Goal: Task Accomplishment & Management: Complete application form

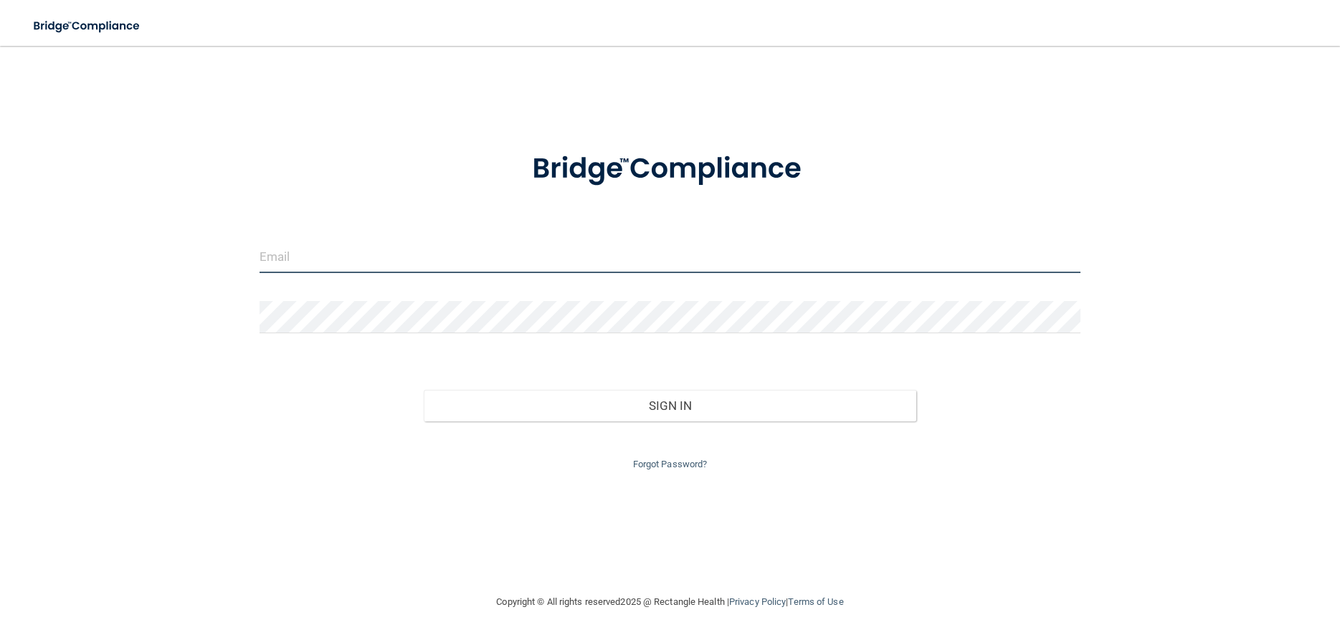
click at [495, 264] on input "email" at bounding box center [670, 257] width 821 height 32
type input "[EMAIL_ADDRESS][DOMAIN_NAME]"
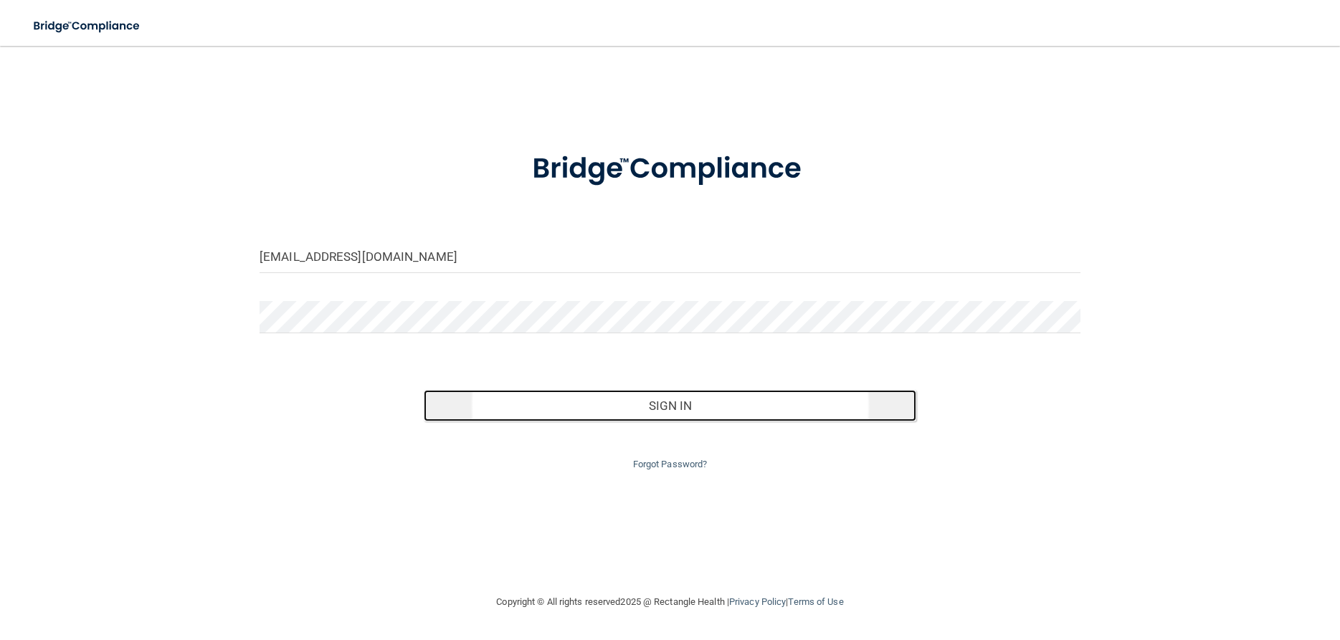
click at [681, 416] on button "Sign In" at bounding box center [670, 406] width 493 height 32
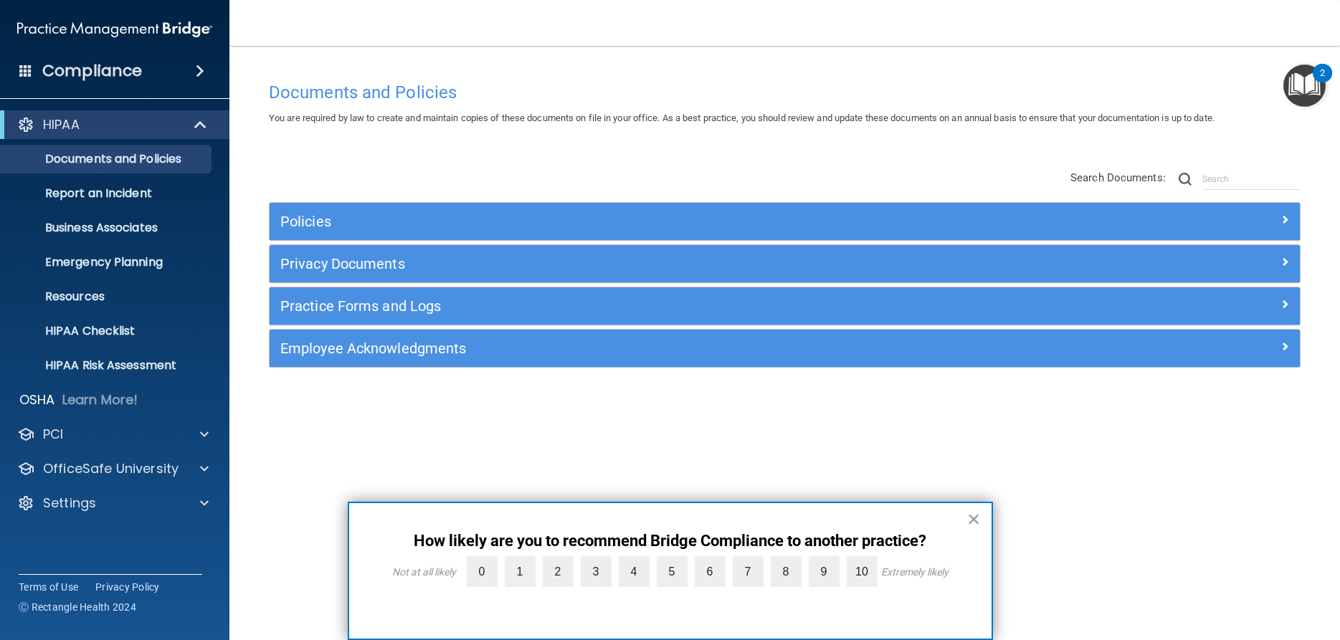
click at [980, 517] on button "×" at bounding box center [974, 519] width 14 height 23
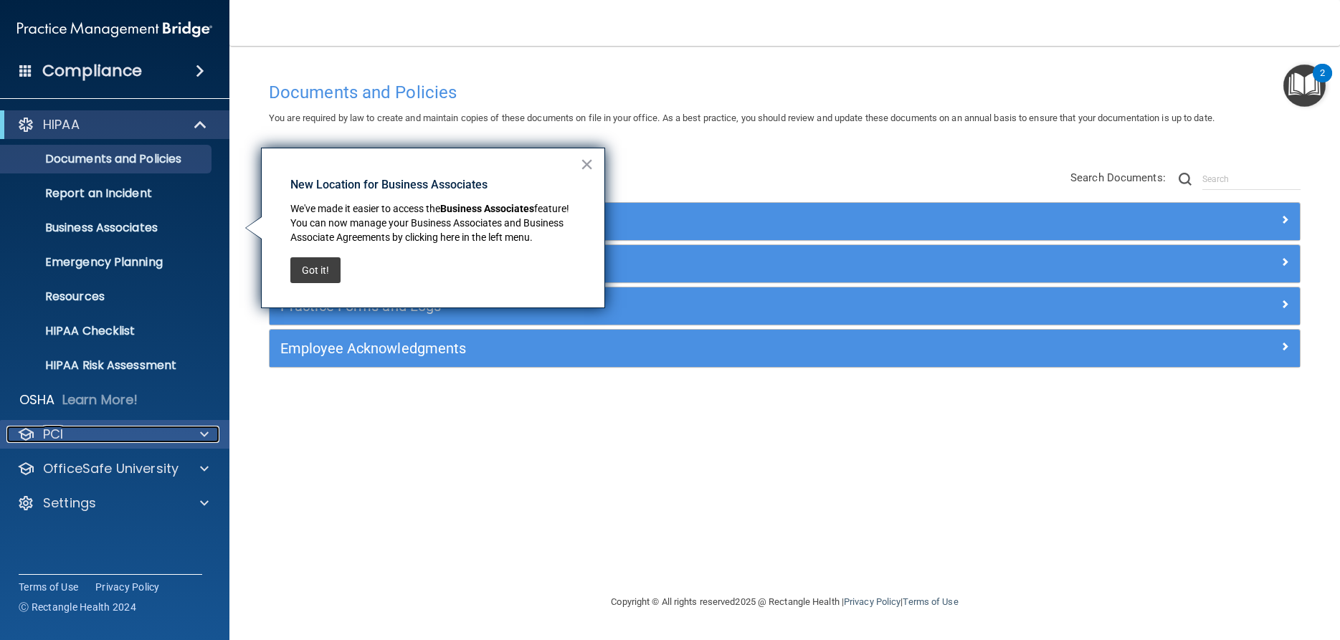
click at [181, 433] on div "PCI" at bounding box center [95, 434] width 178 height 17
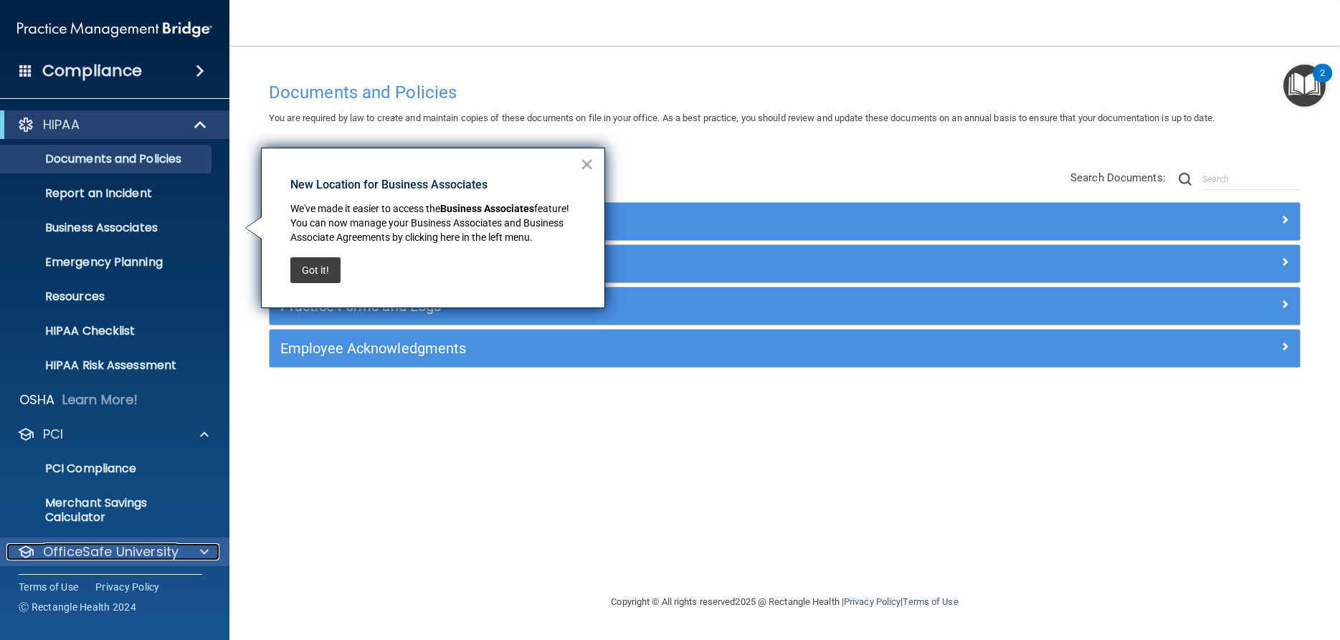
click at [116, 558] on p "OfficeSafe University" at bounding box center [111, 552] width 136 height 17
click at [308, 269] on button "Got it!" at bounding box center [315, 270] width 50 height 26
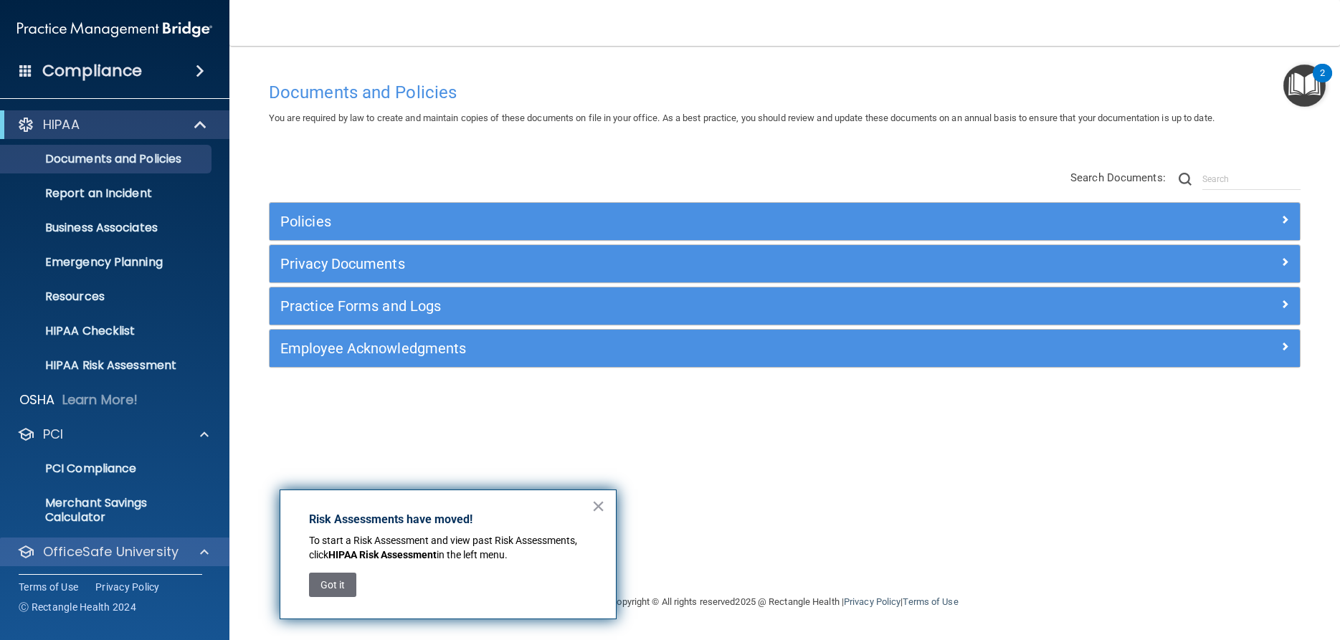
click at [96, 542] on div "OfficeSafe University" at bounding box center [115, 552] width 230 height 29
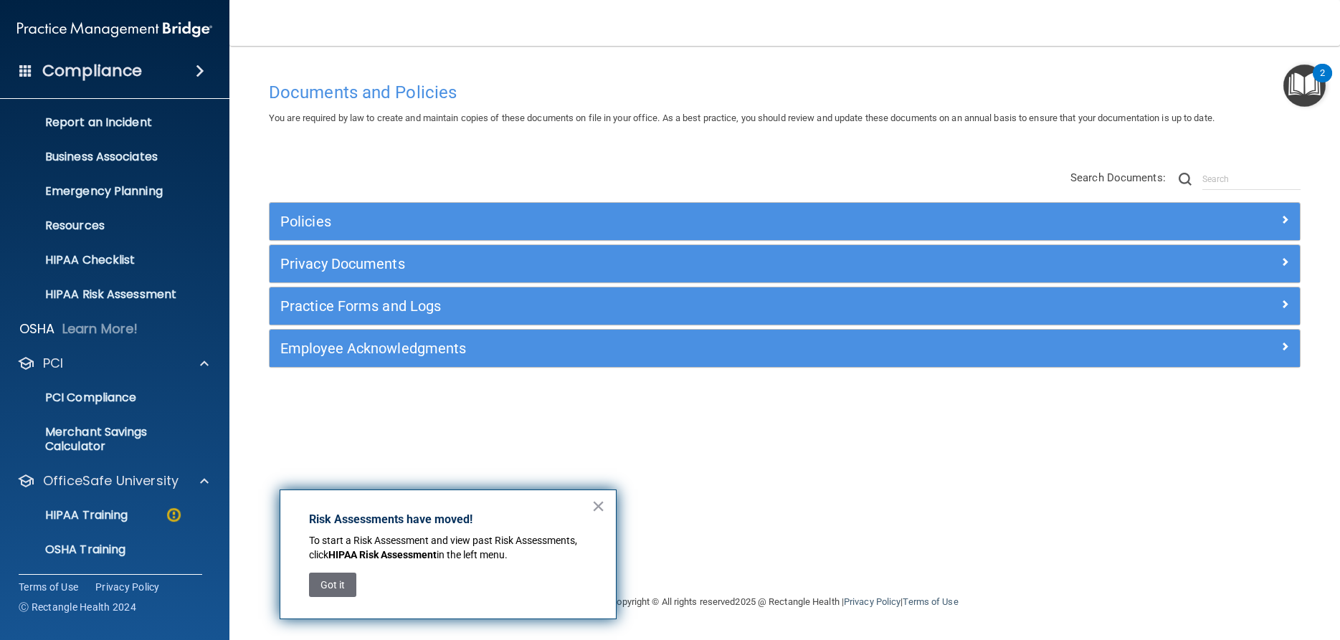
scroll to position [141, 0]
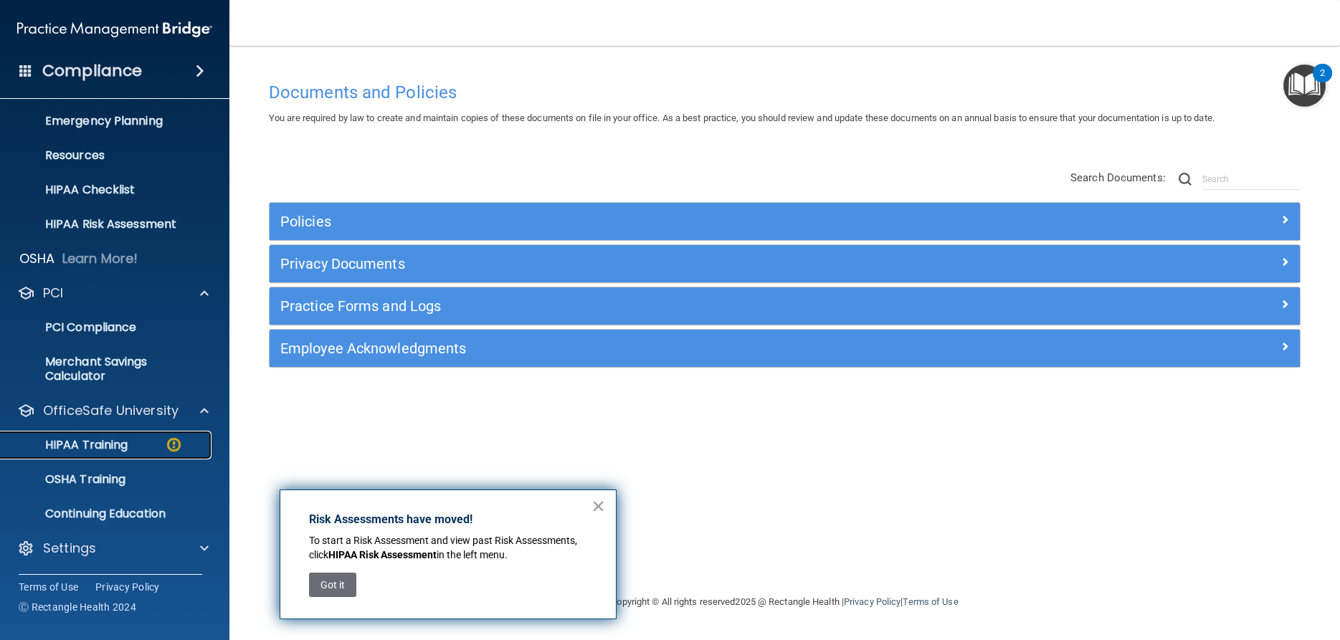
click at [100, 445] on p "HIPAA Training" at bounding box center [68, 445] width 118 height 14
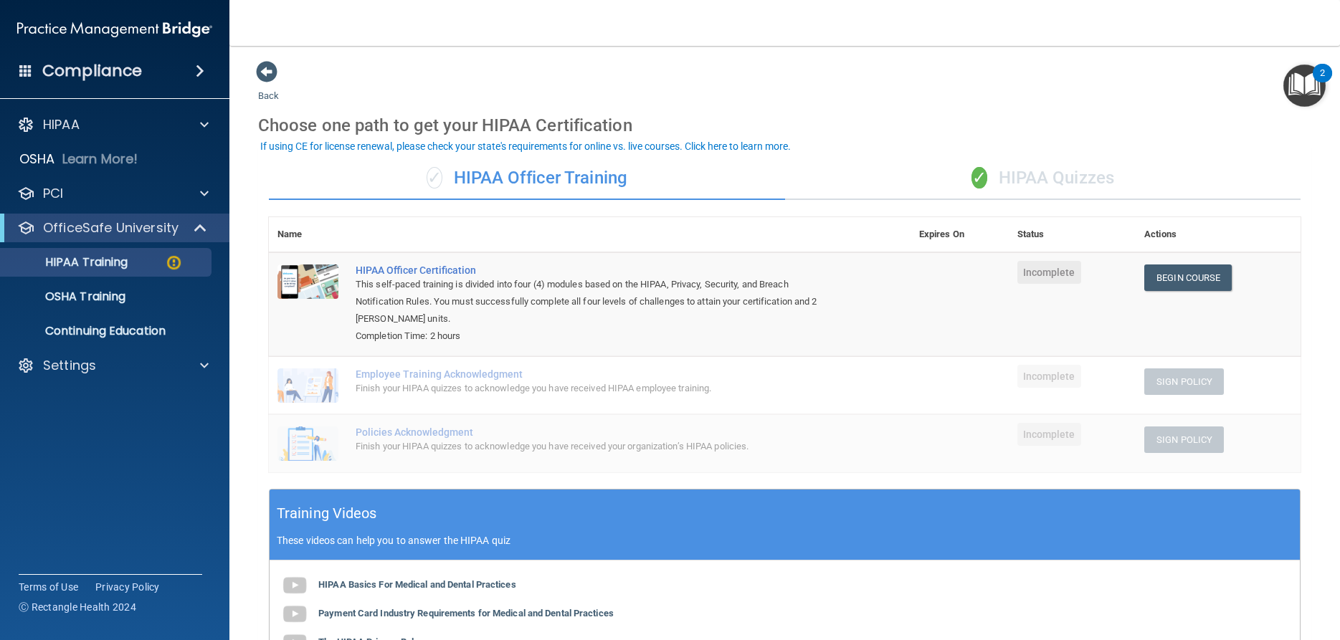
click at [982, 176] on span "✓" at bounding box center [980, 178] width 16 height 22
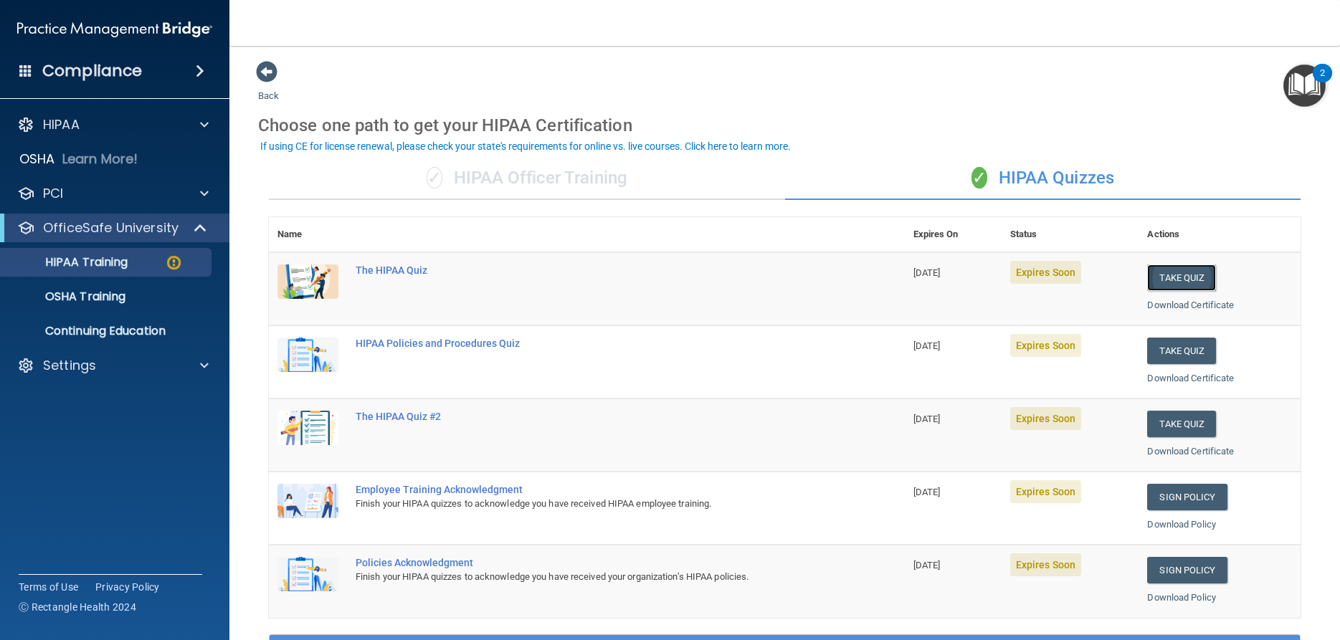
click at [1181, 273] on button "Take Quiz" at bounding box center [1181, 278] width 69 height 27
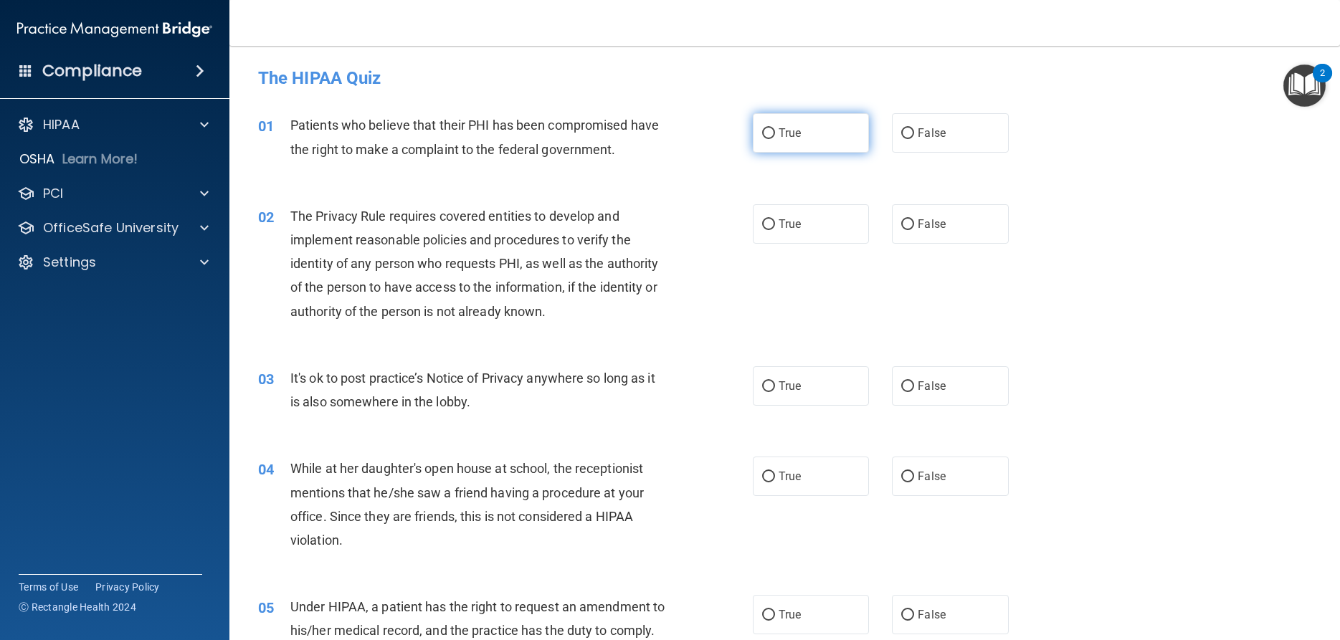
click at [765, 133] on input "True" at bounding box center [768, 133] width 13 height 11
radio input "true"
click at [774, 230] on label "True" at bounding box center [811, 223] width 116 height 39
click at [774, 230] on input "True" at bounding box center [768, 224] width 13 height 11
radio input "true"
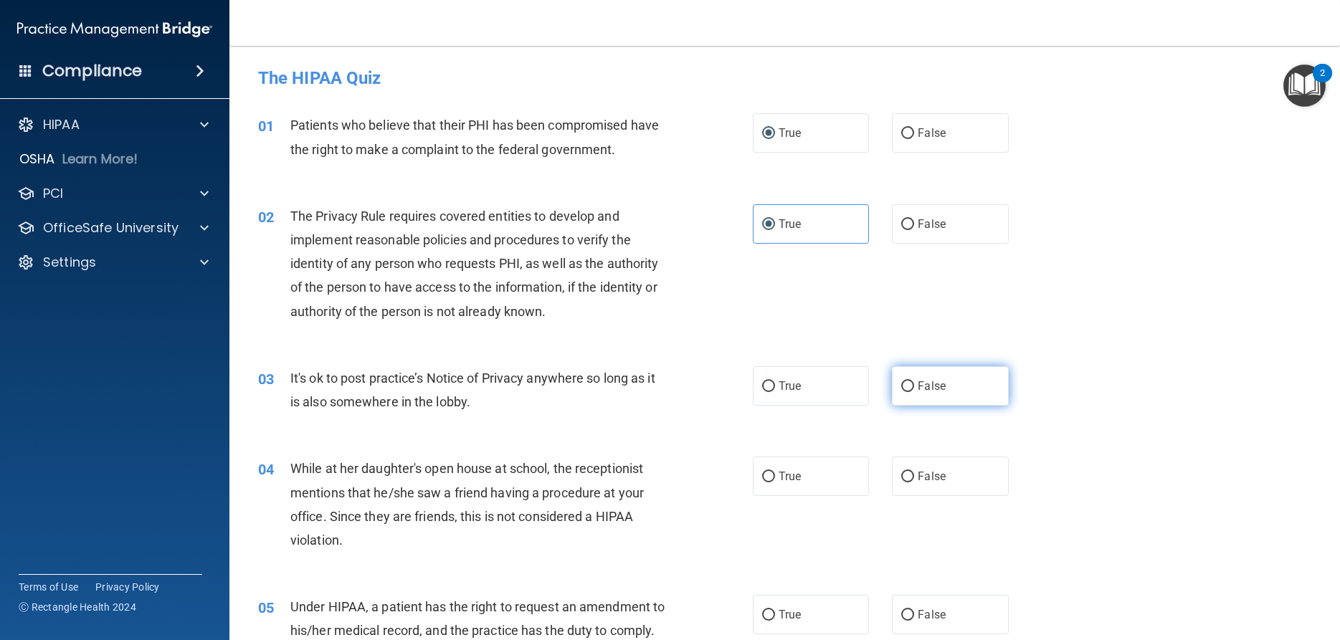
click at [907, 387] on input "False" at bounding box center [907, 387] width 13 height 11
radio input "true"
click at [909, 473] on input "False" at bounding box center [907, 477] width 13 height 11
radio input "true"
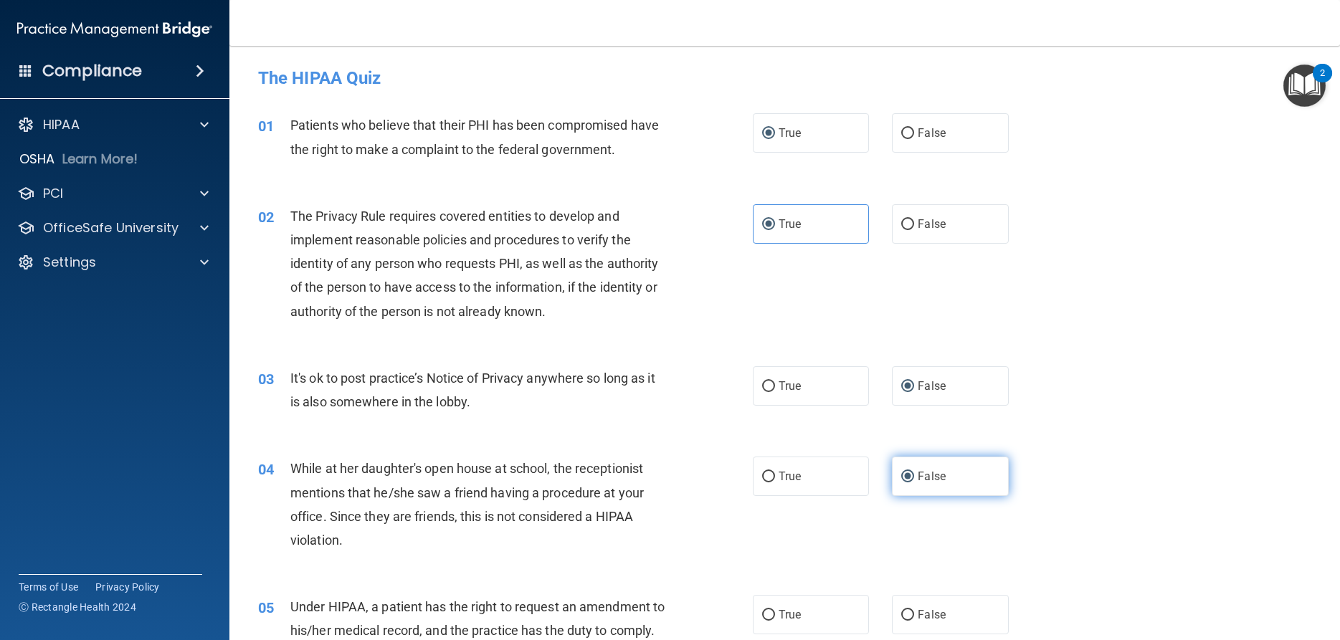
scroll to position [172, 0]
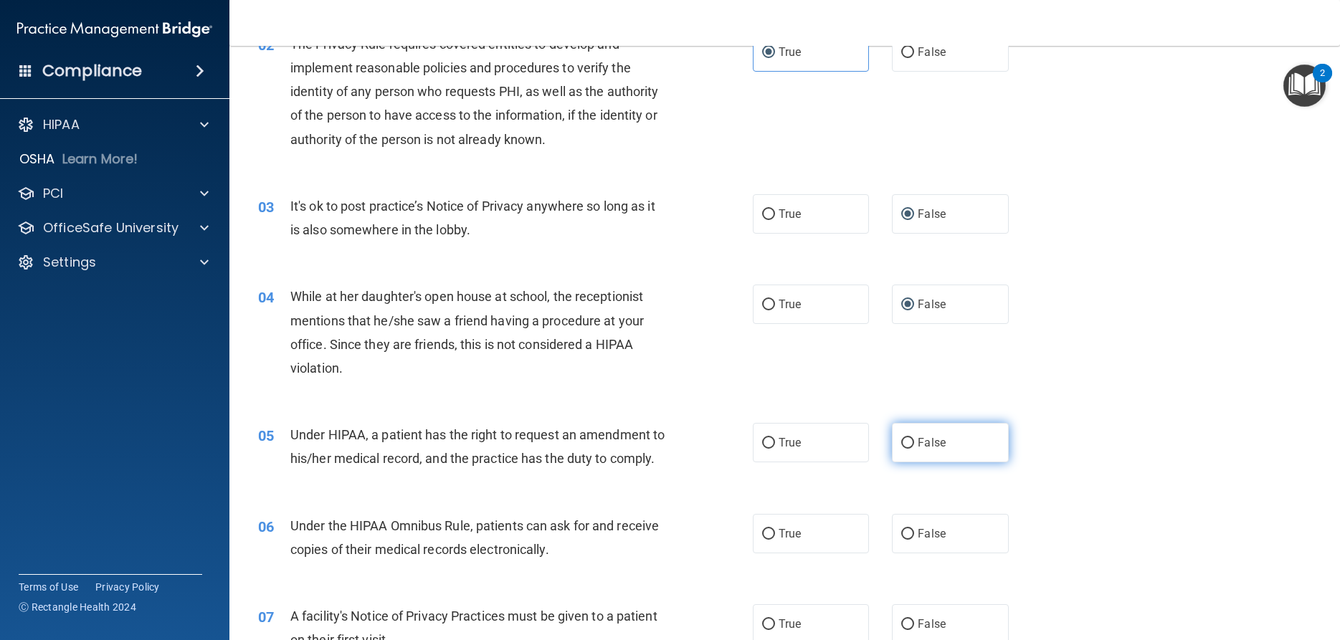
click at [909, 438] on input "False" at bounding box center [907, 443] width 13 height 11
radio input "true"
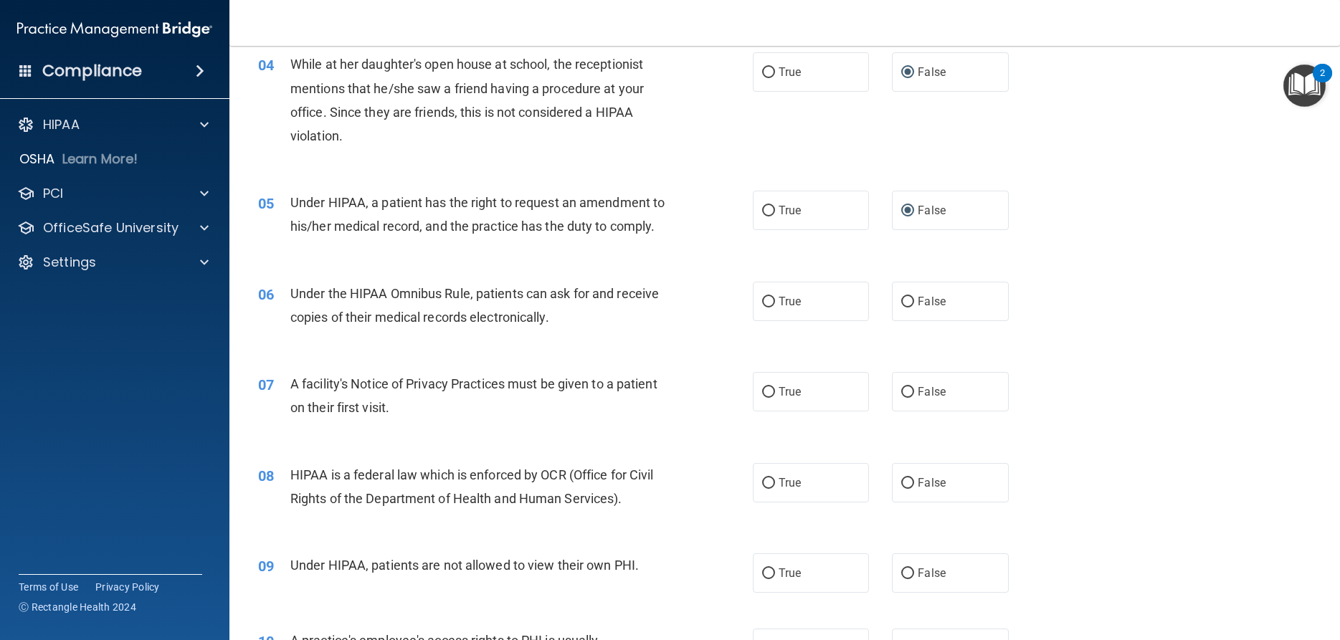
scroll to position [516, 0]
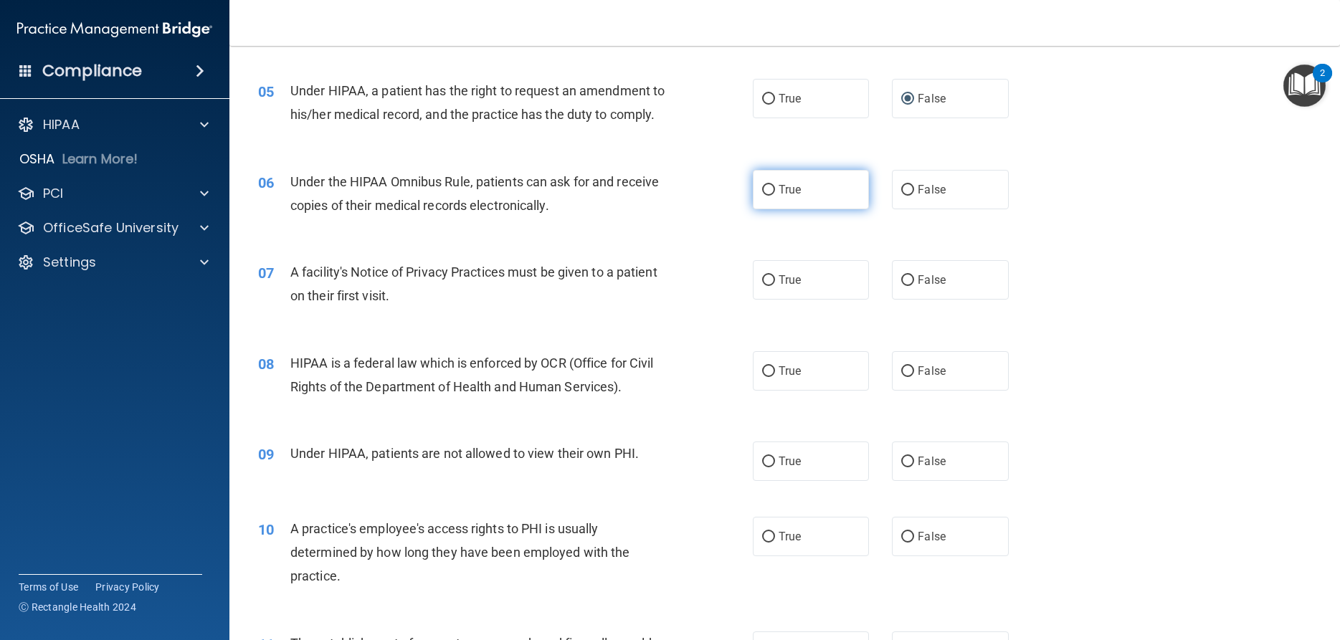
click at [779, 194] on span "True" at bounding box center [790, 190] width 22 height 14
click at [775, 194] on input "True" at bounding box center [768, 190] width 13 height 11
radio input "true"
click at [808, 284] on label "True" at bounding box center [811, 279] width 116 height 39
click at [775, 284] on input "True" at bounding box center [768, 280] width 13 height 11
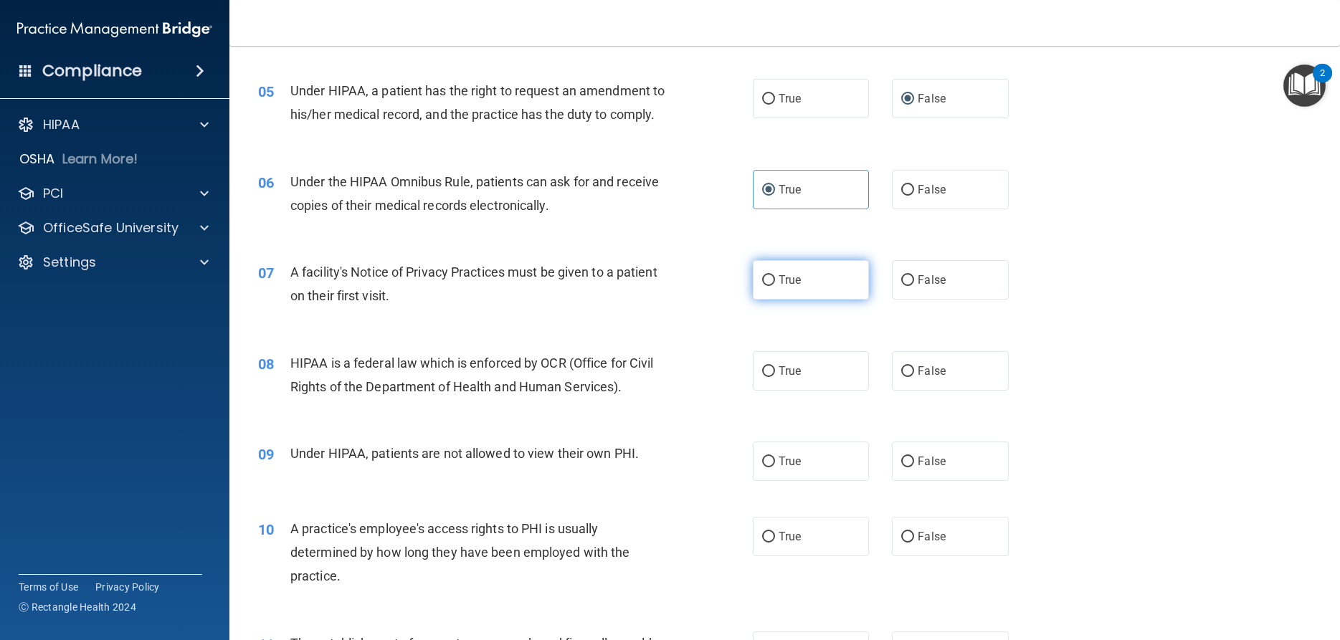
radio input "true"
click at [792, 373] on span "True" at bounding box center [790, 371] width 22 height 14
click at [775, 373] on input "True" at bounding box center [768, 371] width 13 height 11
radio input "true"
click at [910, 461] on input "False" at bounding box center [907, 462] width 13 height 11
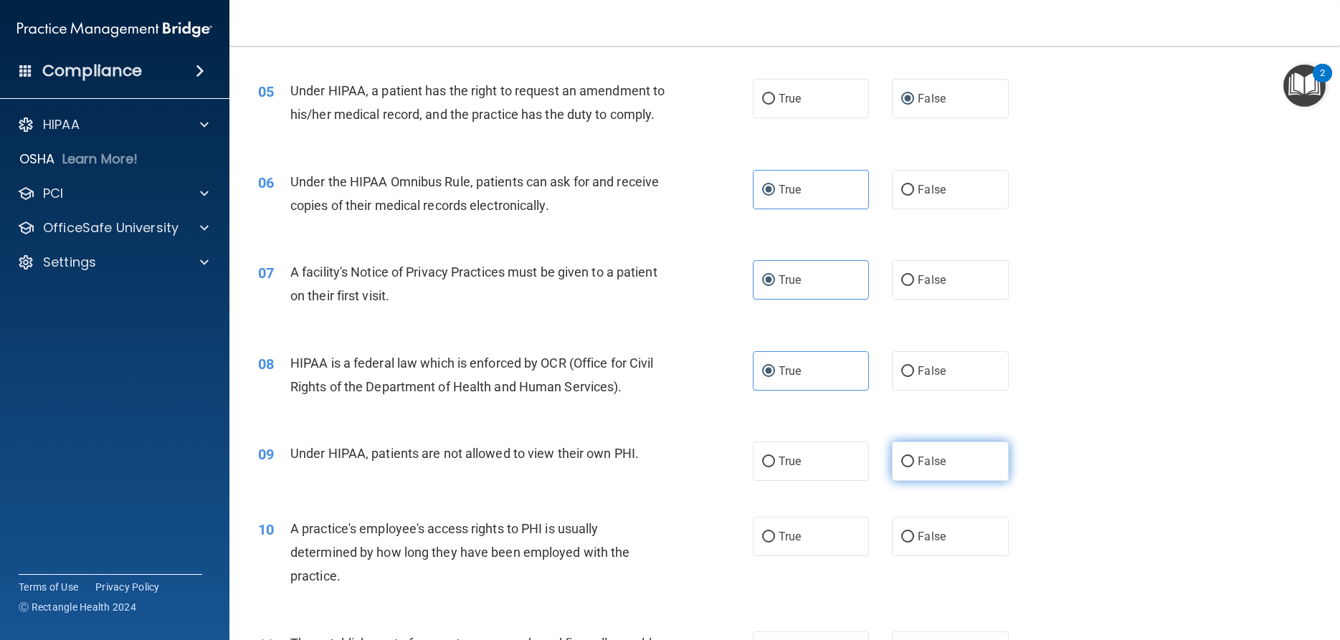
radio input "true"
click at [922, 534] on span "False" at bounding box center [932, 537] width 28 height 14
click at [914, 534] on input "False" at bounding box center [907, 537] width 13 height 11
radio input "true"
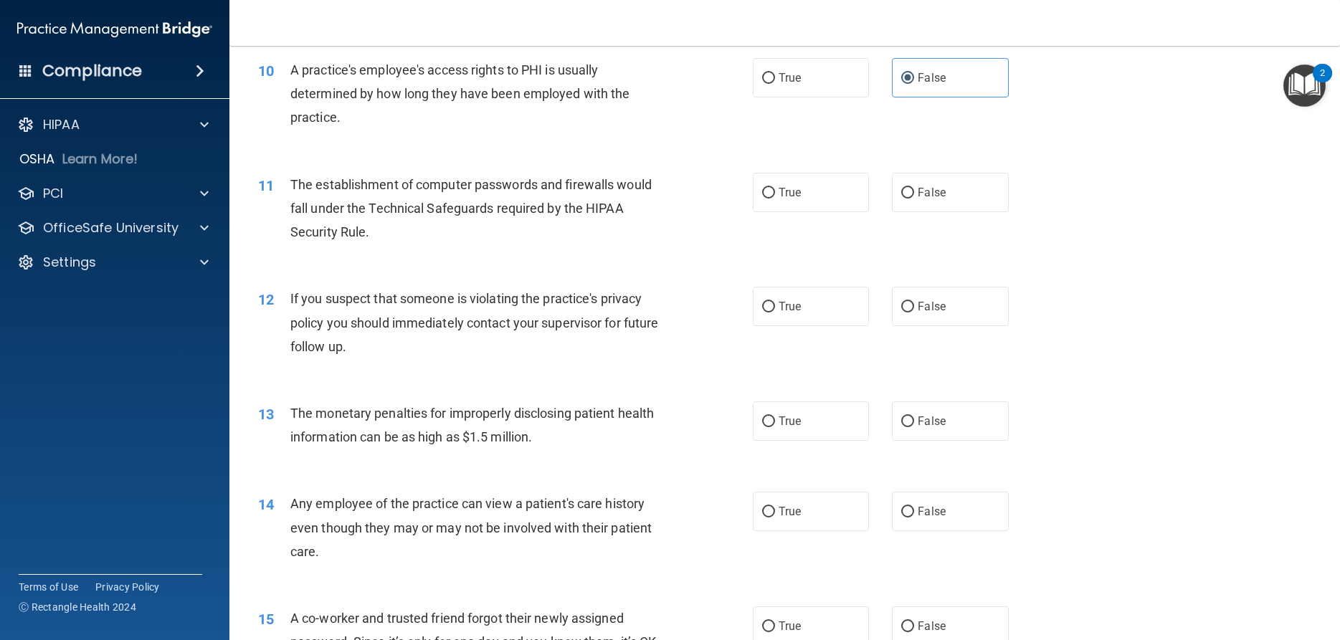
scroll to position [1033, 0]
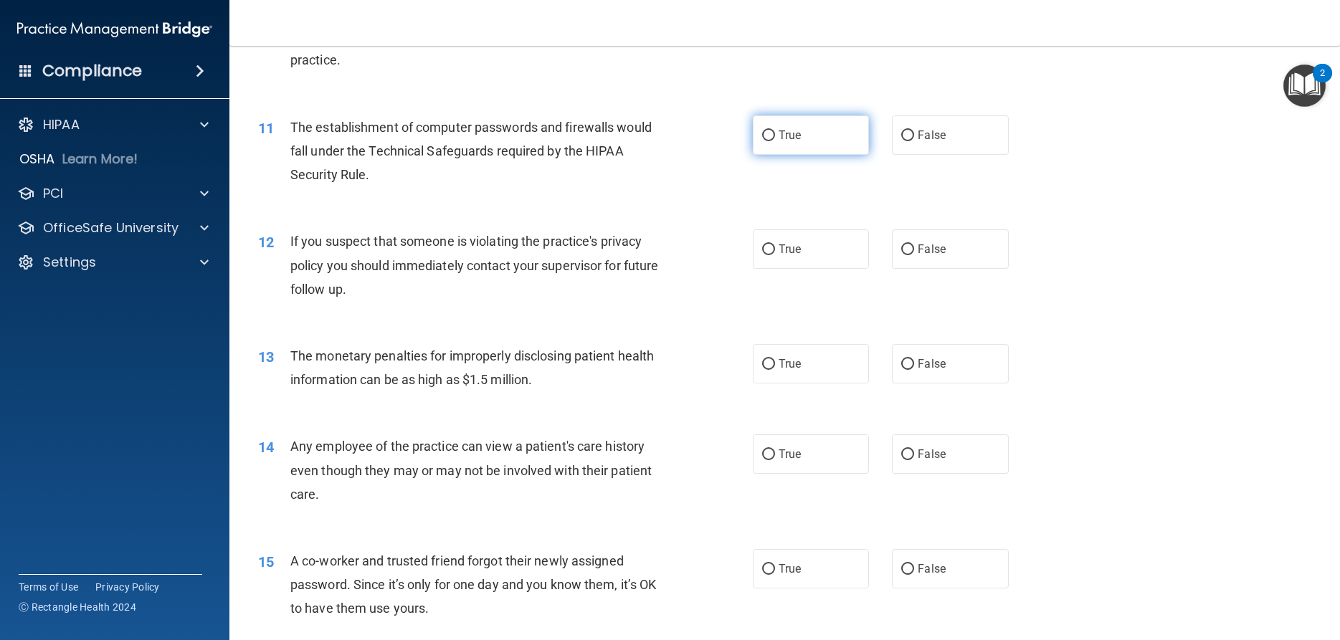
click at [772, 135] on input "True" at bounding box center [768, 136] width 13 height 11
radio input "true"
click at [799, 245] on span "True" at bounding box center [790, 249] width 22 height 14
click at [775, 245] on input "True" at bounding box center [768, 250] width 13 height 11
radio input "true"
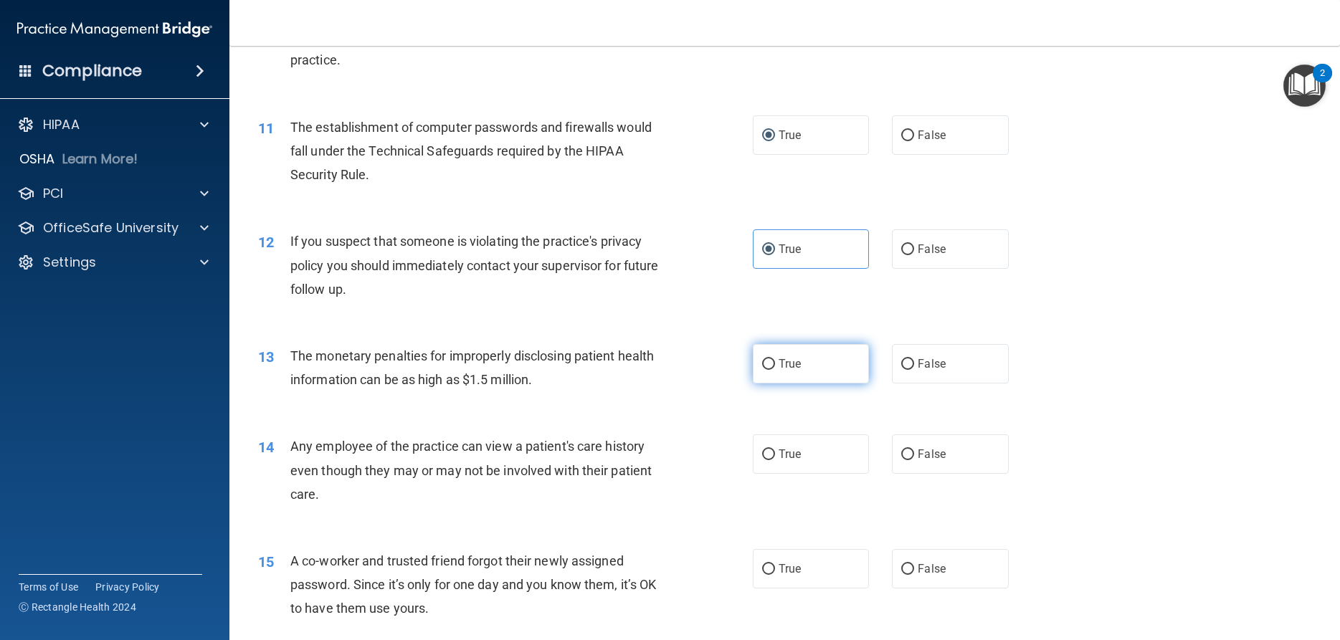
click at [785, 364] on span "True" at bounding box center [790, 364] width 22 height 14
click at [775, 364] on input "True" at bounding box center [768, 364] width 13 height 11
radio input "true"
click at [921, 450] on span "False" at bounding box center [932, 455] width 28 height 14
click at [914, 450] on input "False" at bounding box center [907, 455] width 13 height 11
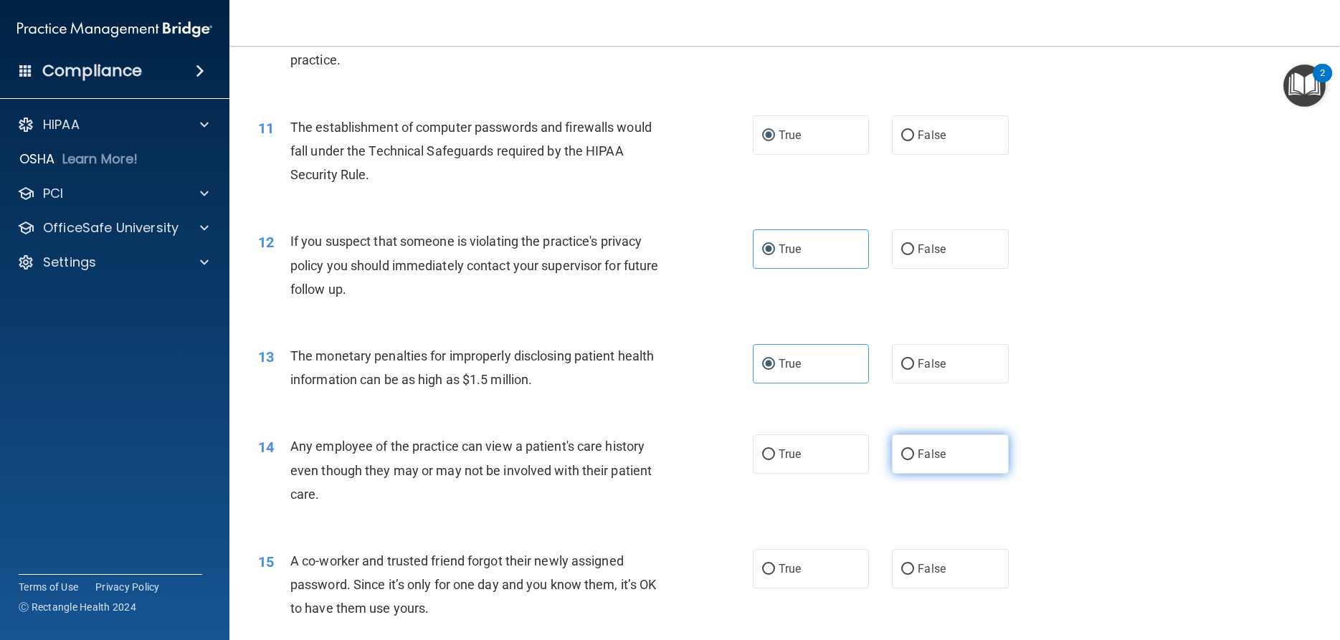
radio input "true"
click at [950, 567] on label "False" at bounding box center [950, 568] width 116 height 39
click at [914, 567] on input "False" at bounding box center [907, 569] width 13 height 11
radio input "true"
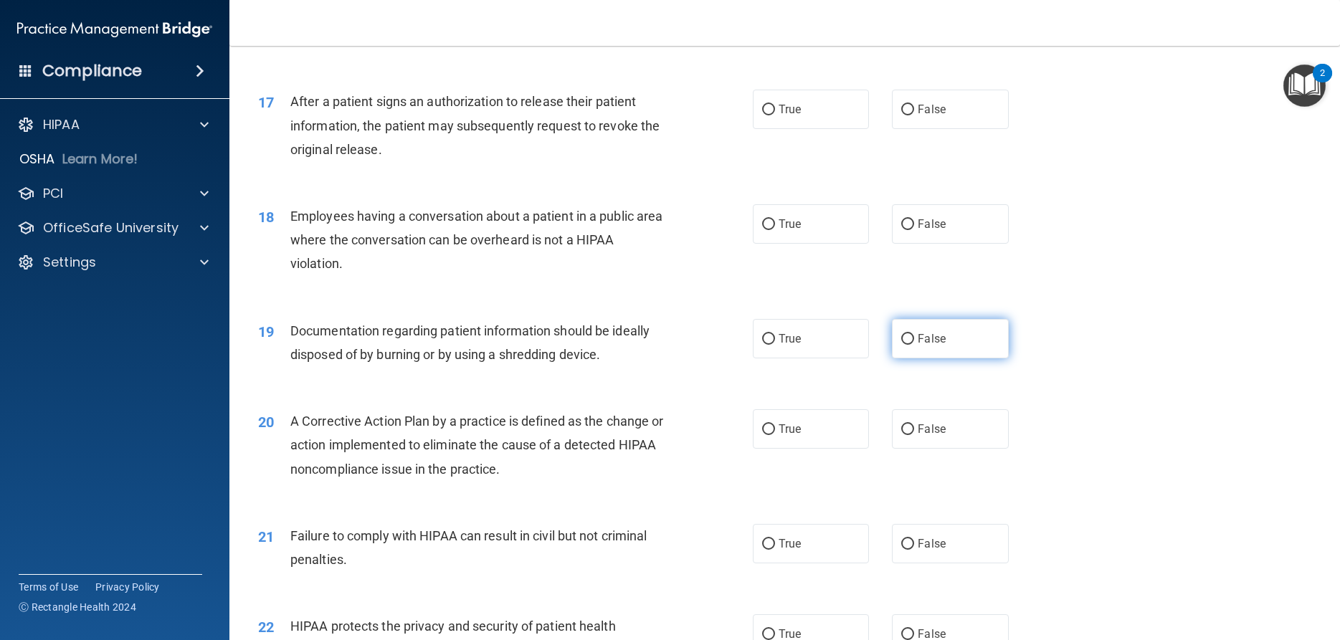
scroll to position [1549, 0]
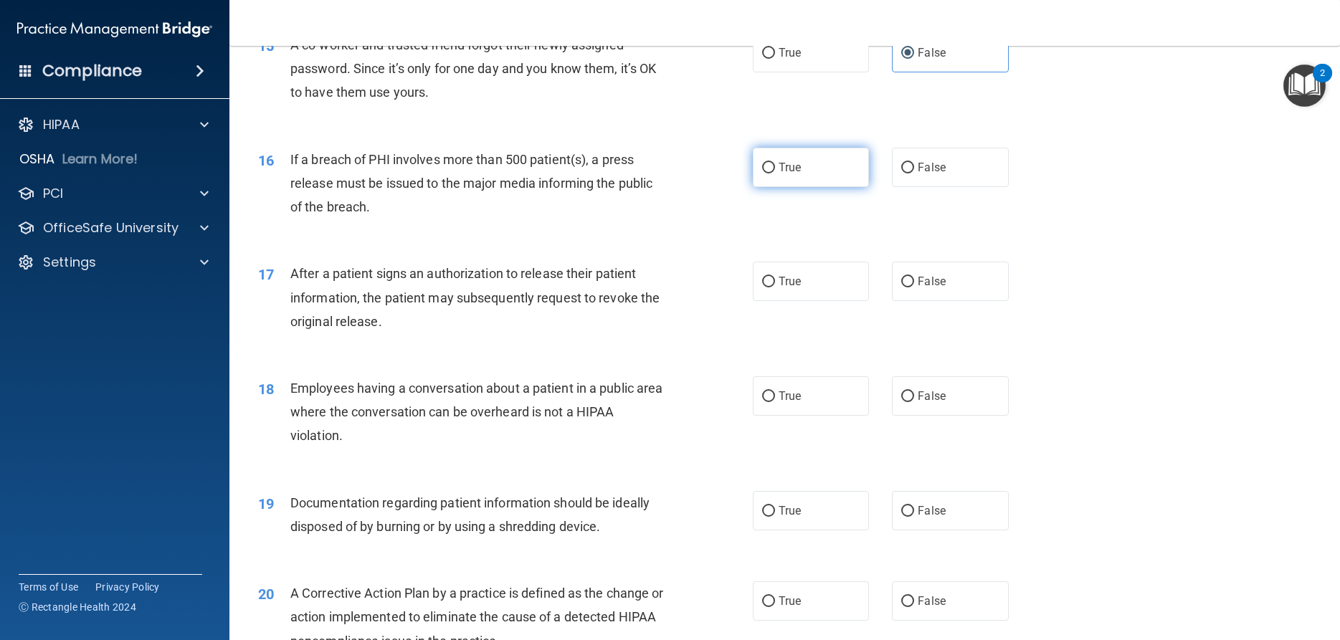
click at [772, 164] on input "True" at bounding box center [768, 168] width 13 height 11
radio input "true"
click at [775, 283] on input "True" at bounding box center [768, 282] width 13 height 11
radio input "true"
click at [911, 407] on label "False" at bounding box center [950, 396] width 116 height 39
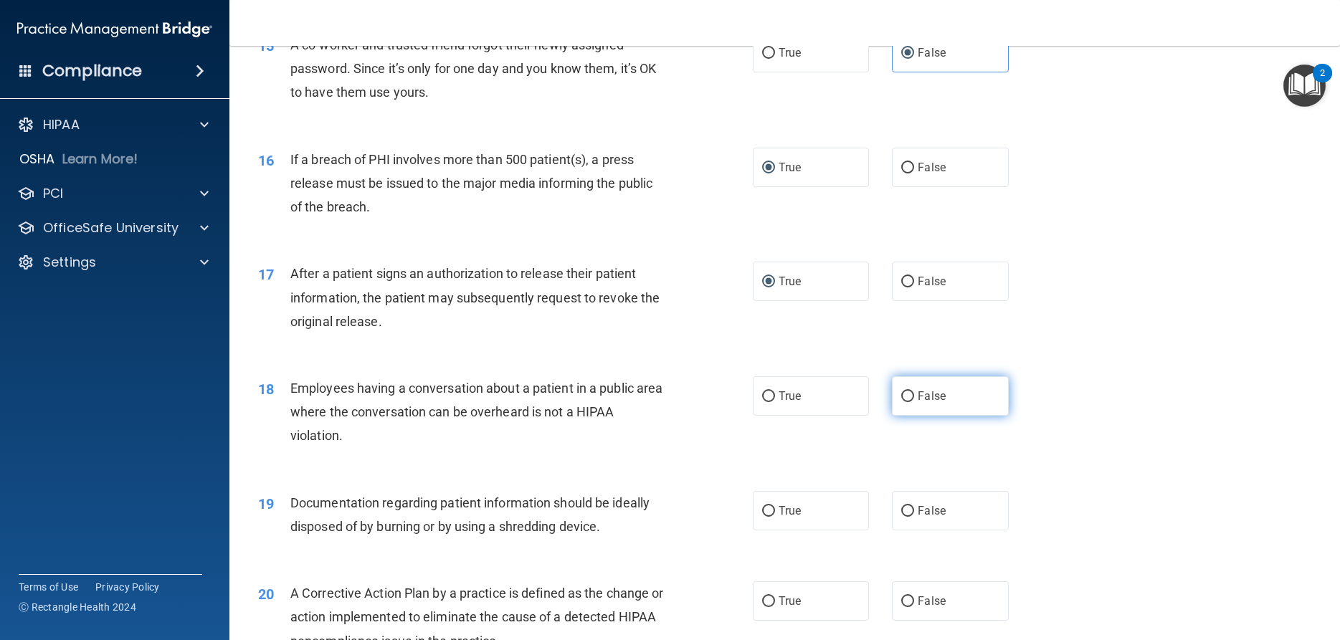
click at [911, 402] on input "False" at bounding box center [907, 397] width 13 height 11
radio input "true"
click at [831, 511] on label "True" at bounding box center [811, 510] width 116 height 39
click at [775, 511] on input "True" at bounding box center [768, 511] width 13 height 11
radio input "true"
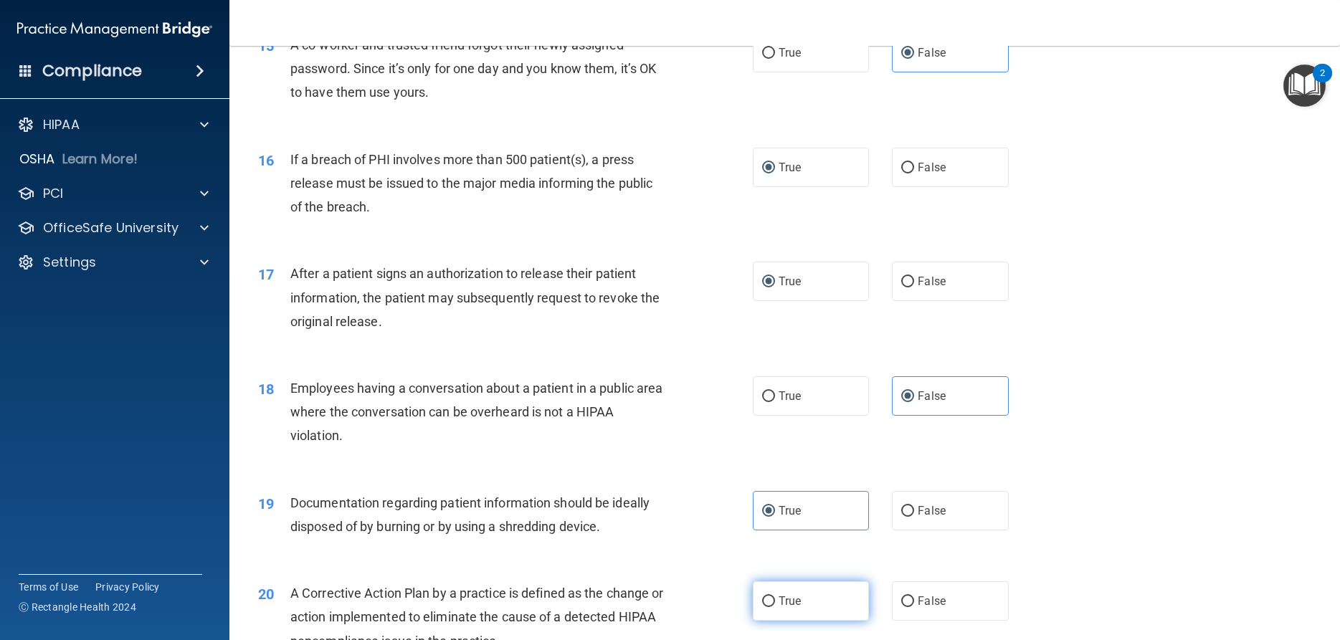
click at [797, 603] on span "True" at bounding box center [790, 602] width 22 height 14
click at [775, 603] on input "True" at bounding box center [768, 602] width 13 height 11
radio input "true"
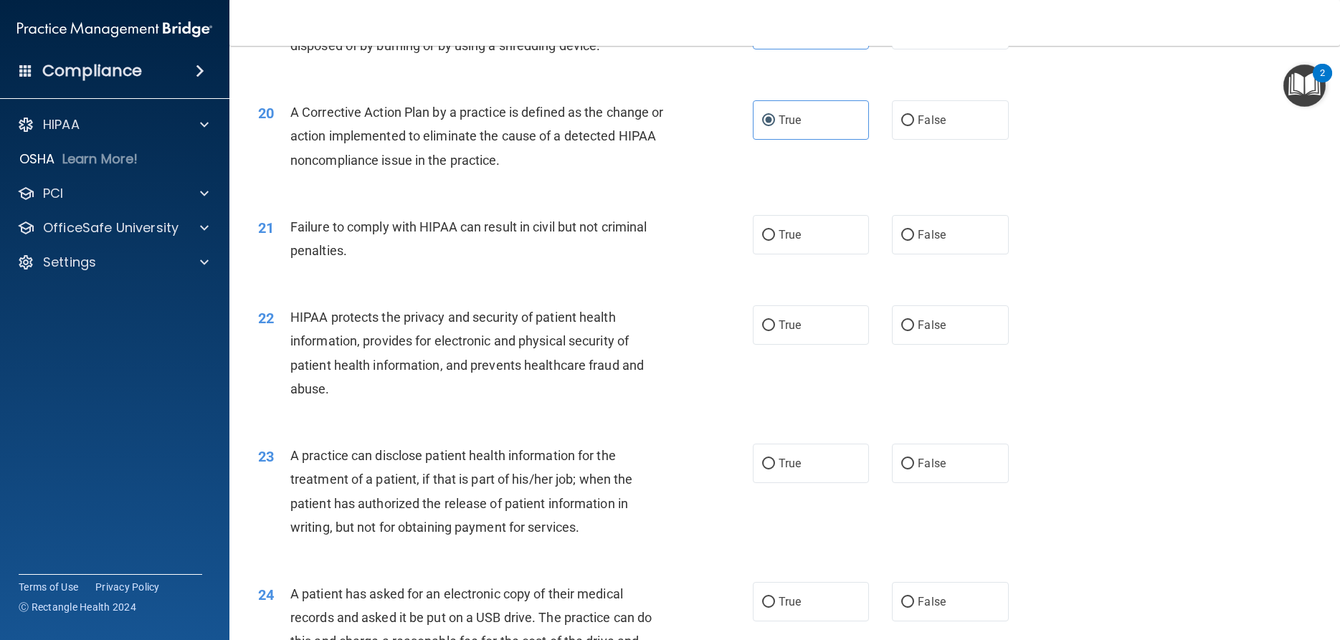
scroll to position [2065, 0]
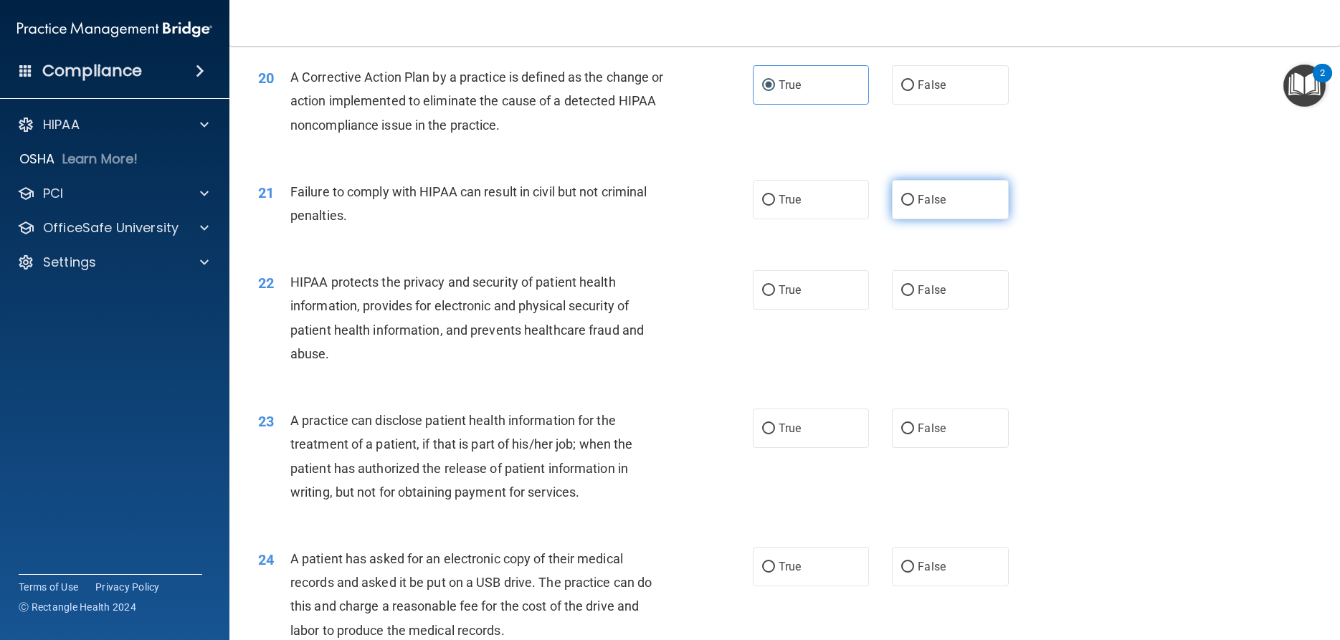
click at [927, 187] on label "False" at bounding box center [950, 199] width 116 height 39
click at [914, 195] on input "False" at bounding box center [907, 200] width 13 height 11
radio input "true"
click at [818, 290] on label "True" at bounding box center [811, 289] width 116 height 39
click at [775, 290] on input "True" at bounding box center [768, 290] width 13 height 11
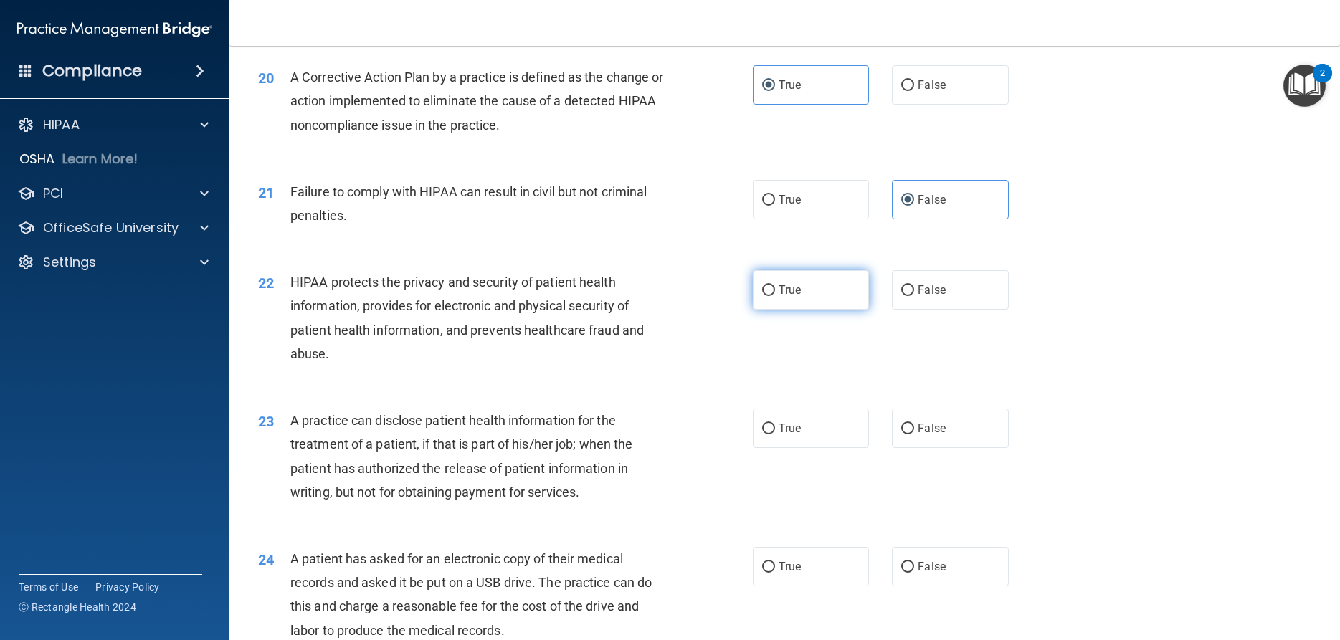
radio input "true"
click at [917, 432] on label "False" at bounding box center [950, 428] width 116 height 39
click at [914, 432] on input "False" at bounding box center [907, 429] width 13 height 11
radio input "true"
click at [785, 567] on span "True" at bounding box center [790, 567] width 22 height 14
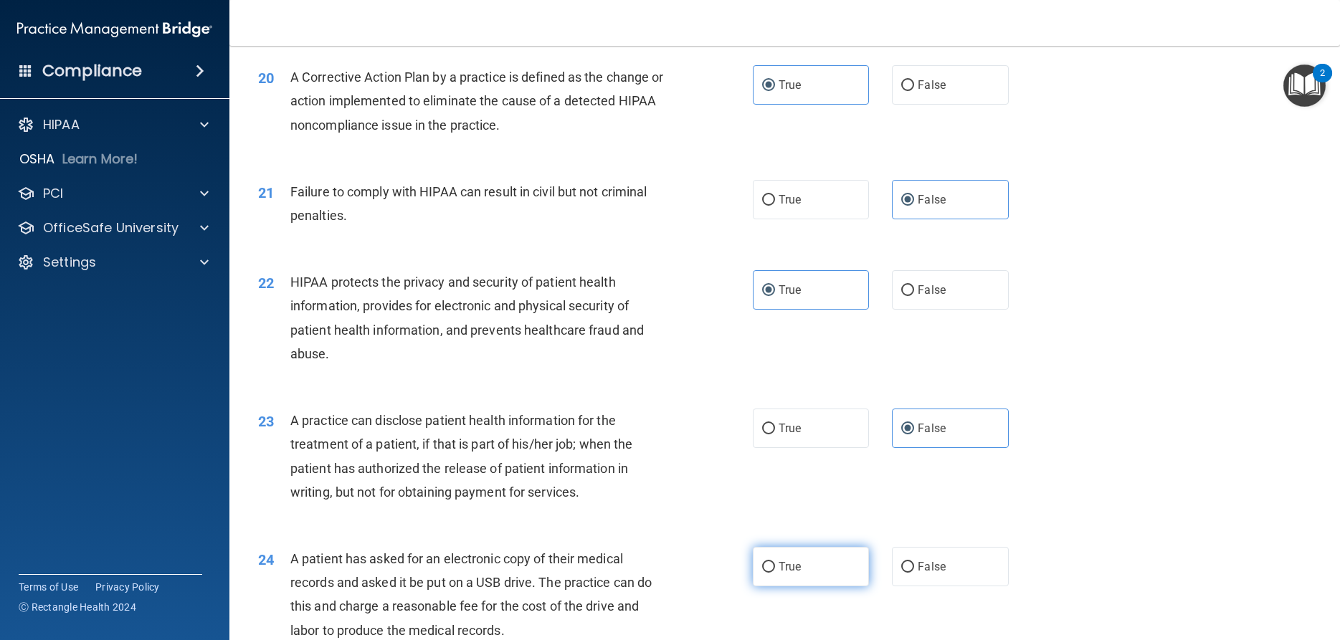
click at [775, 567] on input "True" at bounding box center [768, 567] width 13 height 11
radio input "true"
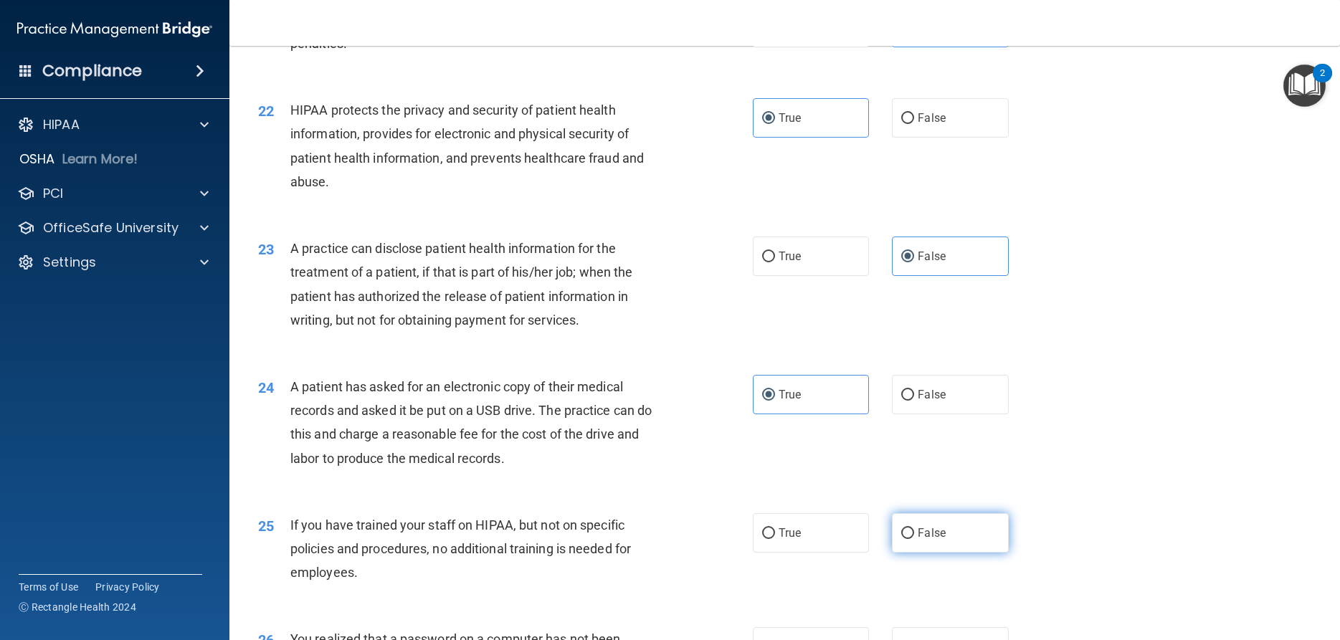
click at [952, 527] on label "False" at bounding box center [950, 532] width 116 height 39
click at [914, 529] on input "False" at bounding box center [907, 534] width 13 height 11
radio input "true"
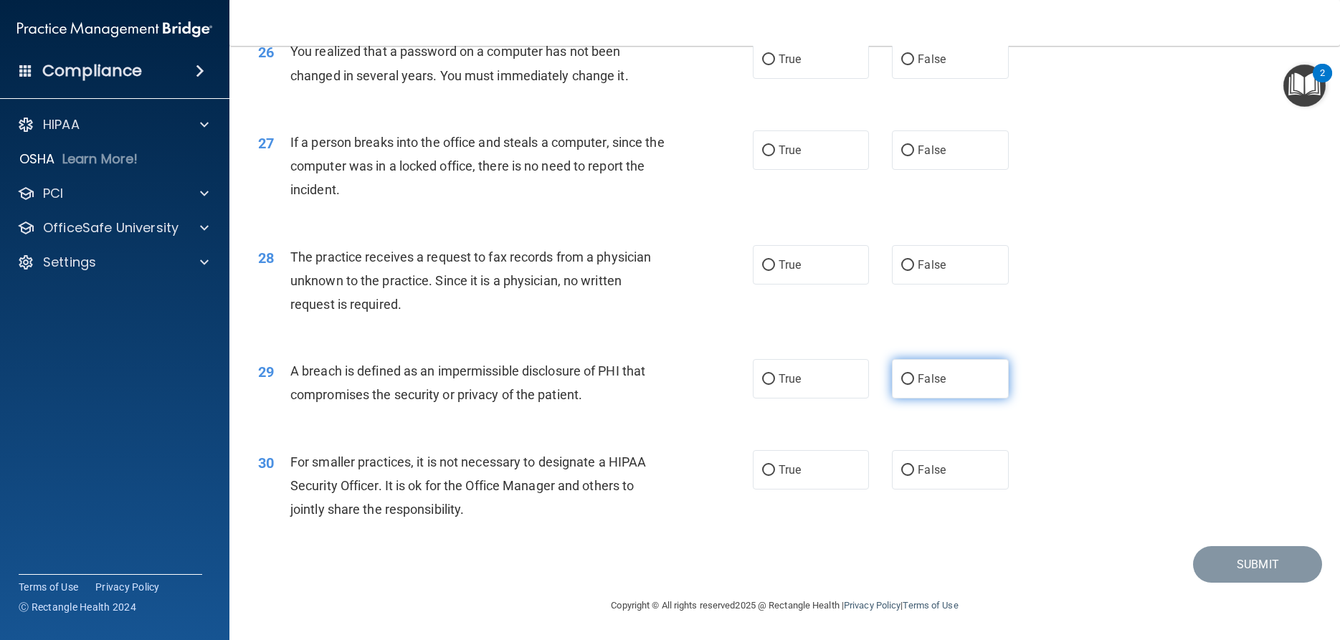
scroll to position [2654, 0]
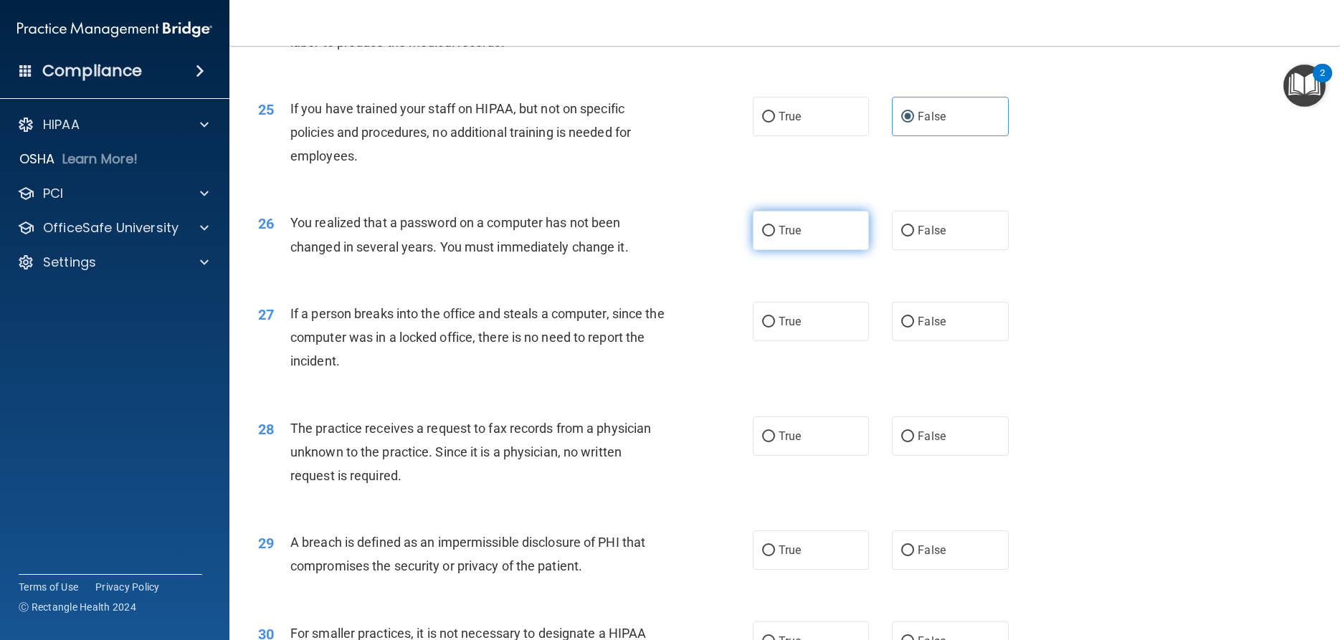
click at [787, 219] on label "True" at bounding box center [811, 230] width 116 height 39
click at [775, 226] on input "True" at bounding box center [768, 231] width 13 height 11
radio input "true"
click at [906, 323] on input "False" at bounding box center [907, 322] width 13 height 11
radio input "true"
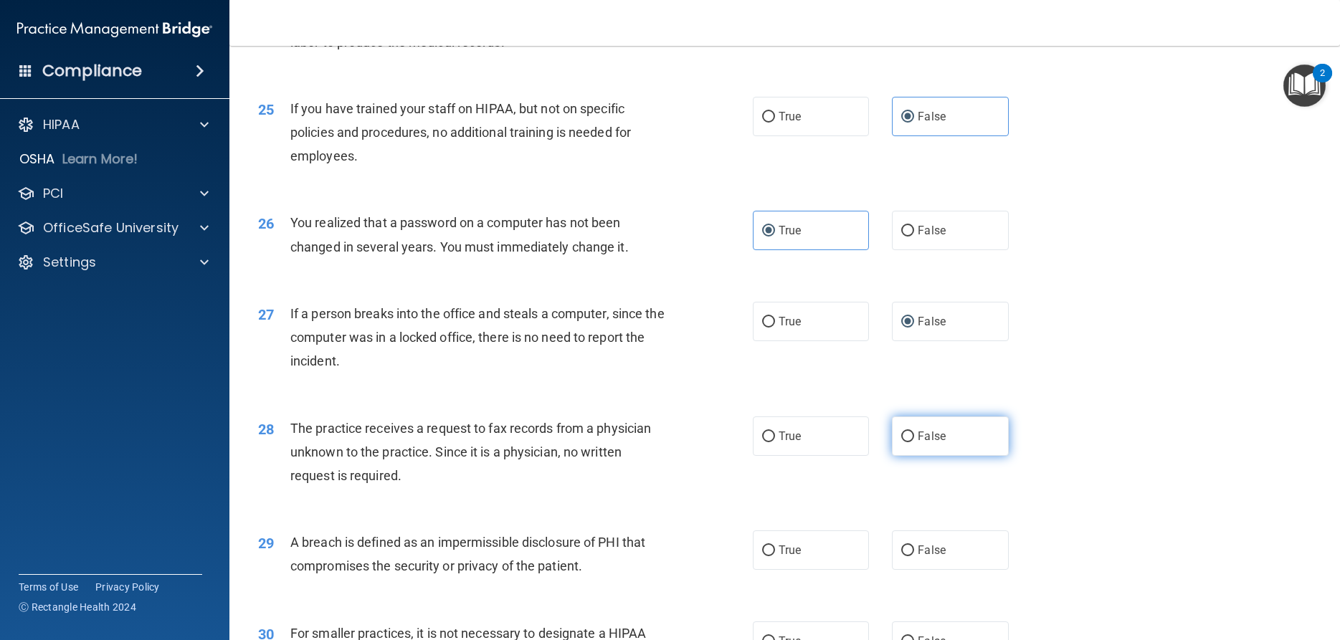
click at [931, 440] on span "False" at bounding box center [932, 437] width 28 height 14
click at [914, 440] on input "False" at bounding box center [907, 437] width 13 height 11
radio input "true"
click at [819, 544] on label "True" at bounding box center [811, 550] width 116 height 39
click at [775, 546] on input "True" at bounding box center [768, 551] width 13 height 11
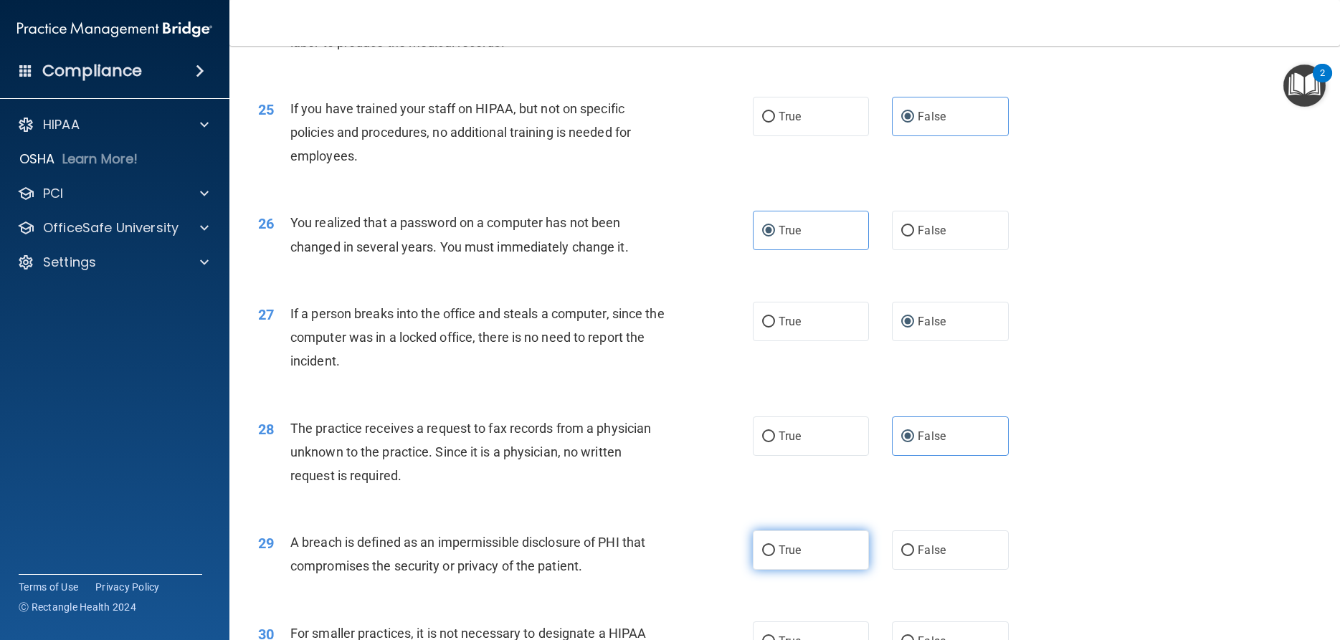
radio input "true"
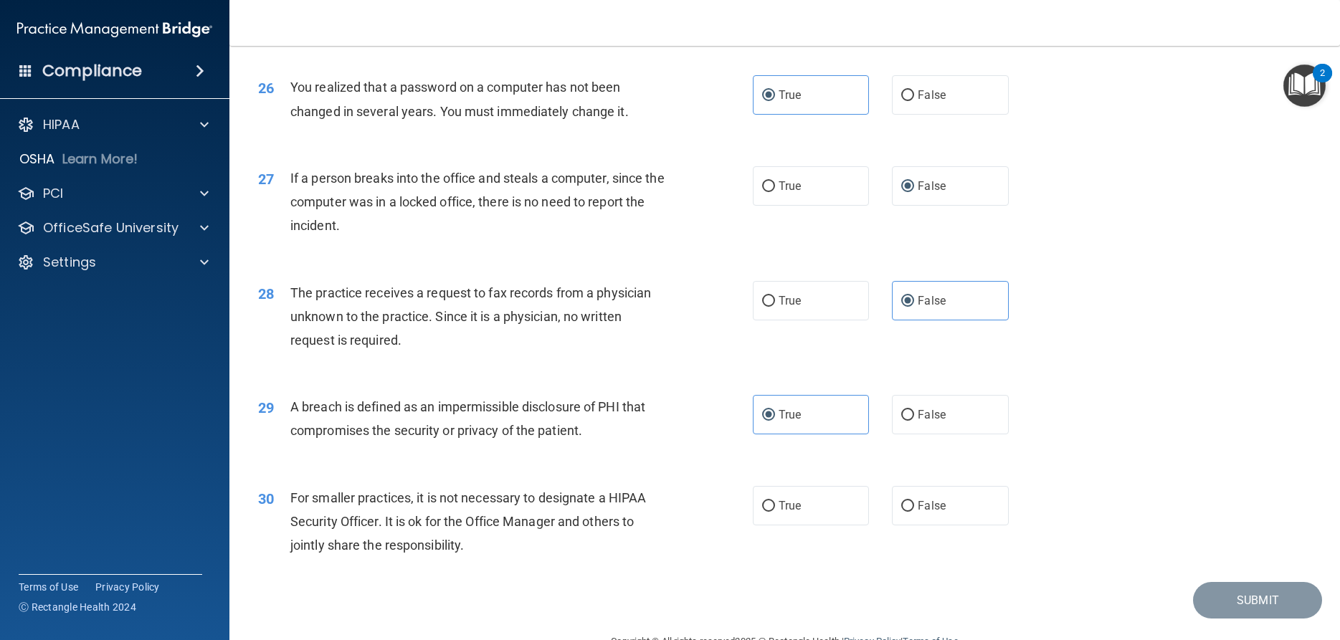
scroll to position [2826, 0]
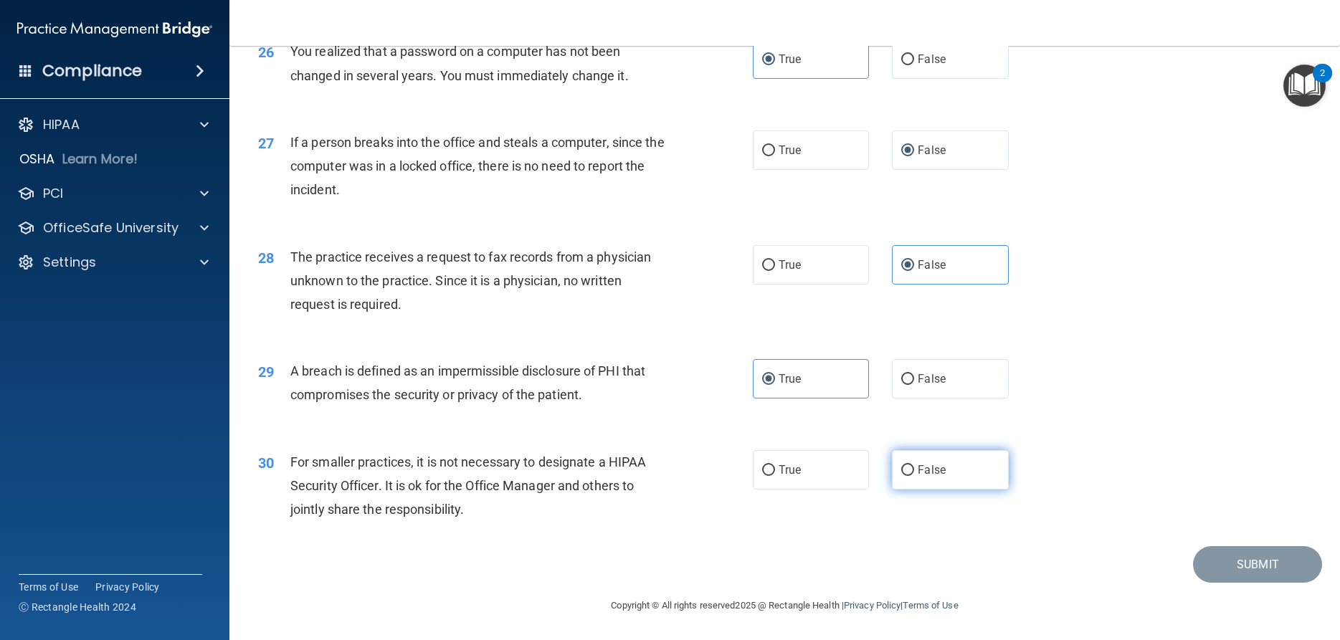
click at [953, 481] on label "False" at bounding box center [950, 469] width 116 height 39
click at [914, 476] on input "False" at bounding box center [907, 470] width 13 height 11
radio input "true"
click at [1222, 566] on button "Submit" at bounding box center [1257, 564] width 129 height 37
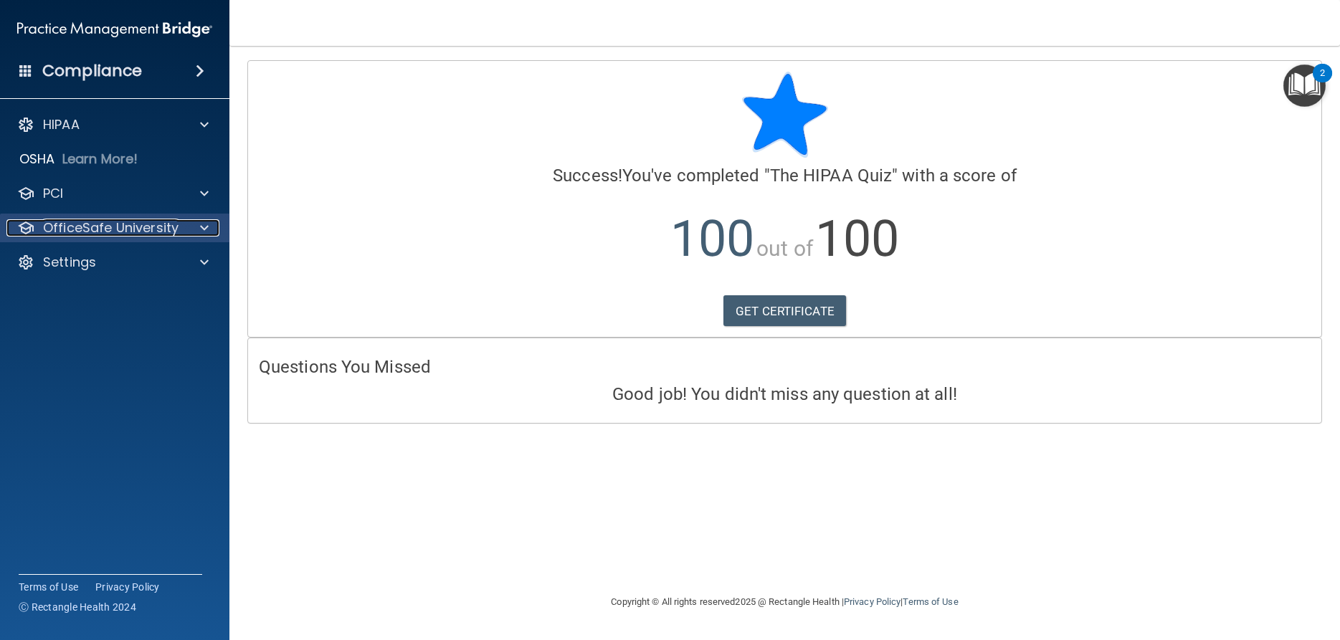
click at [100, 224] on p "OfficeSafe University" at bounding box center [111, 227] width 136 height 17
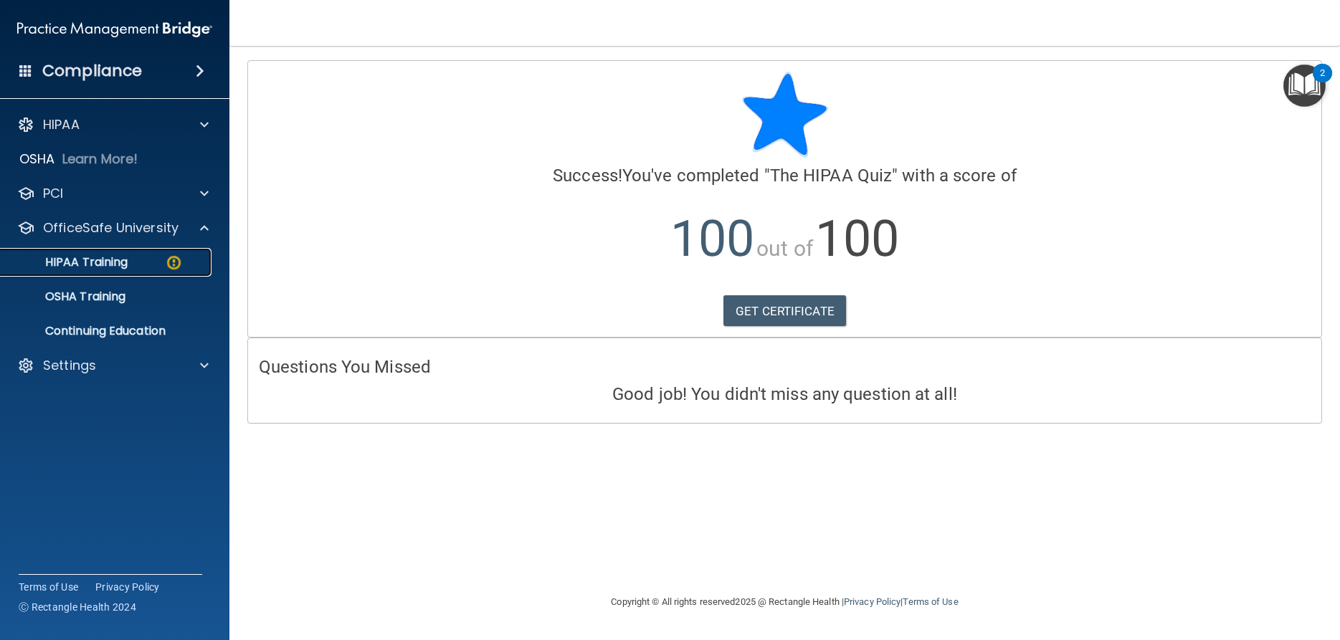
click at [127, 262] on p "HIPAA Training" at bounding box center [68, 262] width 118 height 14
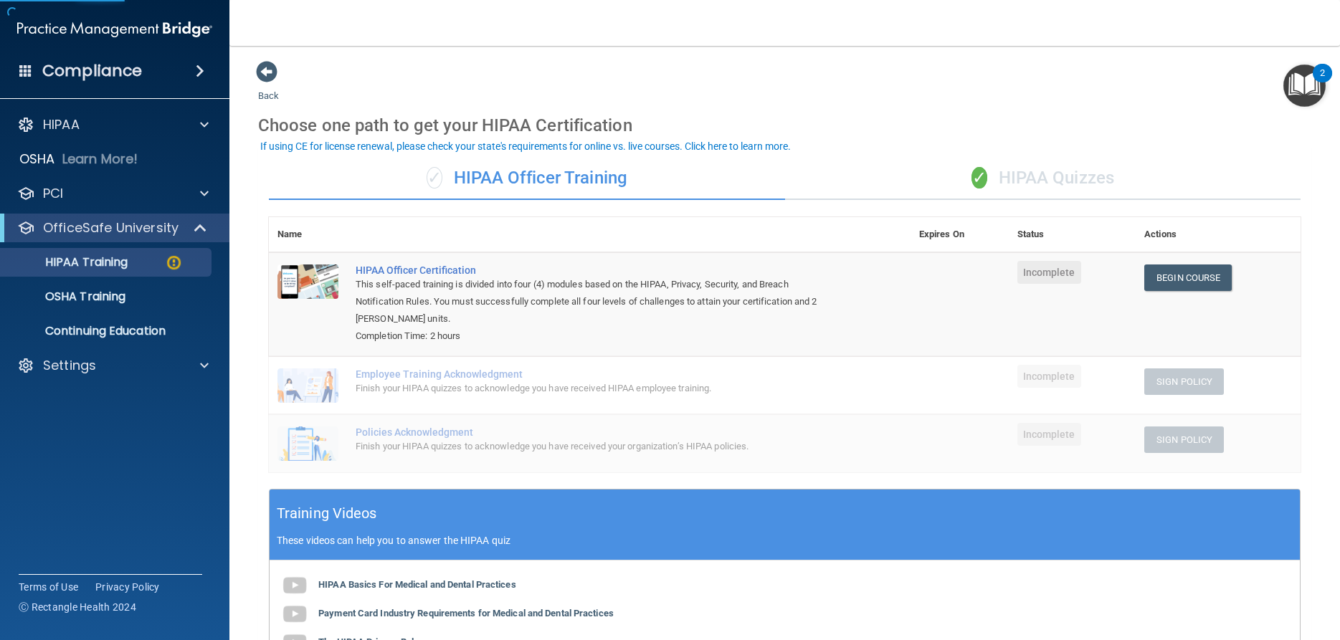
click at [1056, 171] on div "✓ HIPAA Quizzes" at bounding box center [1043, 178] width 516 height 43
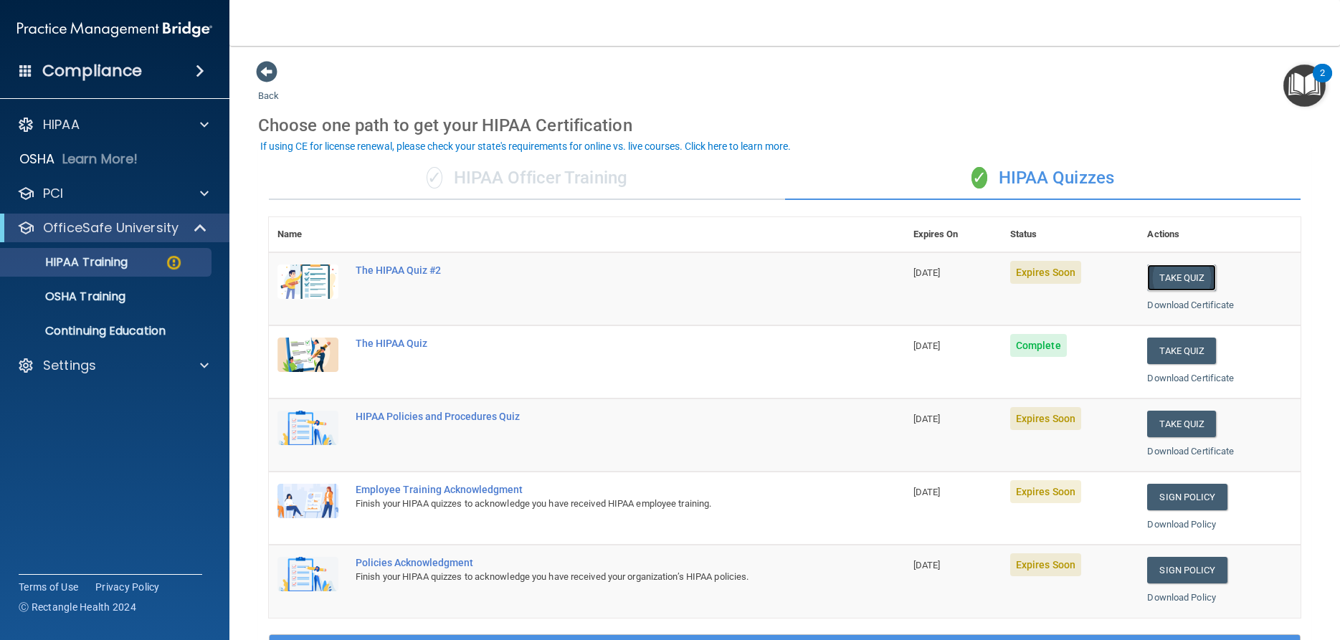
click at [1194, 281] on button "Take Quiz" at bounding box center [1181, 278] width 69 height 27
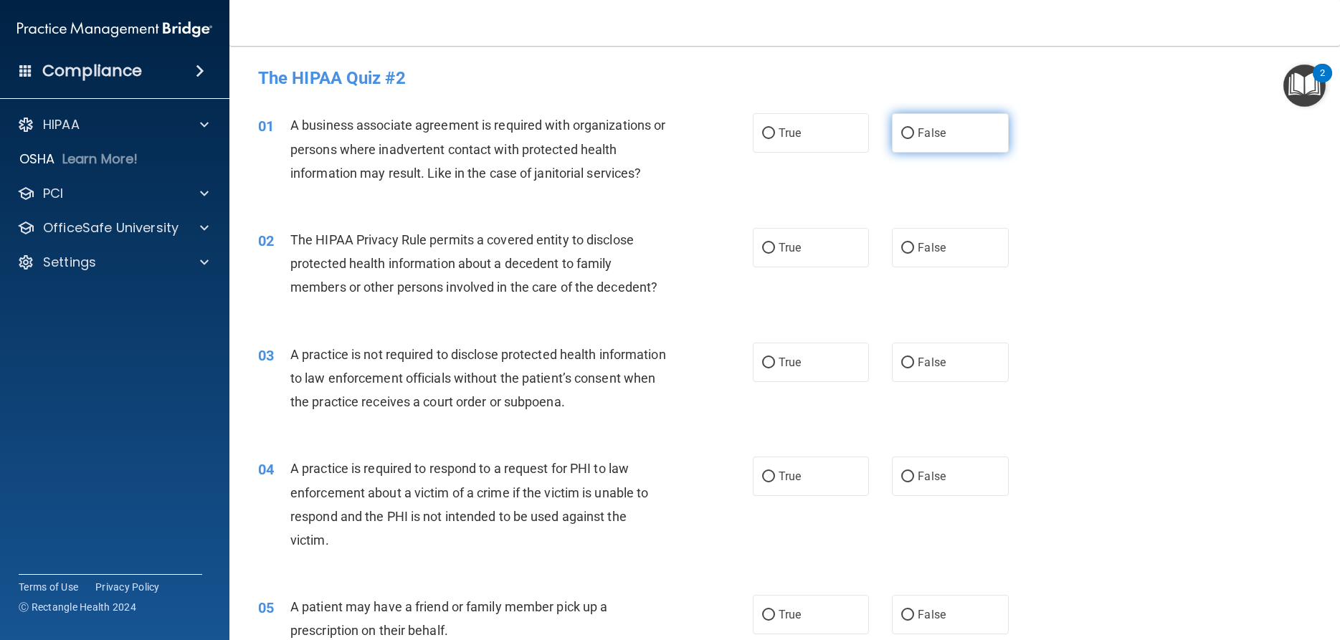
click at [920, 126] on label "False" at bounding box center [950, 132] width 116 height 39
click at [914, 128] on input "False" at bounding box center [907, 133] width 13 height 11
radio input "true"
click at [818, 242] on label "True" at bounding box center [811, 247] width 116 height 39
click at [775, 243] on input "True" at bounding box center [768, 248] width 13 height 11
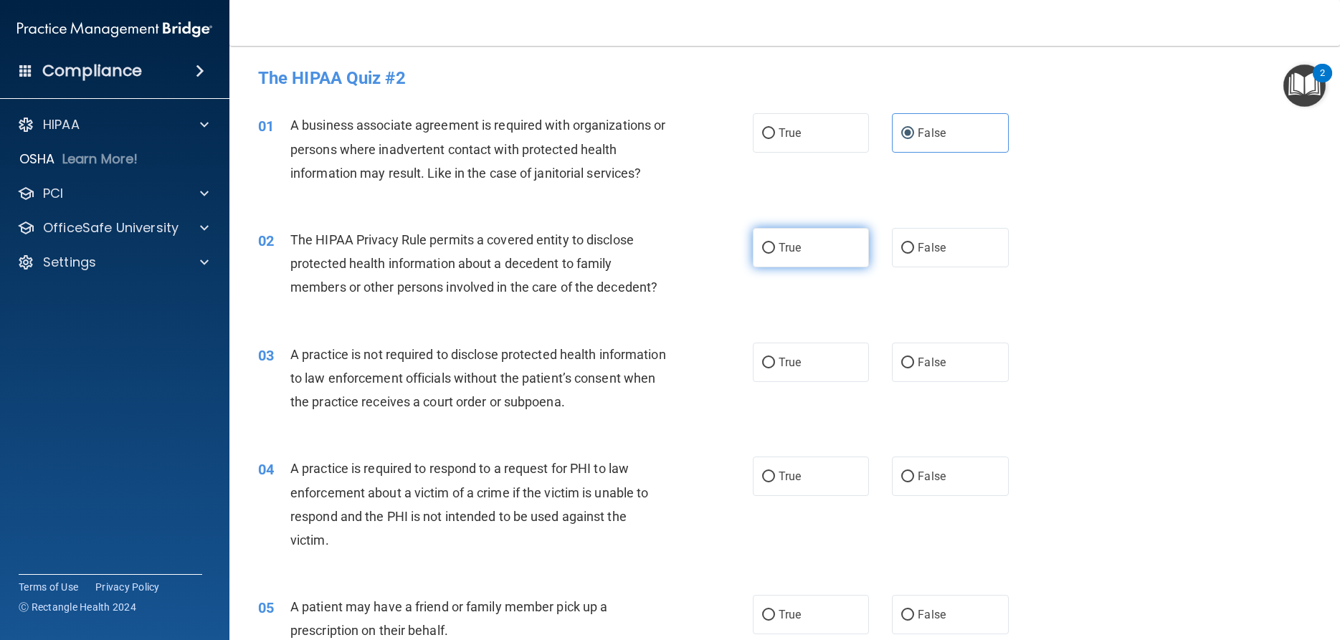
radio input "true"
click at [946, 373] on label "False" at bounding box center [950, 362] width 116 height 39
click at [914, 369] on input "False" at bounding box center [907, 363] width 13 height 11
radio input "true"
click at [807, 474] on label "True" at bounding box center [811, 476] width 116 height 39
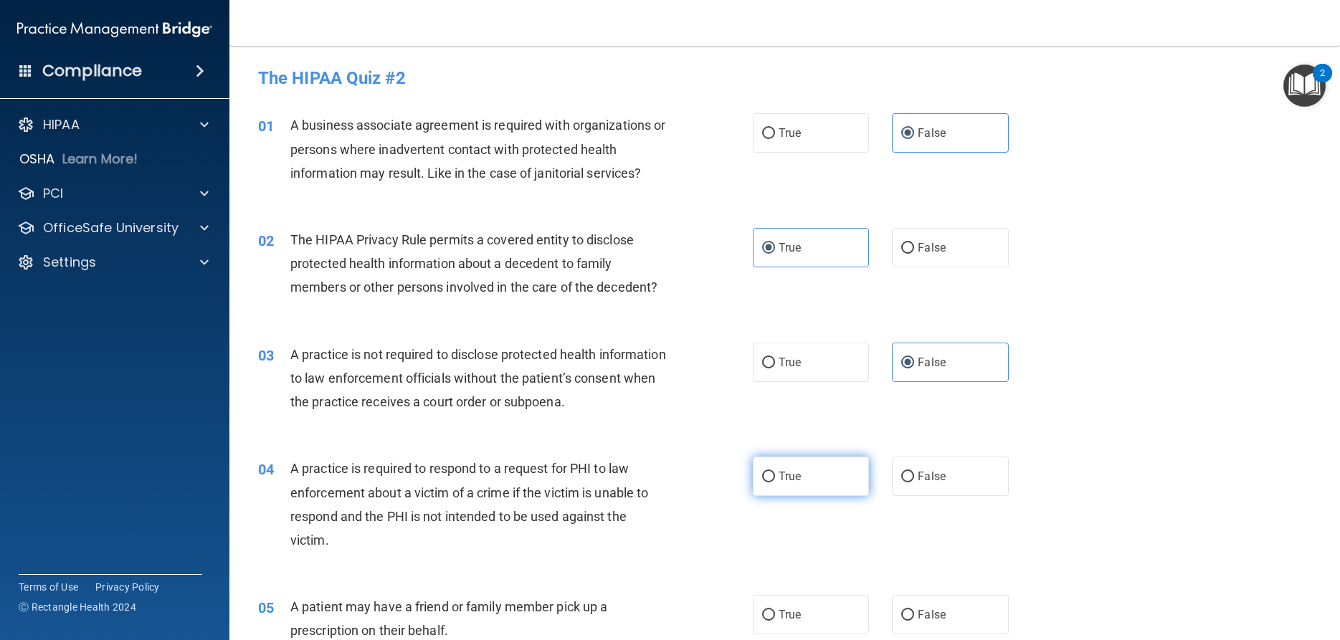
click at [775, 474] on input "True" at bounding box center [768, 477] width 13 height 11
radio input "true"
click at [827, 620] on label "True" at bounding box center [811, 614] width 116 height 39
click at [775, 620] on input "True" at bounding box center [768, 615] width 13 height 11
radio input "true"
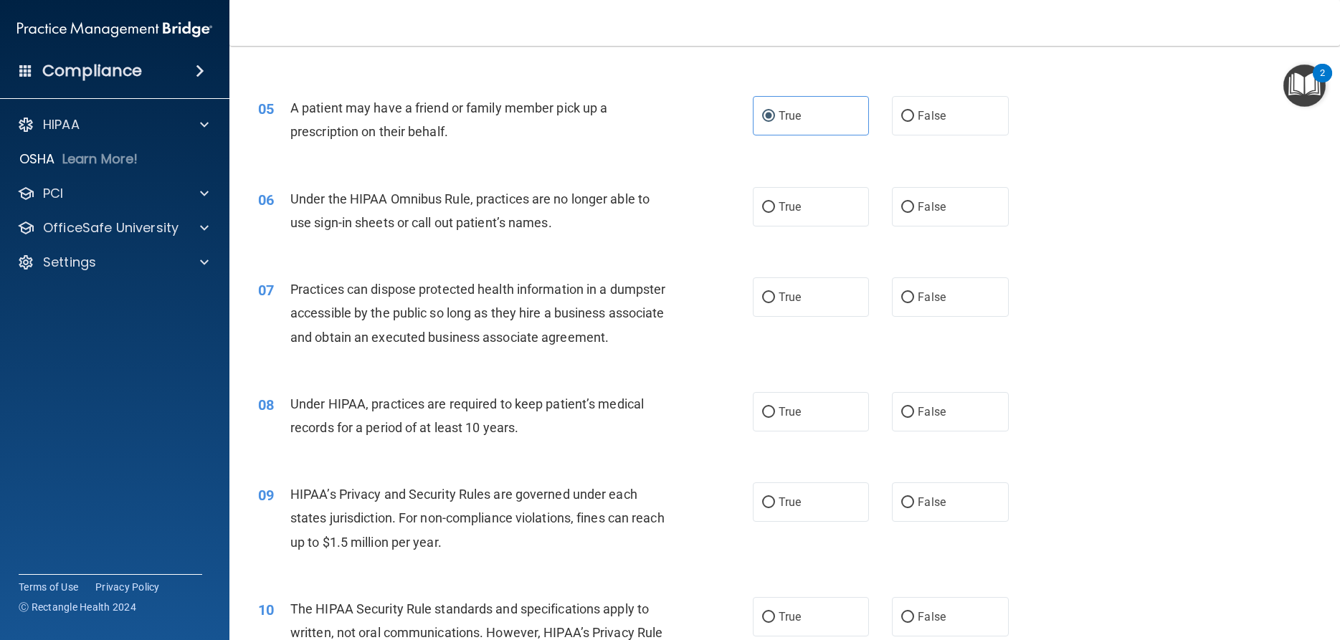
scroll to position [516, 0]
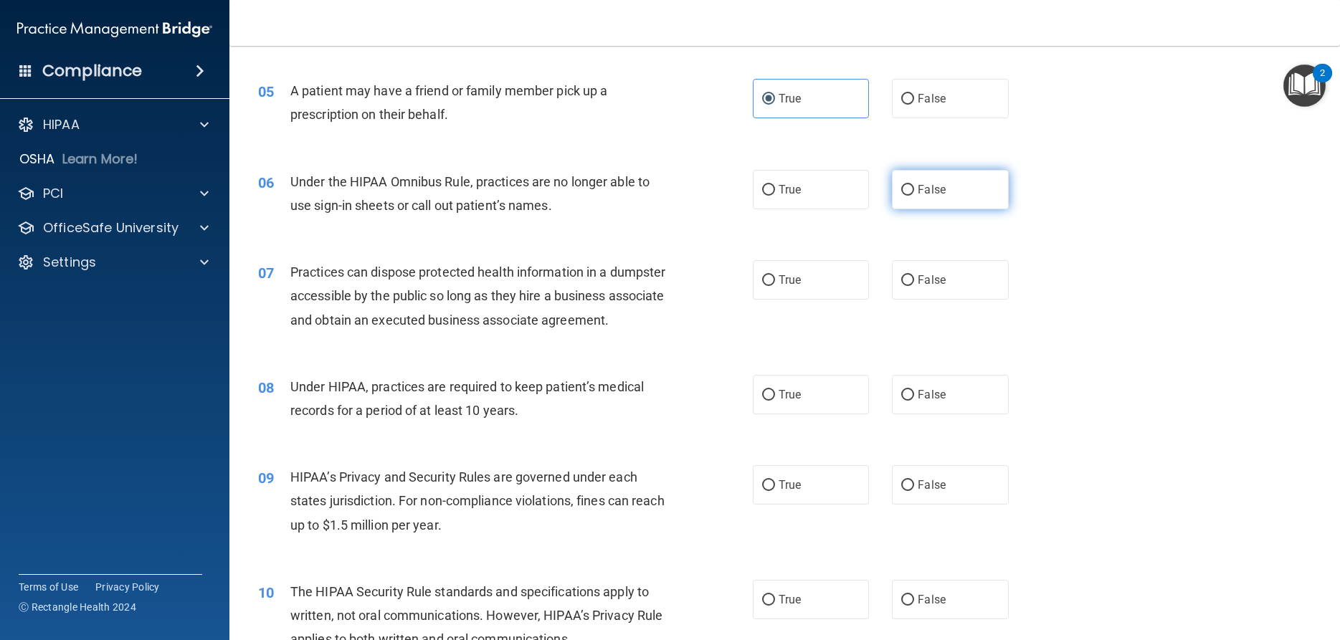
click at [957, 181] on label "False" at bounding box center [950, 189] width 116 height 39
click at [914, 185] on input "False" at bounding box center [907, 190] width 13 height 11
radio input "true"
click at [839, 268] on label "True" at bounding box center [811, 279] width 116 height 39
click at [775, 275] on input "True" at bounding box center [768, 280] width 13 height 11
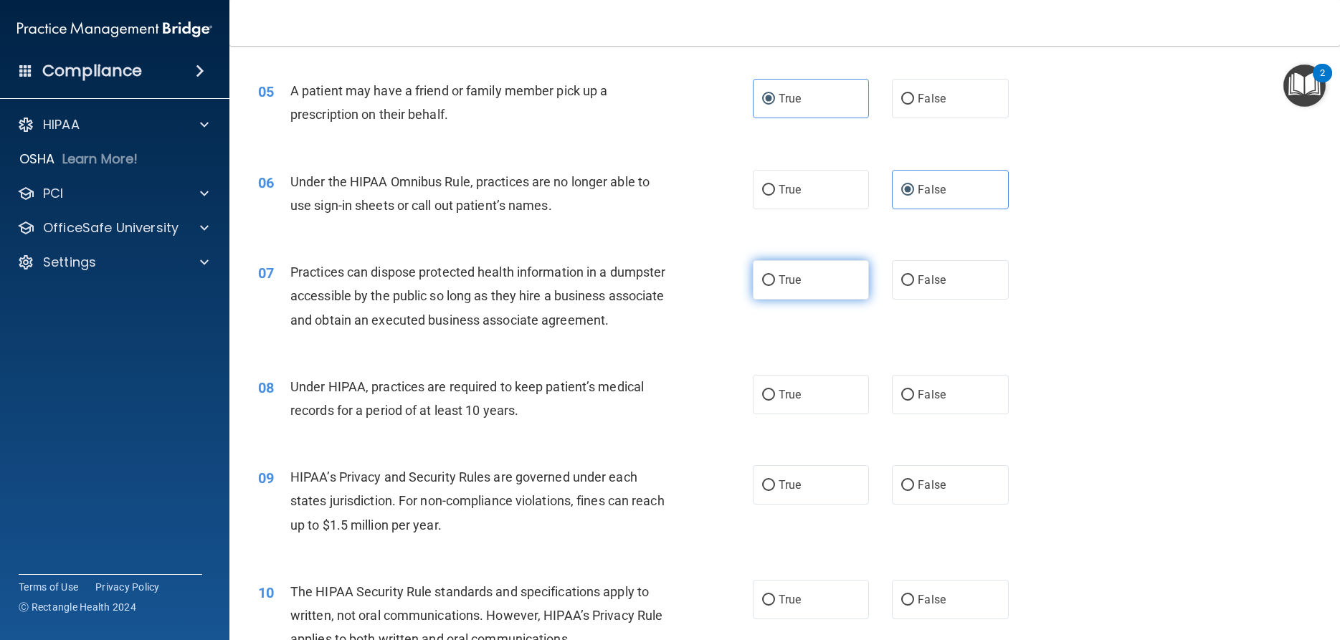
radio input "true"
click at [955, 415] on label "False" at bounding box center [950, 394] width 116 height 39
click at [914, 401] on input "False" at bounding box center [907, 395] width 13 height 11
radio input "true"
click at [963, 505] on label "False" at bounding box center [950, 484] width 116 height 39
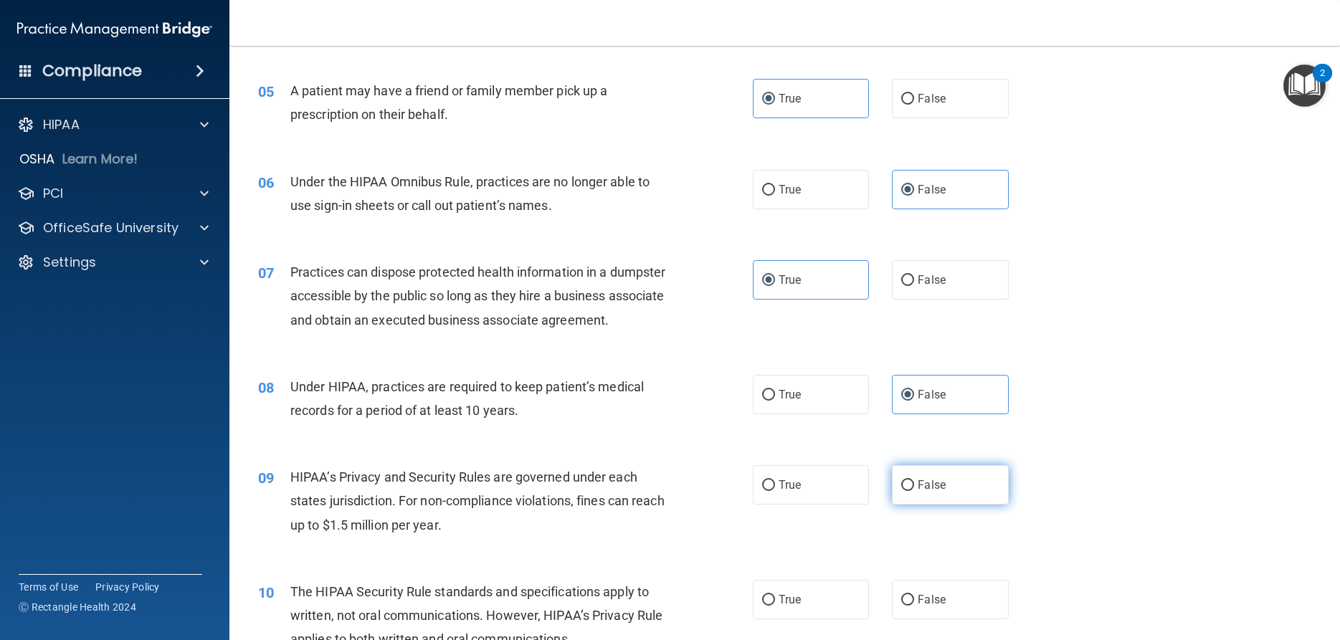
click at [914, 491] on input "False" at bounding box center [907, 486] width 13 height 11
radio input "true"
click at [825, 620] on label "True" at bounding box center [811, 599] width 116 height 39
click at [775, 606] on input "True" at bounding box center [768, 600] width 13 height 11
radio input "true"
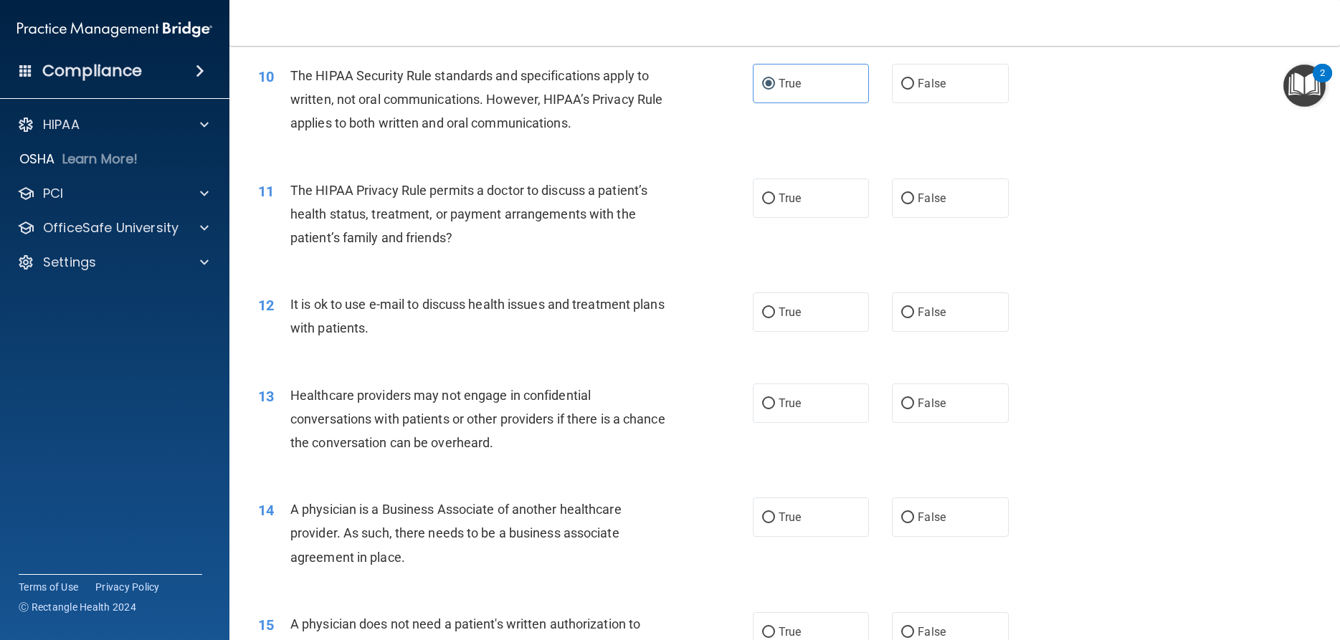
scroll to position [1205, 0]
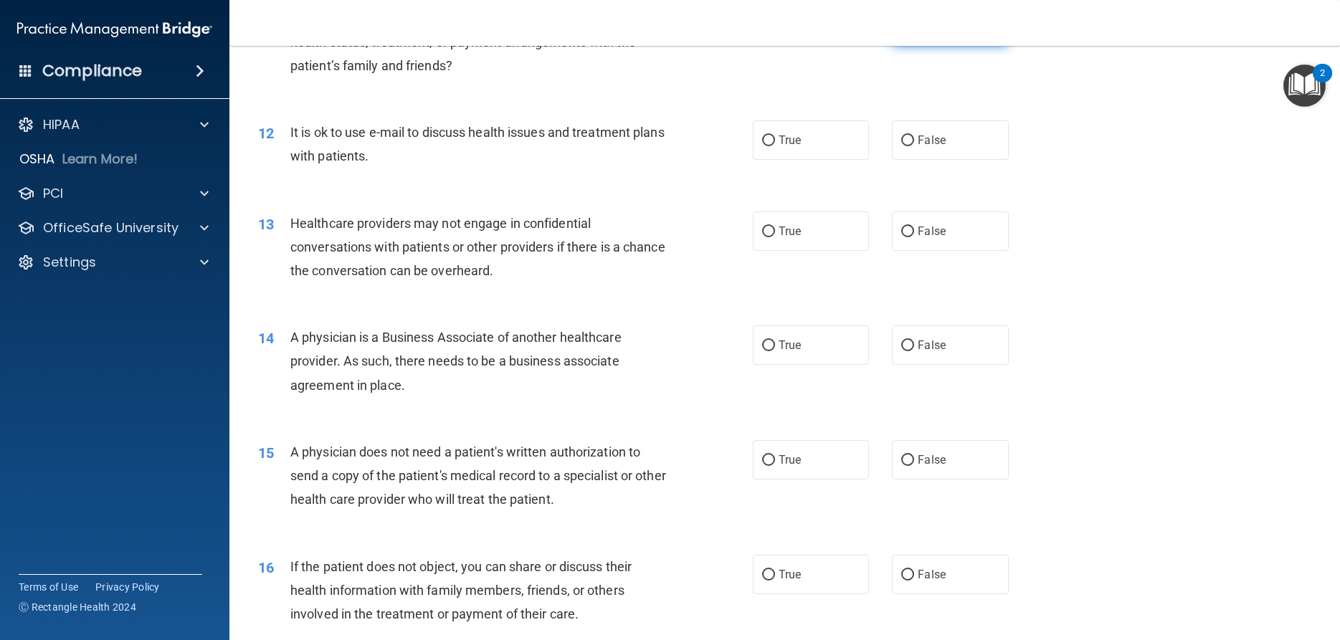
click at [942, 33] on span "False" at bounding box center [932, 26] width 28 height 14
click at [914, 32] on input "False" at bounding box center [907, 27] width 13 height 11
radio input "true"
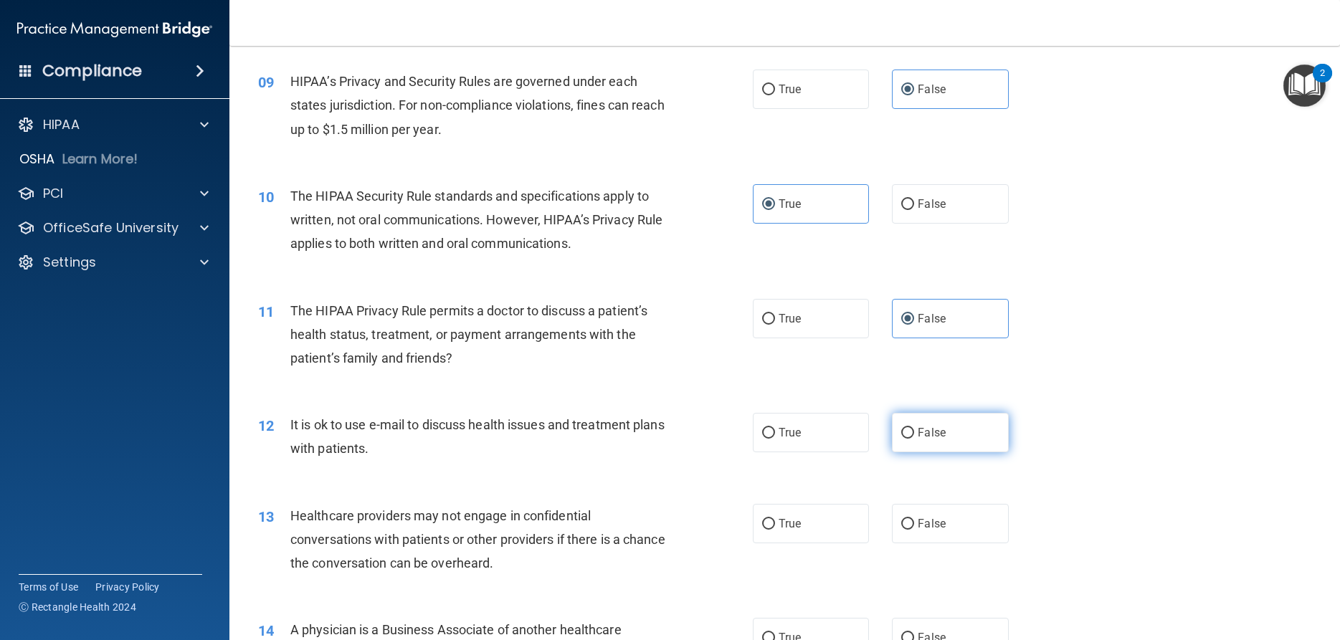
click at [934, 448] on label "False" at bounding box center [950, 432] width 116 height 39
click at [914, 439] on input "False" at bounding box center [907, 433] width 13 height 11
radio input "true"
click at [815, 544] on label "True" at bounding box center [811, 523] width 116 height 39
click at [775, 530] on input "True" at bounding box center [768, 524] width 13 height 11
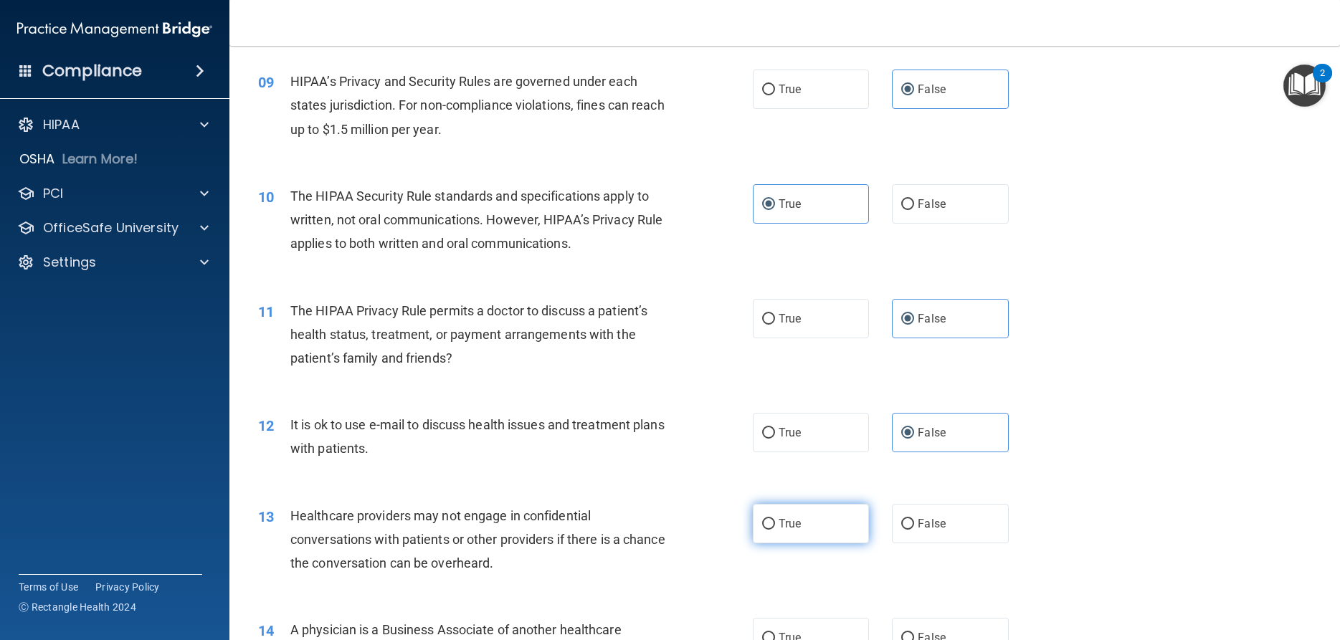
radio input "true"
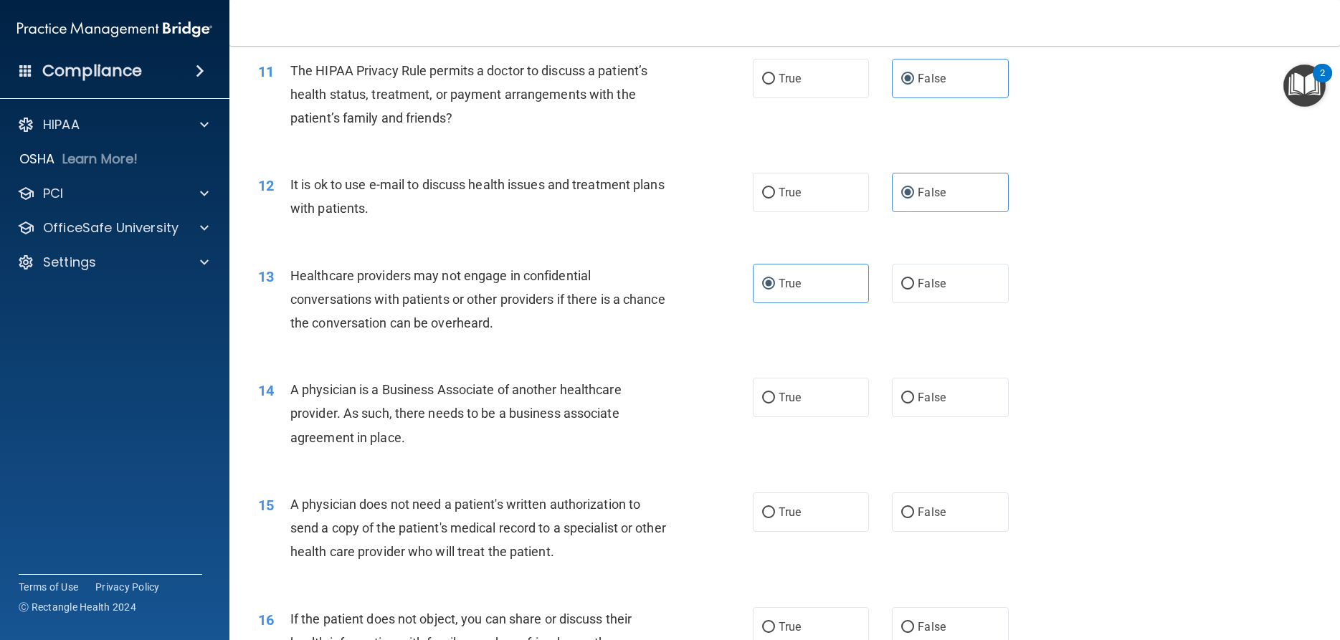
scroll to position [1256, 0]
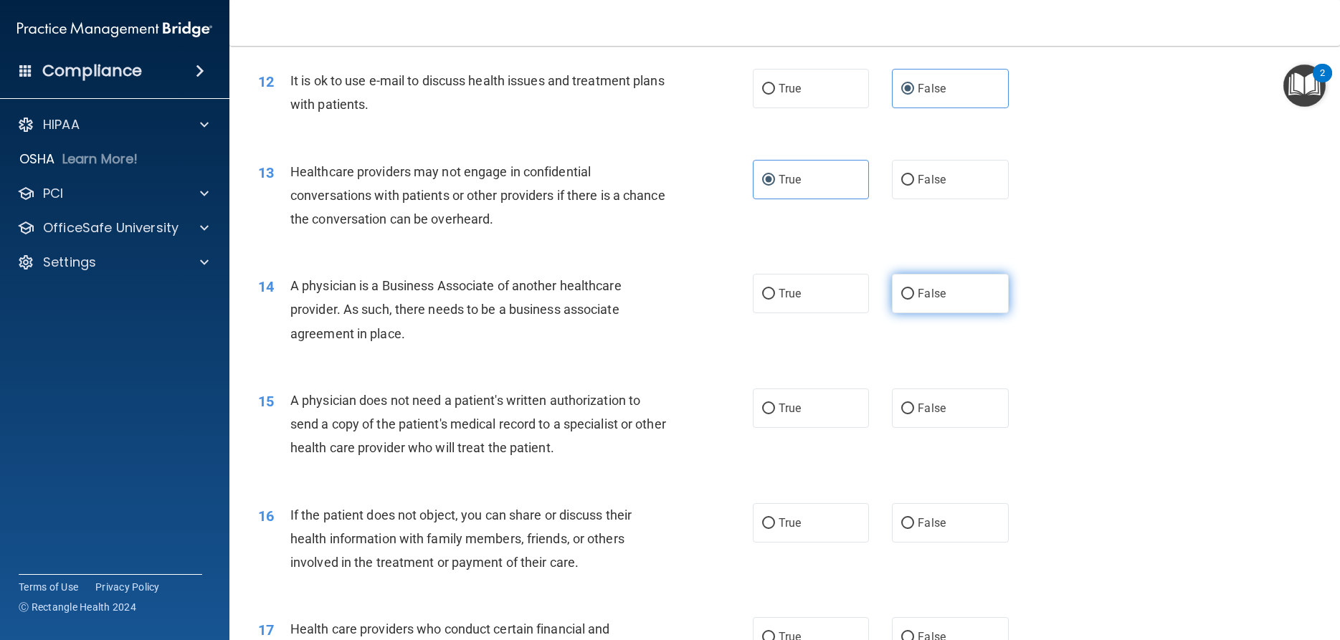
click at [934, 300] on label "False" at bounding box center [950, 293] width 116 height 39
click at [914, 300] on input "False" at bounding box center [907, 294] width 13 height 11
radio input "true"
click at [935, 415] on span "False" at bounding box center [932, 409] width 28 height 14
click at [914, 415] on input "False" at bounding box center [907, 409] width 13 height 11
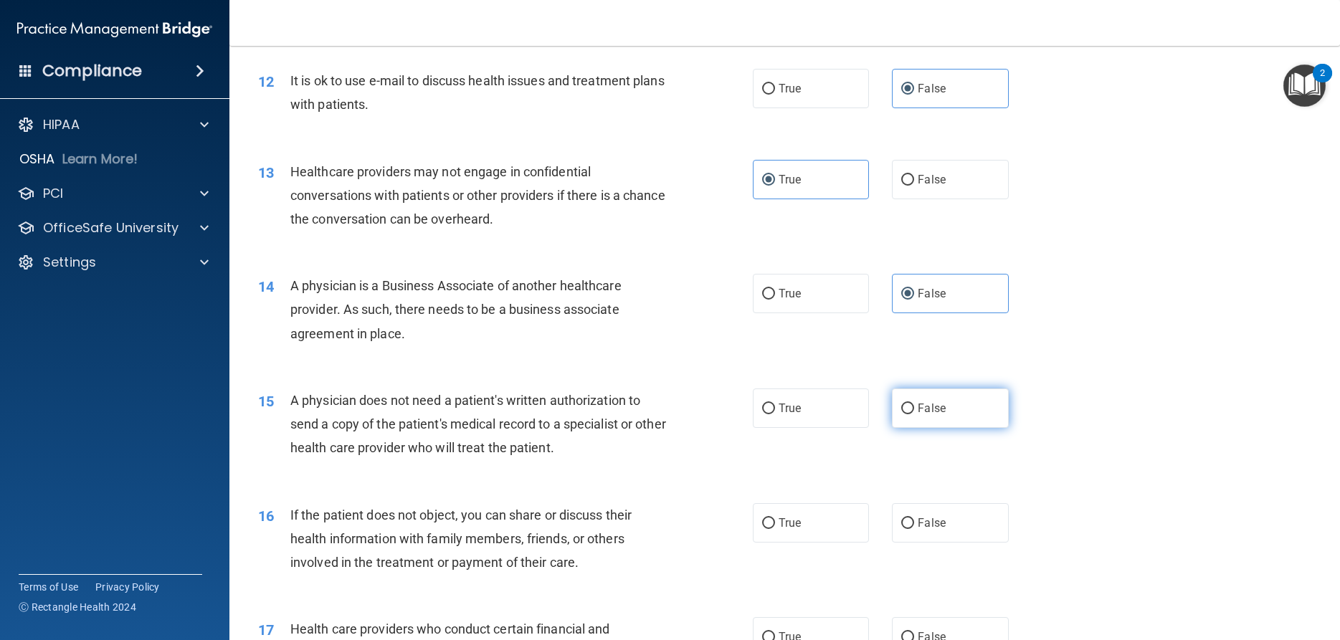
radio input "true"
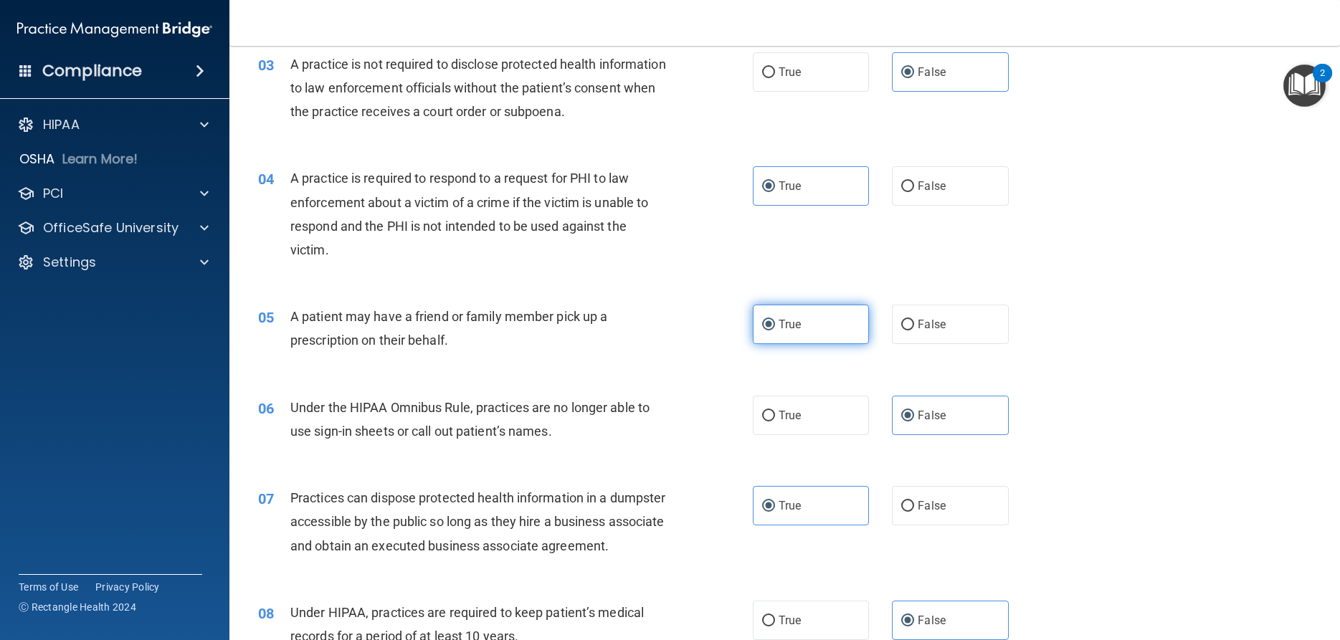
scroll to position [344, 0]
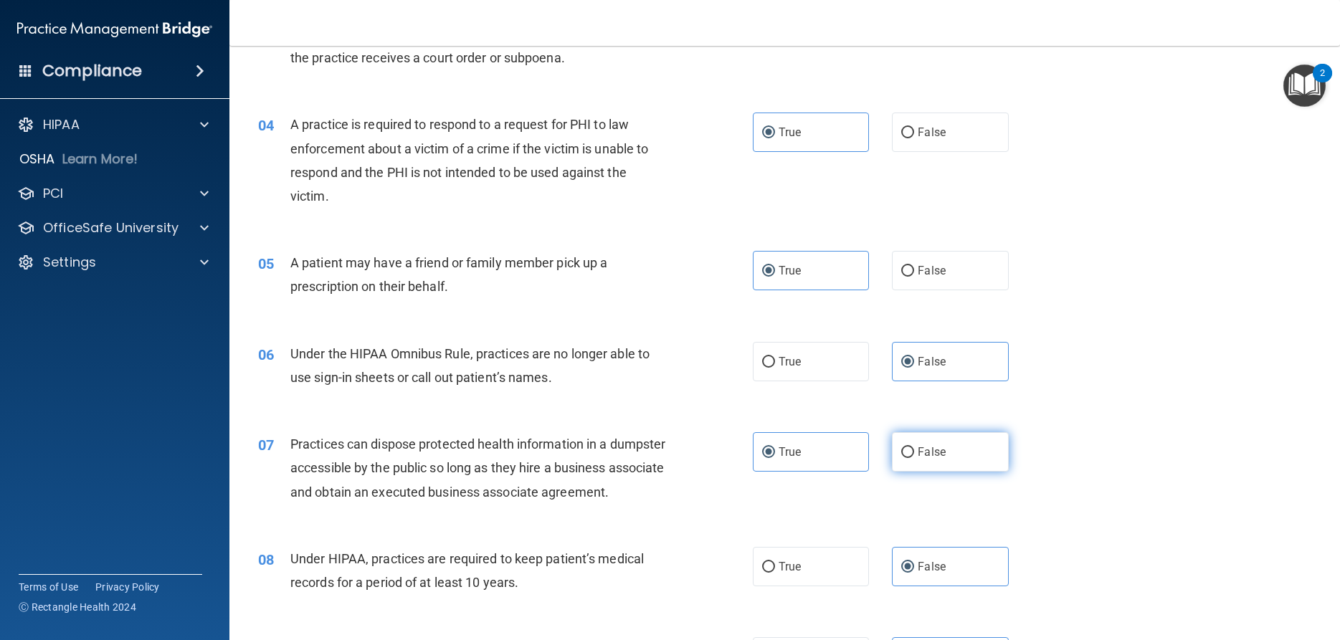
click at [934, 458] on span "False" at bounding box center [932, 452] width 28 height 14
click at [914, 458] on input "False" at bounding box center [907, 453] width 13 height 11
radio input "true"
radio input "false"
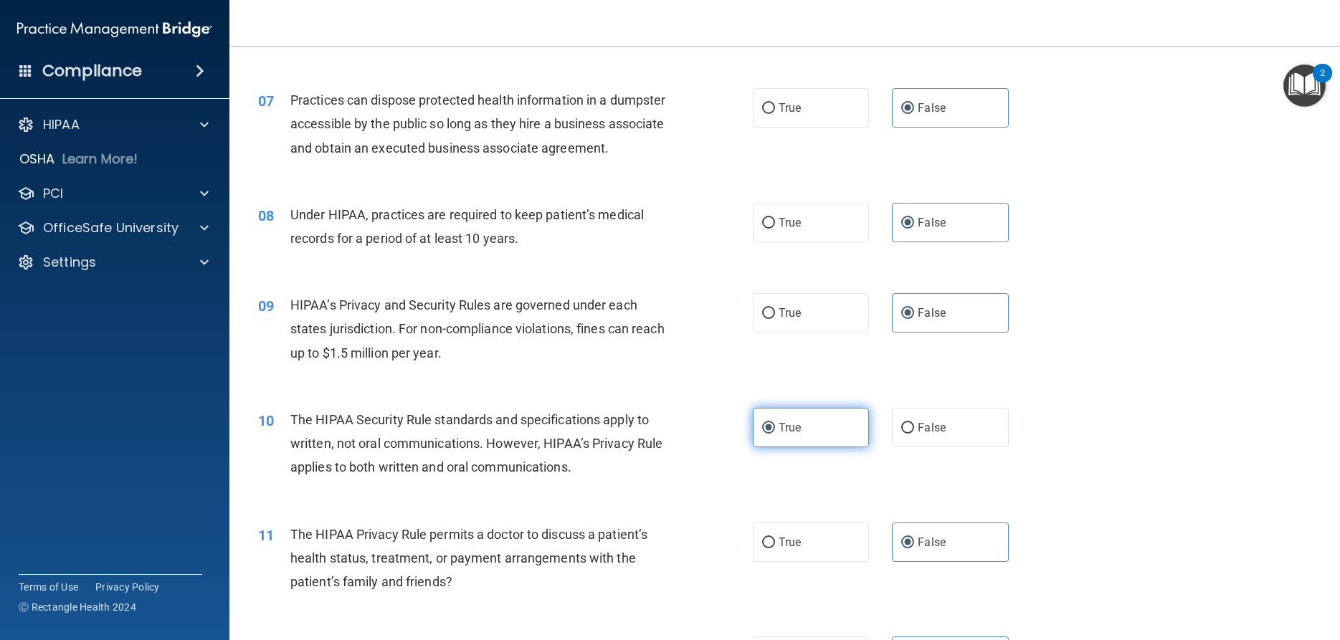
scroll to position [861, 0]
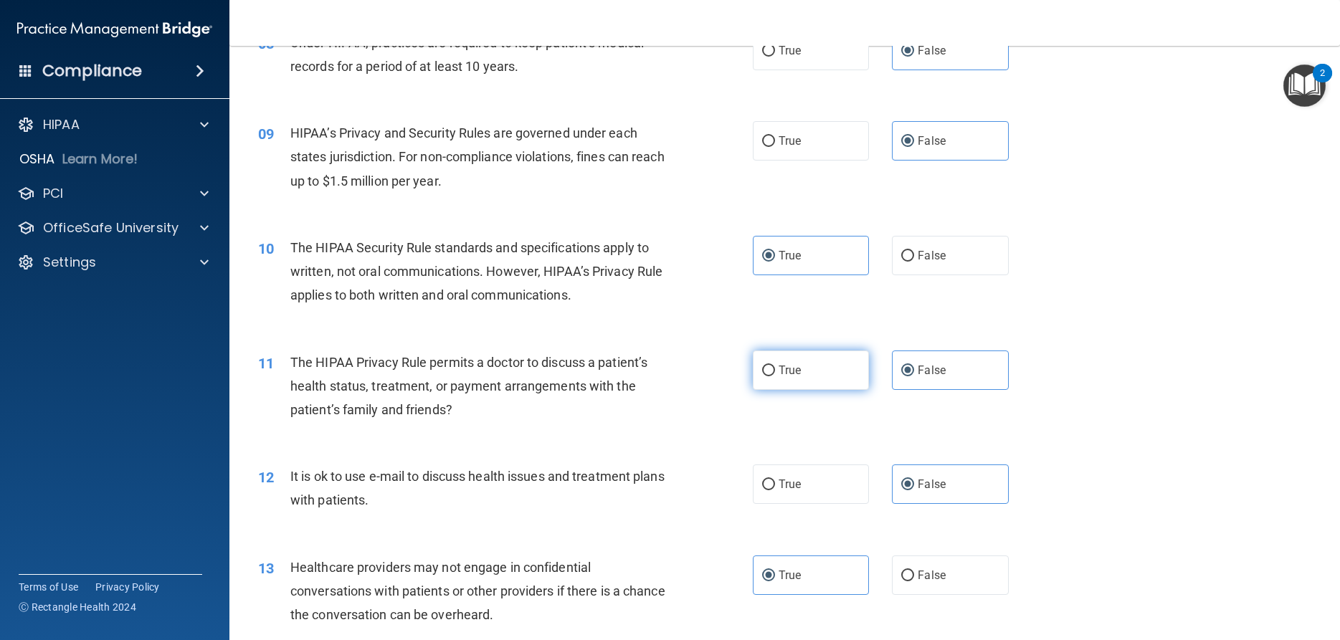
click at [848, 390] on label "True" at bounding box center [811, 370] width 116 height 39
click at [775, 377] on input "True" at bounding box center [768, 371] width 13 height 11
radio input "true"
radio input "false"
drag, startPoint x: 850, startPoint y: 519, endPoint x: 858, endPoint y: 516, distance: 8.2
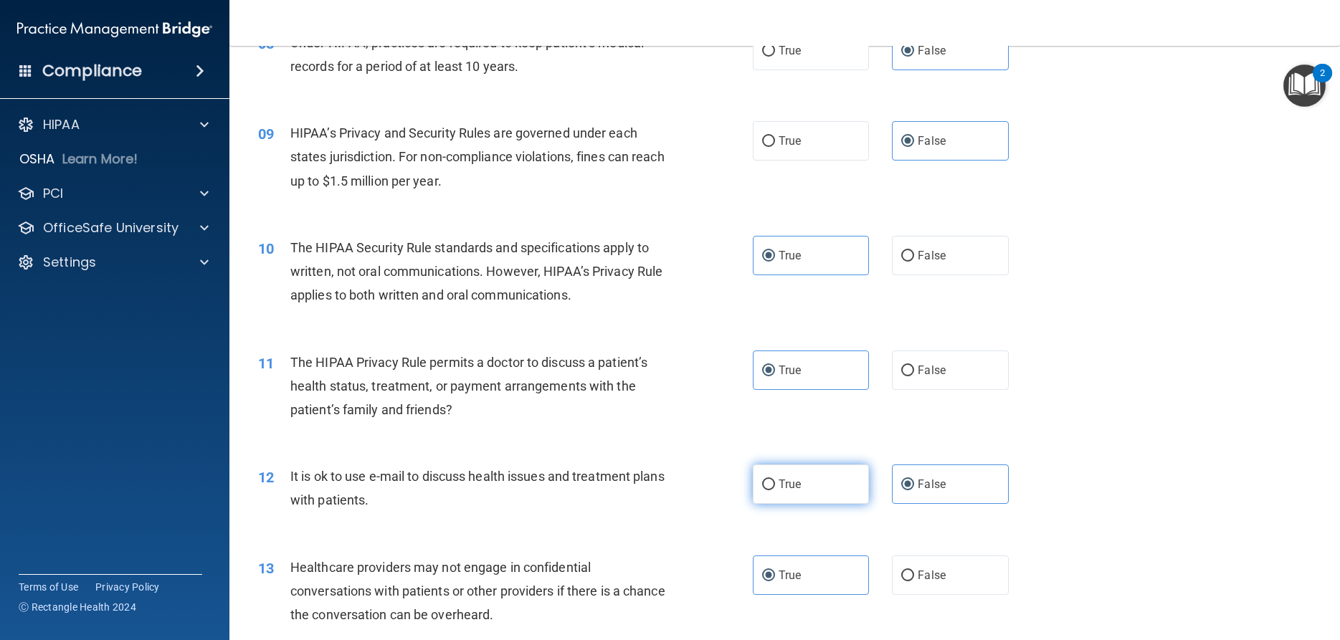
click at [850, 504] on label "True" at bounding box center [811, 484] width 116 height 39
click at [775, 491] on input "True" at bounding box center [768, 485] width 13 height 11
radio input "true"
radio input "false"
drag, startPoint x: 956, startPoint y: 590, endPoint x: 965, endPoint y: 560, distance: 31.3
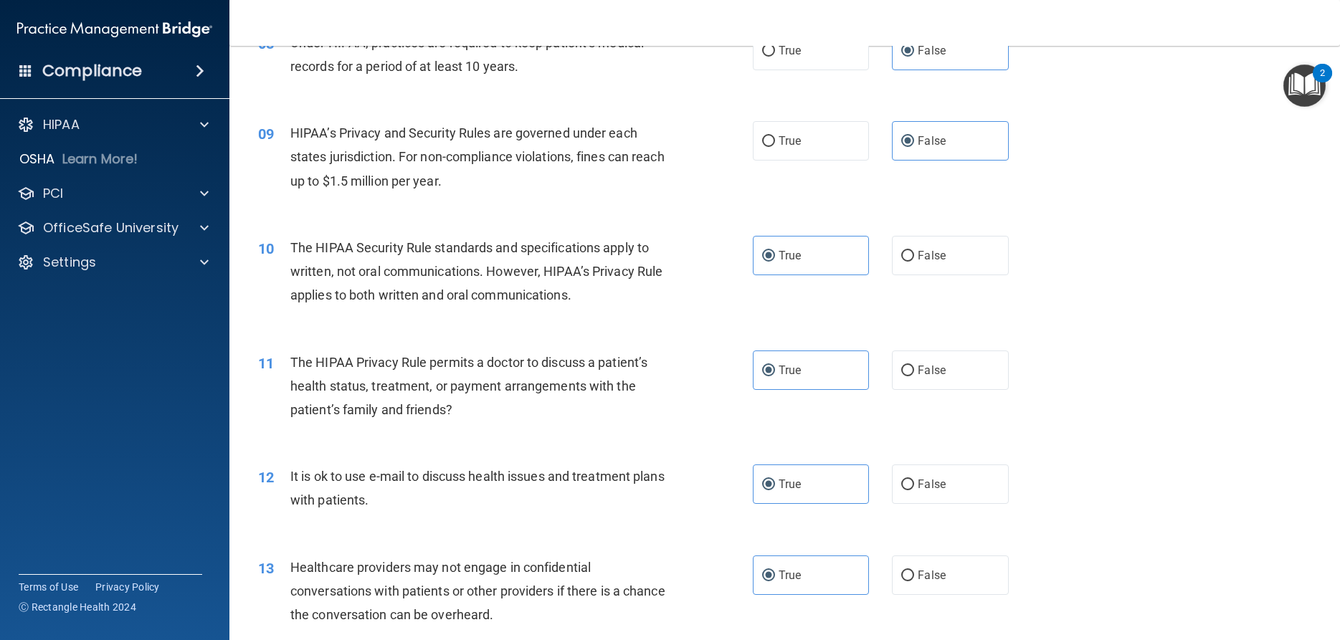
click at [955, 590] on label "False" at bounding box center [950, 575] width 116 height 39
click at [914, 582] on input "False" at bounding box center [907, 576] width 13 height 11
radio input "true"
radio input "false"
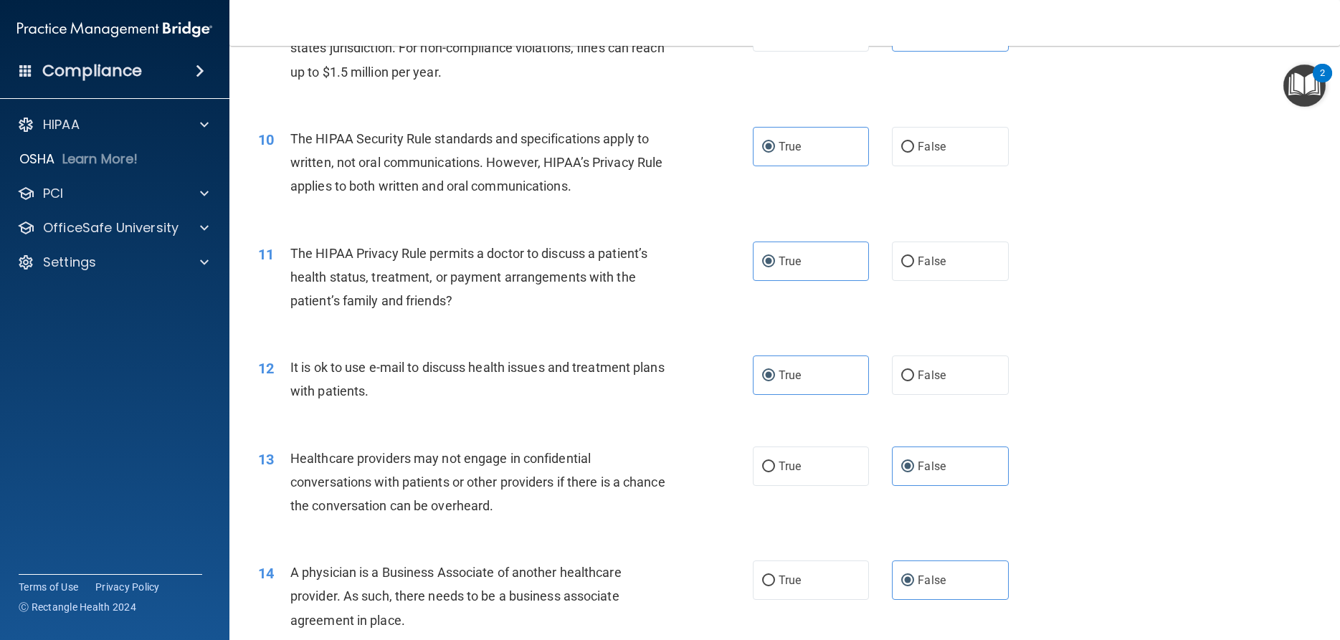
scroll to position [1033, 0]
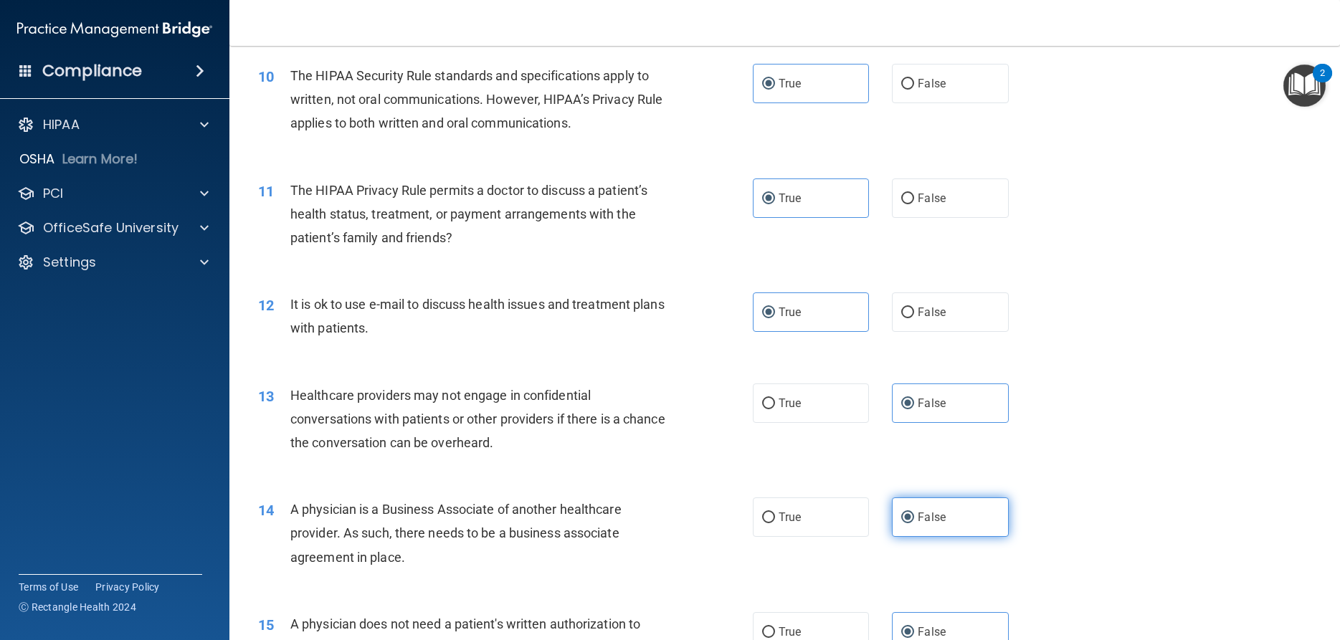
click at [959, 537] on label "False" at bounding box center [950, 517] width 116 height 39
click at [914, 524] on input "False" at bounding box center [907, 518] width 13 height 11
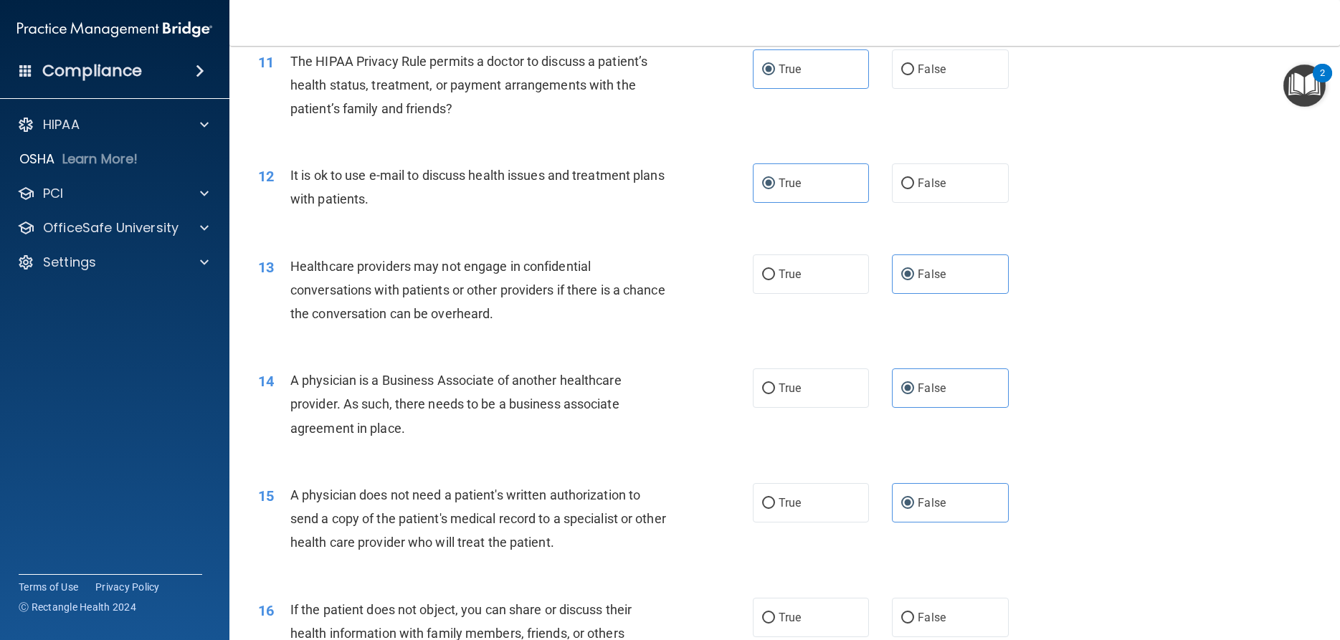
scroll to position [1205, 0]
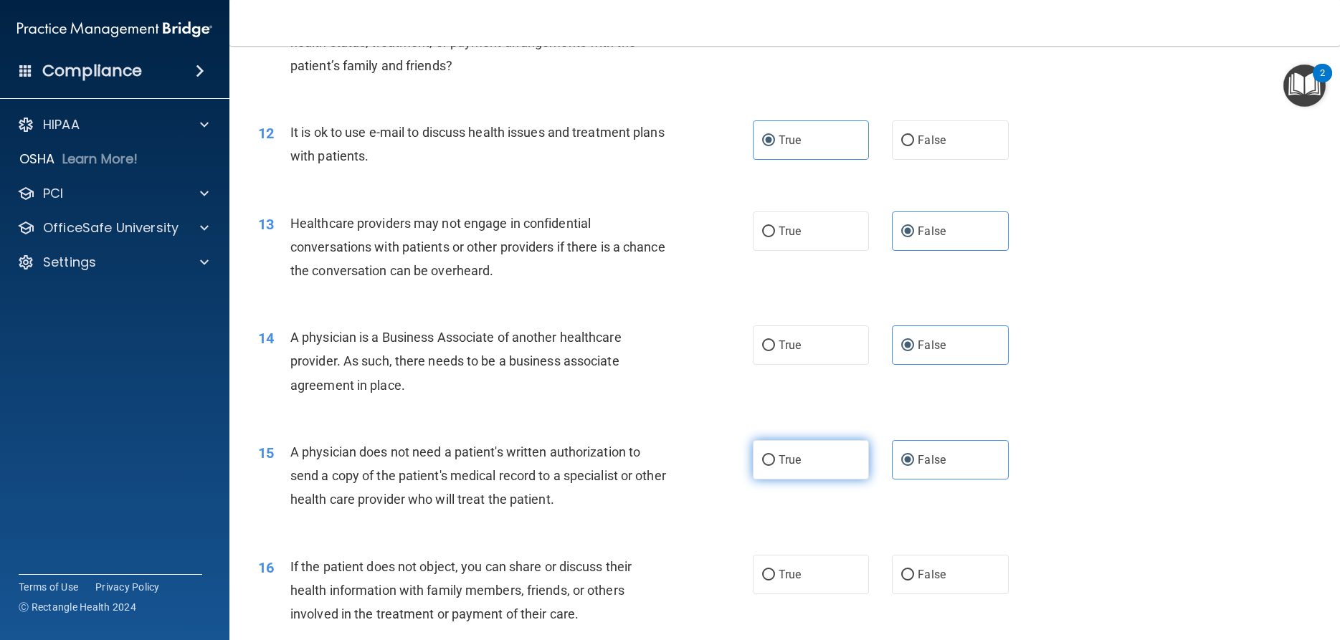
click at [828, 480] on label "True" at bounding box center [811, 459] width 116 height 39
click at [775, 466] on input "True" at bounding box center [768, 460] width 13 height 11
radio input "true"
radio input "false"
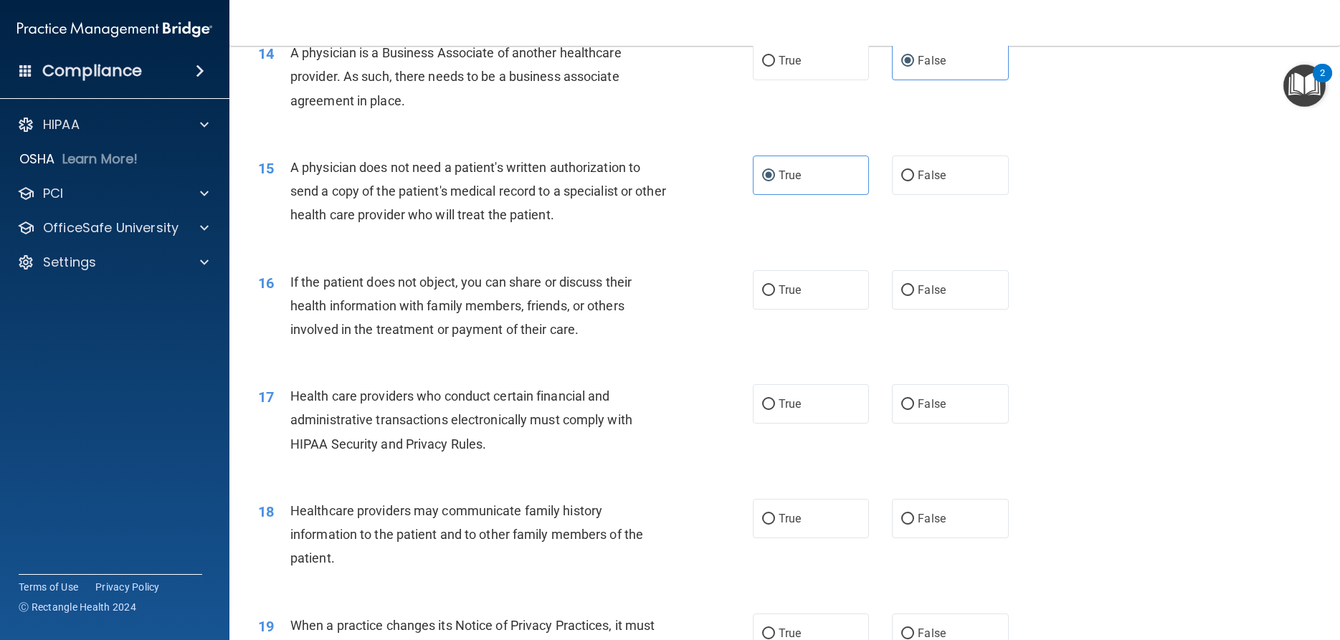
scroll to position [1549, 0]
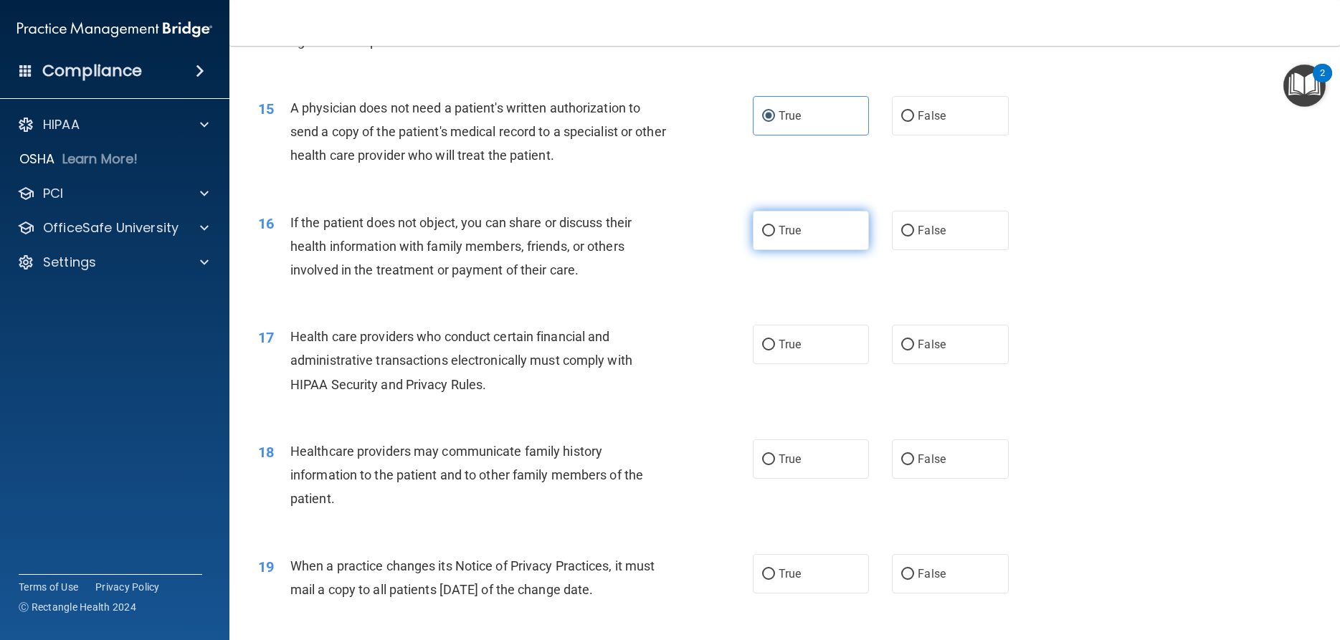
click at [833, 250] on label "True" at bounding box center [811, 230] width 116 height 39
click at [775, 237] on input "True" at bounding box center [768, 231] width 13 height 11
radio input "true"
click at [825, 364] on label "True" at bounding box center [811, 344] width 116 height 39
click at [775, 351] on input "True" at bounding box center [768, 345] width 13 height 11
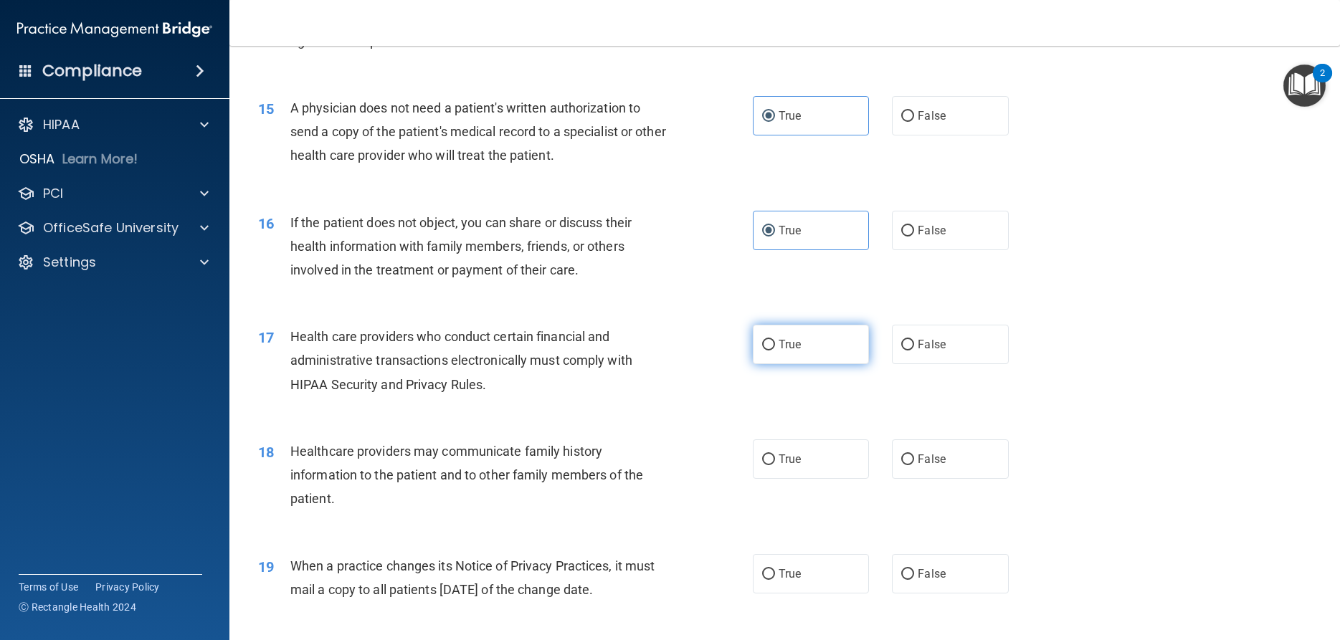
radio input "true"
drag, startPoint x: 957, startPoint y: 486, endPoint x: 972, endPoint y: 556, distance: 71.2
click at [957, 479] on label "False" at bounding box center [950, 459] width 116 height 39
click at [914, 465] on input "False" at bounding box center [907, 460] width 13 height 11
radio input "true"
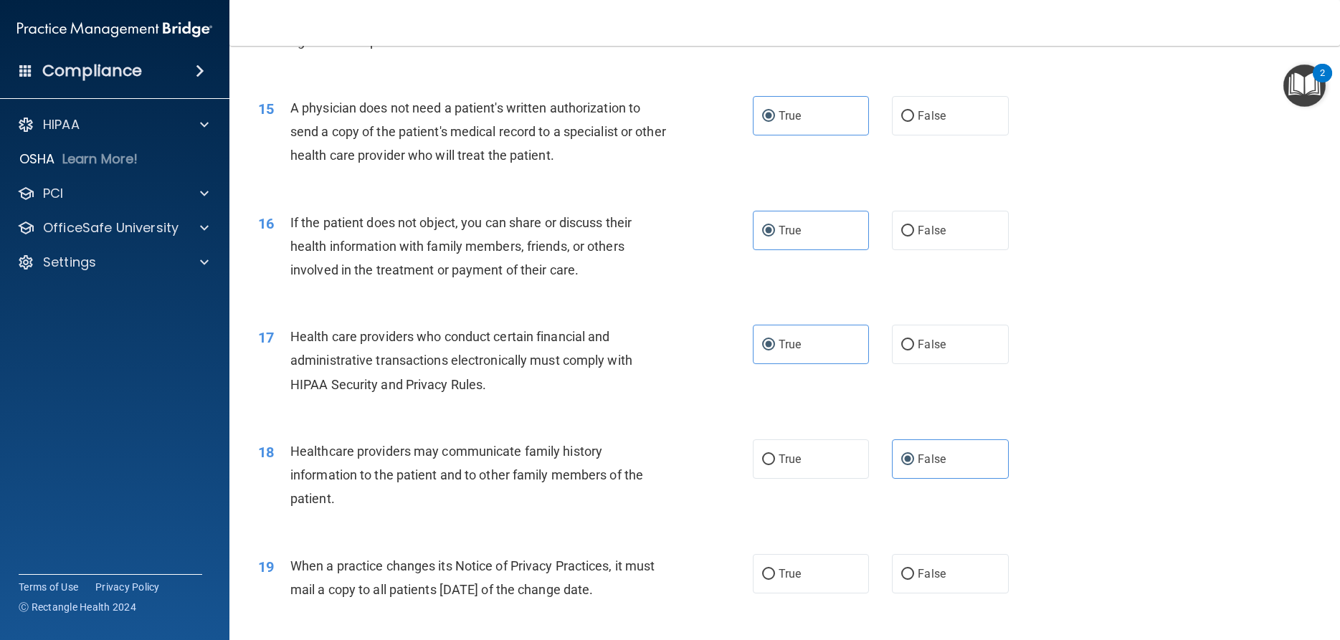
drag, startPoint x: 975, startPoint y: 588, endPoint x: 975, endPoint y: 577, distance: 10.8
click at [975, 585] on label "False" at bounding box center [950, 573] width 116 height 39
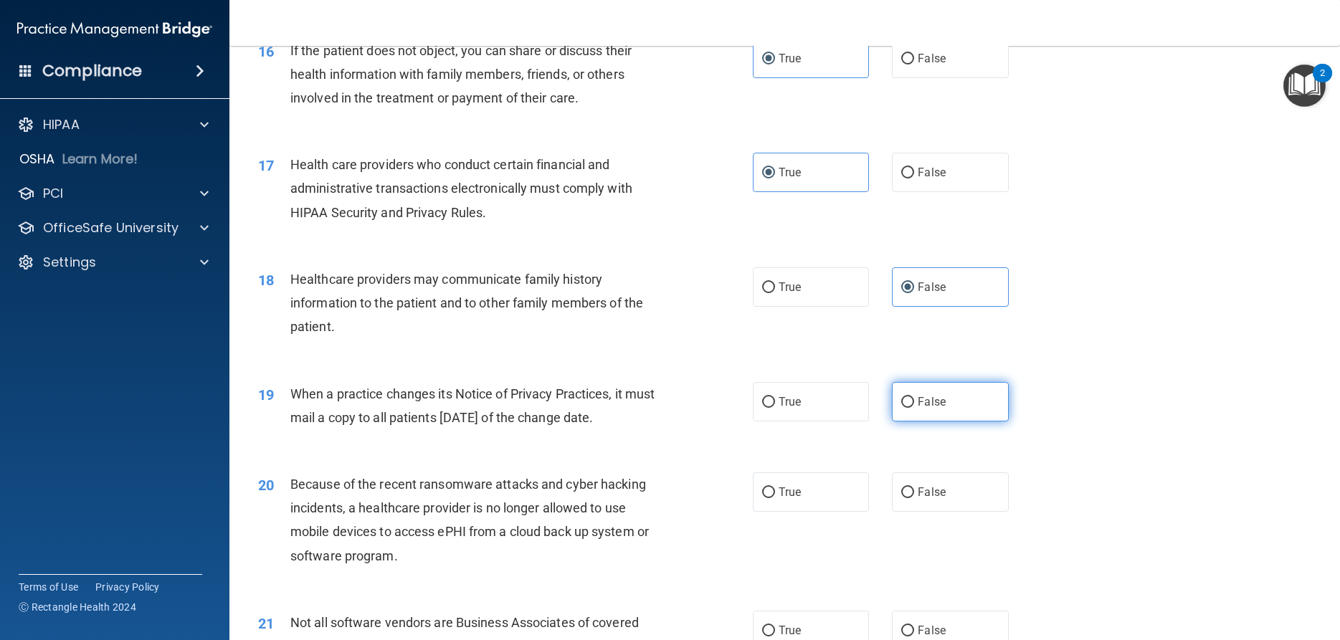
click at [932, 409] on span "False" at bounding box center [932, 402] width 28 height 14
click at [914, 408] on input "False" at bounding box center [907, 402] width 13 height 11
radio input "true"
click at [936, 499] on span "False" at bounding box center [932, 493] width 28 height 14
click at [914, 498] on input "False" at bounding box center [907, 493] width 13 height 11
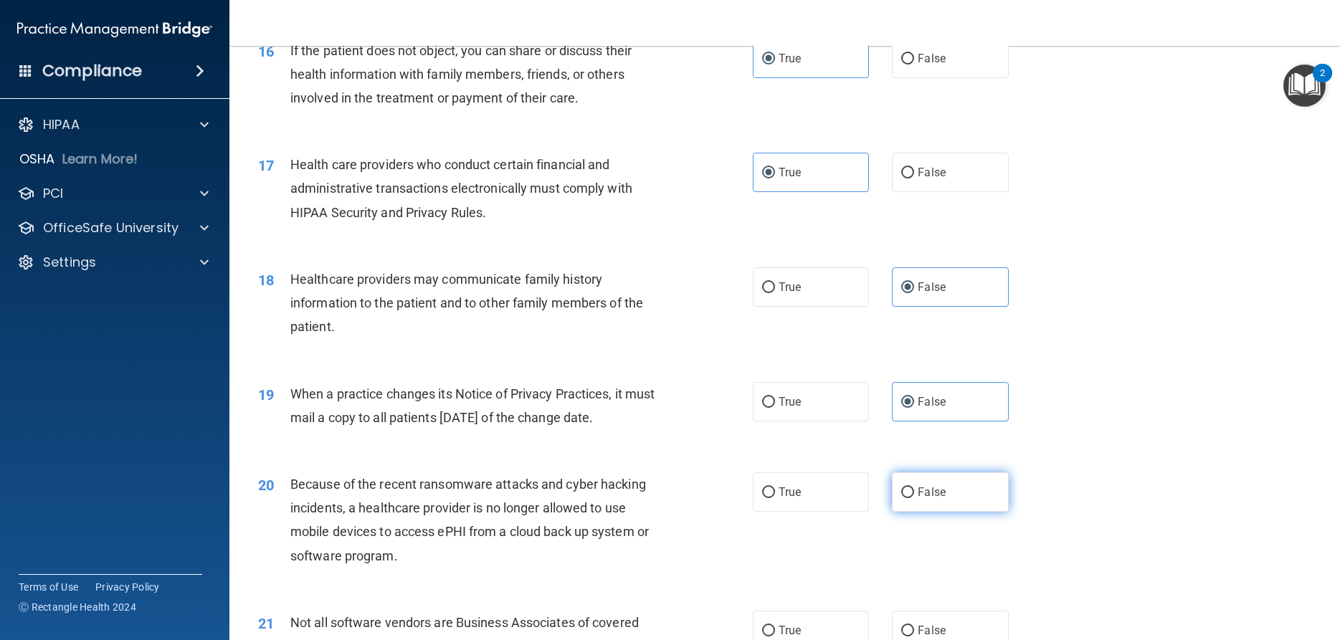
radio input "true"
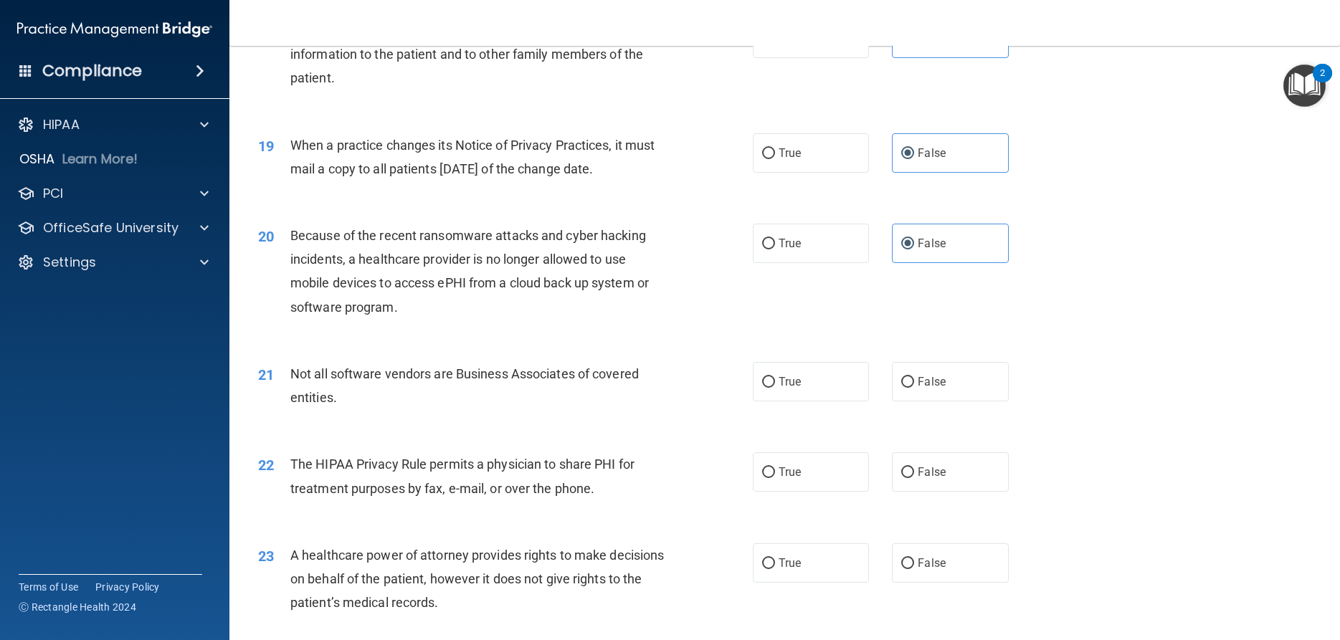
scroll to position [2065, 0]
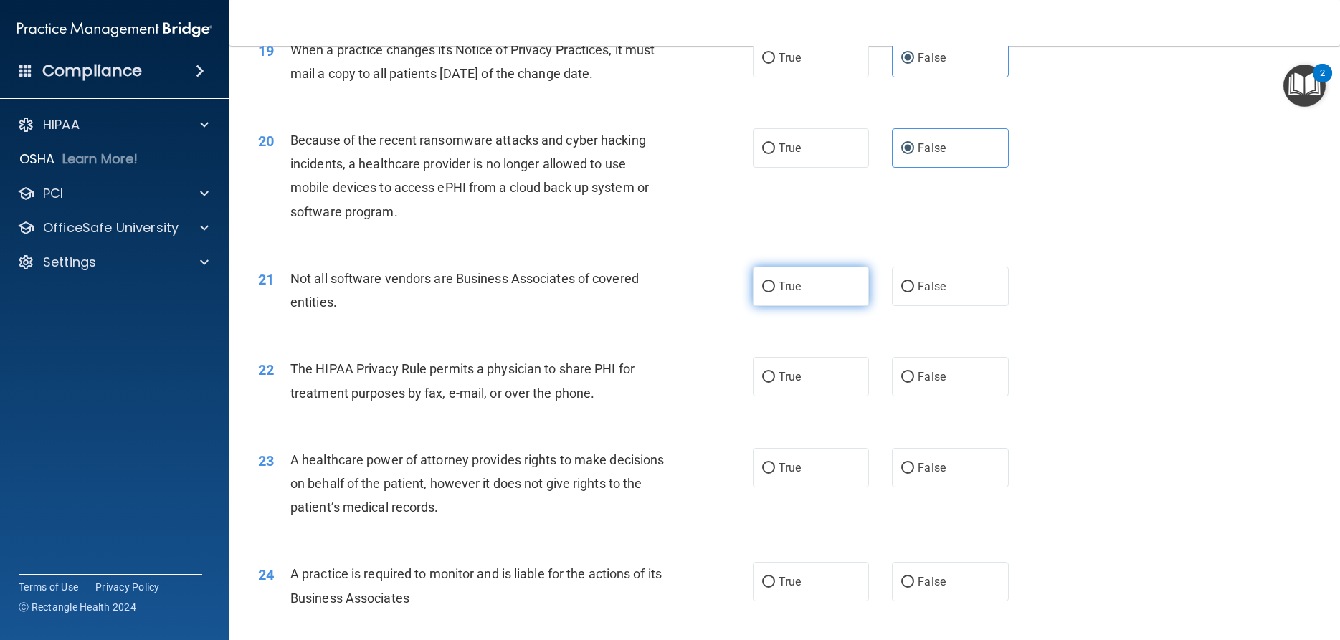
click at [827, 306] on label "True" at bounding box center [811, 286] width 116 height 39
click at [775, 293] on input "True" at bounding box center [768, 287] width 13 height 11
radio input "true"
click at [833, 397] on label "True" at bounding box center [811, 376] width 116 height 39
click at [775, 383] on input "True" at bounding box center [768, 377] width 13 height 11
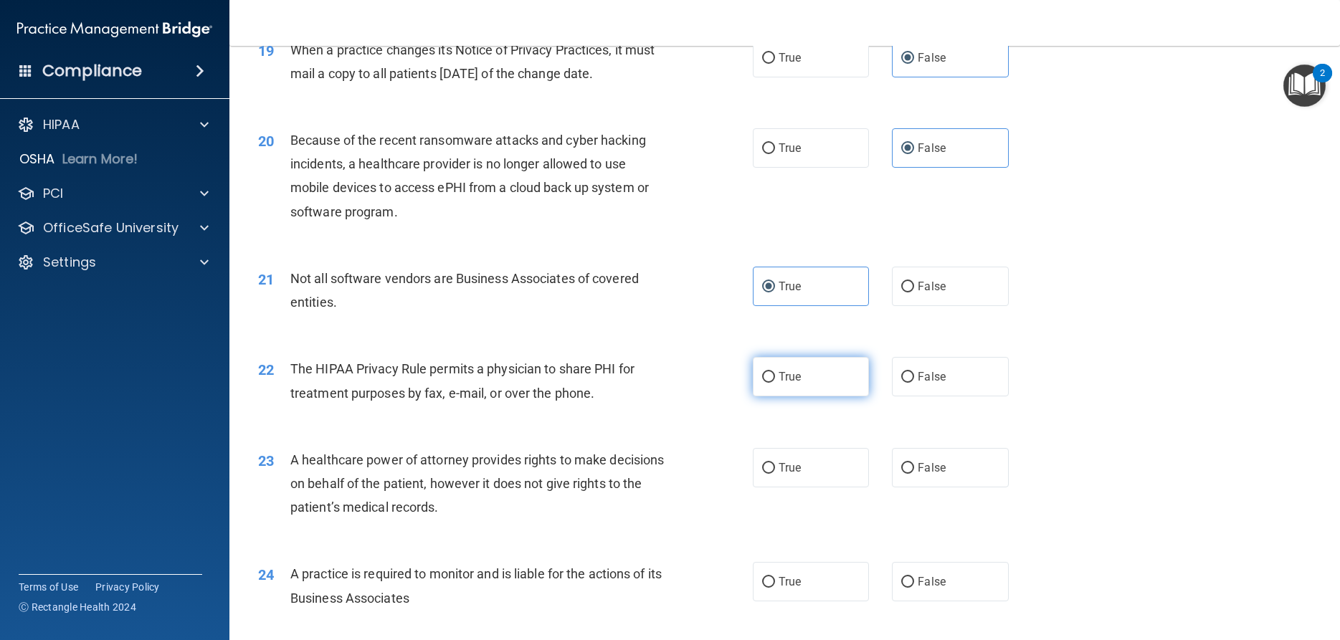
radio input "true"
click at [929, 475] on span "False" at bounding box center [932, 468] width 28 height 14
click at [914, 474] on input "False" at bounding box center [907, 468] width 13 height 11
radio input "true"
drag, startPoint x: 942, startPoint y: 584, endPoint x: 944, endPoint y: 595, distance: 11.0
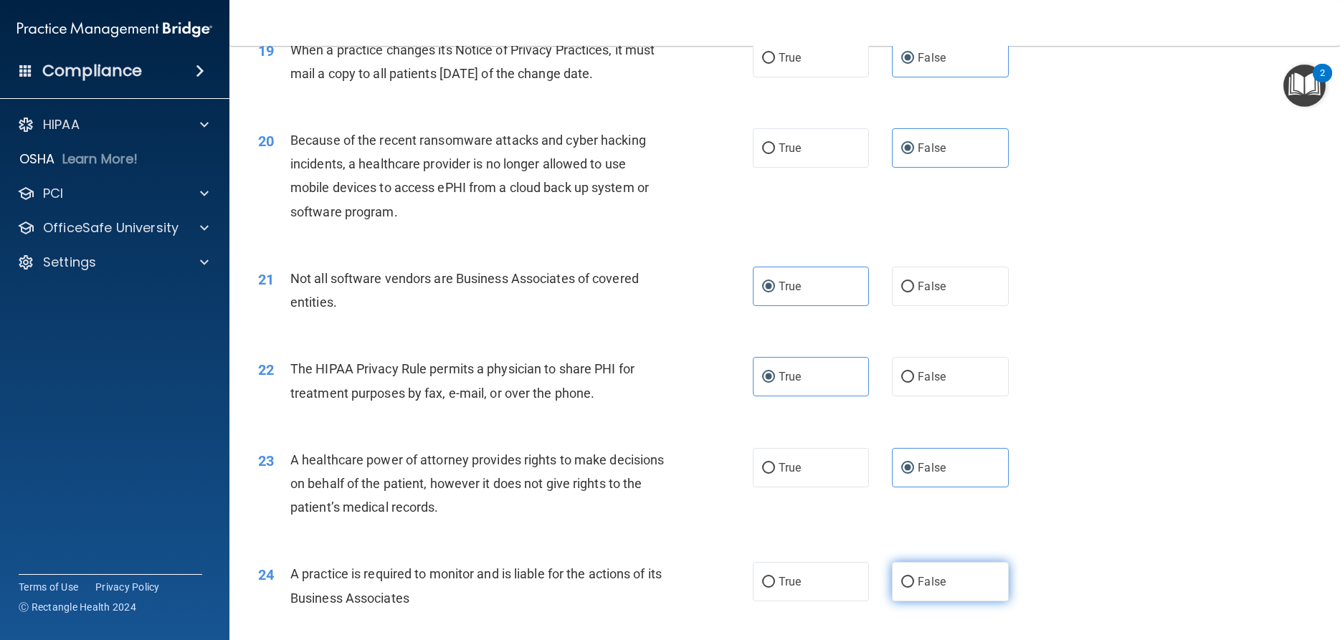
click at [942, 584] on div "24 A practice is required to monitor and is liable for the actions of its Busin…" at bounding box center [784, 589] width 1075 height 90
click at [944, 589] on span "False" at bounding box center [932, 582] width 28 height 14
click at [914, 588] on input "False" at bounding box center [907, 582] width 13 height 11
radio input "true"
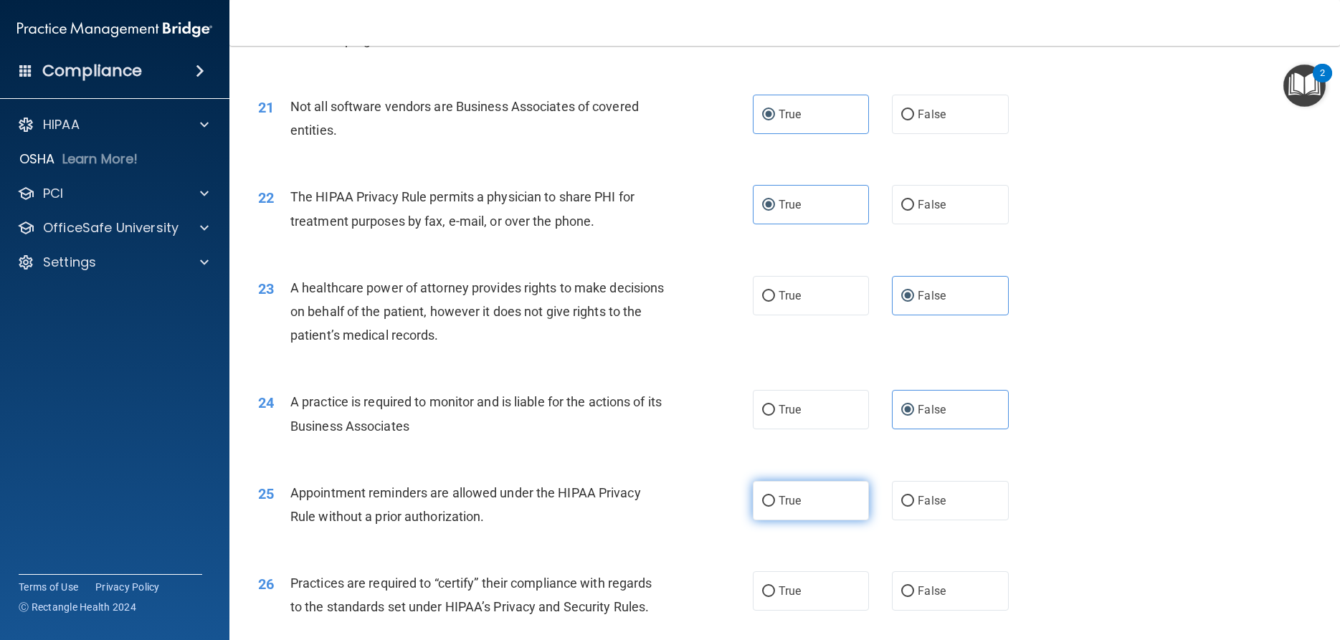
click at [830, 521] on label "True" at bounding box center [811, 500] width 116 height 39
click at [775, 507] on input "True" at bounding box center [768, 501] width 13 height 11
radio input "true"
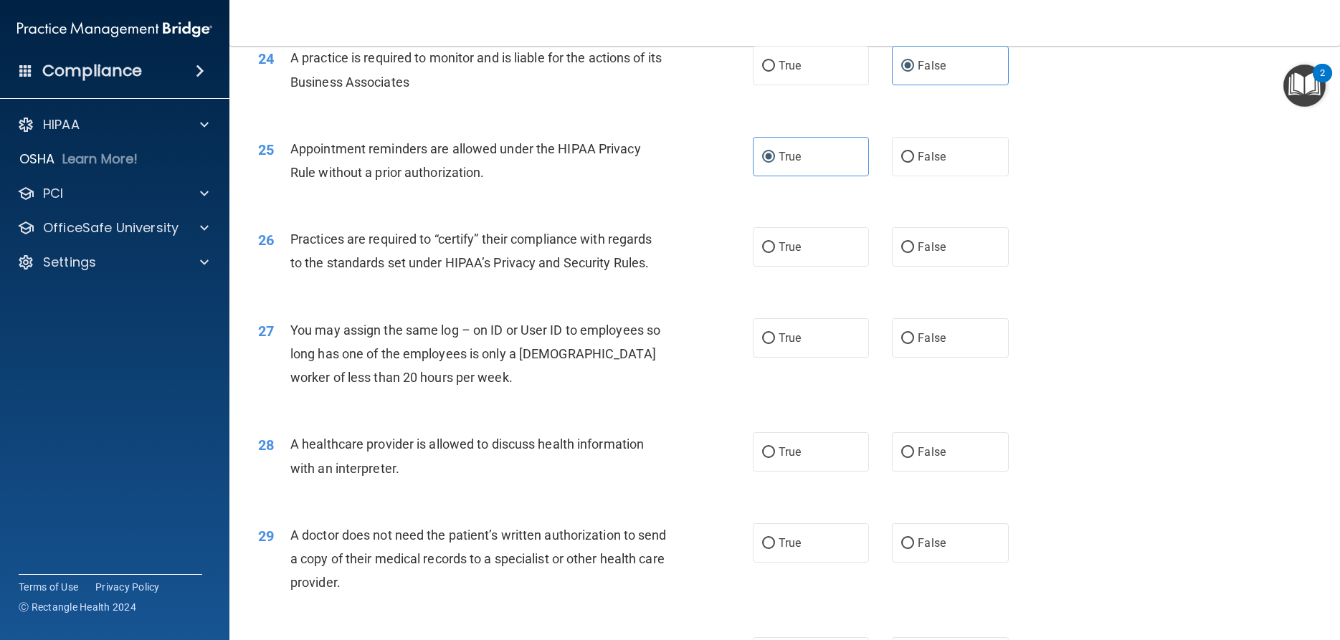
scroll to position [2754, 0]
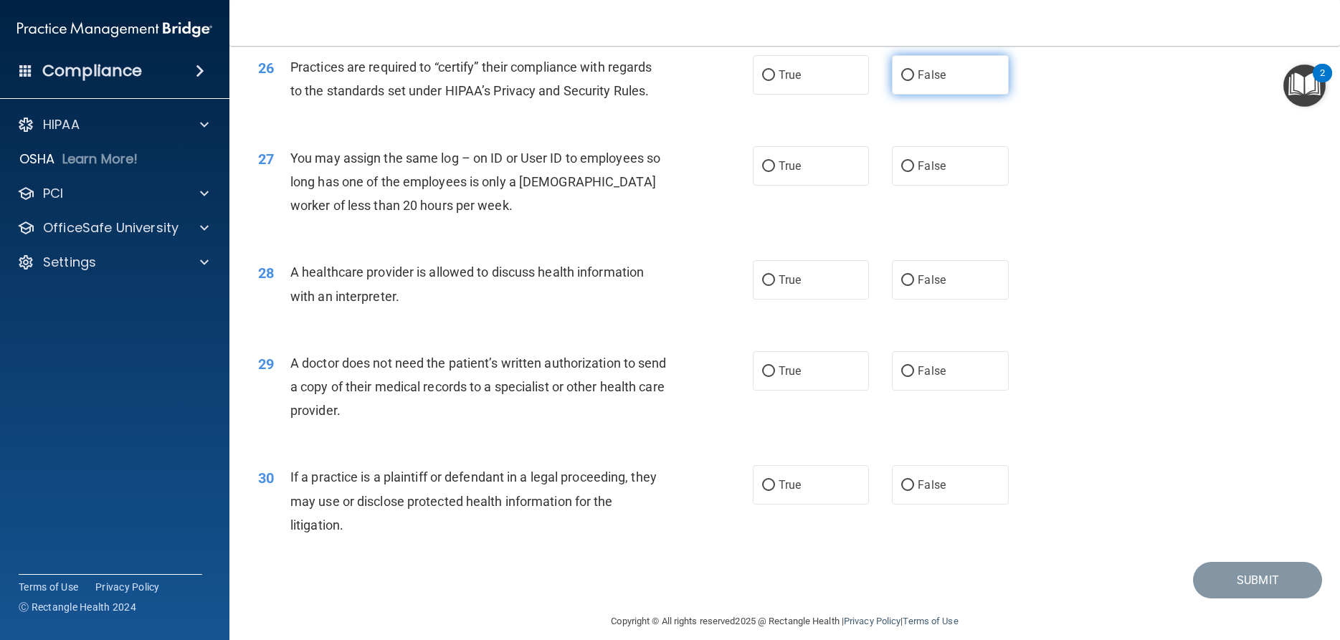
click at [917, 95] on label "False" at bounding box center [950, 74] width 116 height 39
click at [914, 81] on input "False" at bounding box center [907, 75] width 13 height 11
radio input "true"
click at [934, 173] on span "False" at bounding box center [932, 166] width 28 height 14
click at [914, 172] on input "False" at bounding box center [907, 166] width 13 height 11
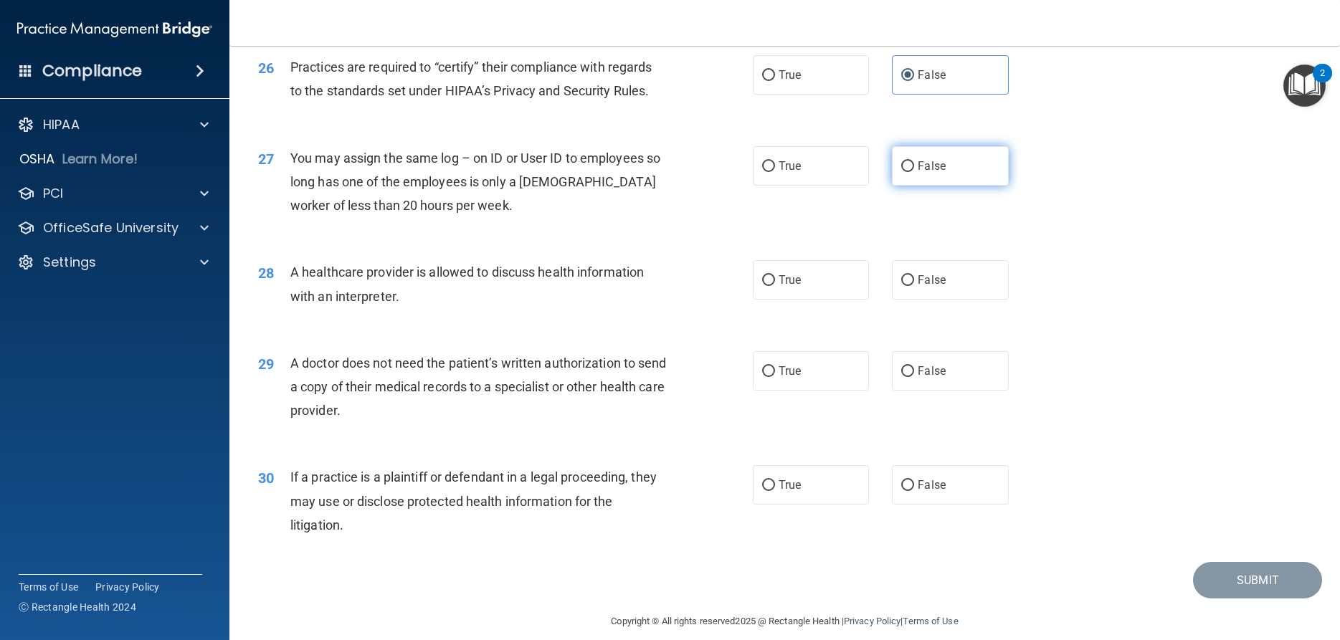
radio input "true"
click at [838, 331] on div "28 A healthcare provider is allowed to discuss health information with an inter…" at bounding box center [784, 287] width 1075 height 90
click at [839, 300] on label "True" at bounding box center [811, 279] width 116 height 39
click at [775, 286] on input "True" at bounding box center [768, 280] width 13 height 11
radio input "true"
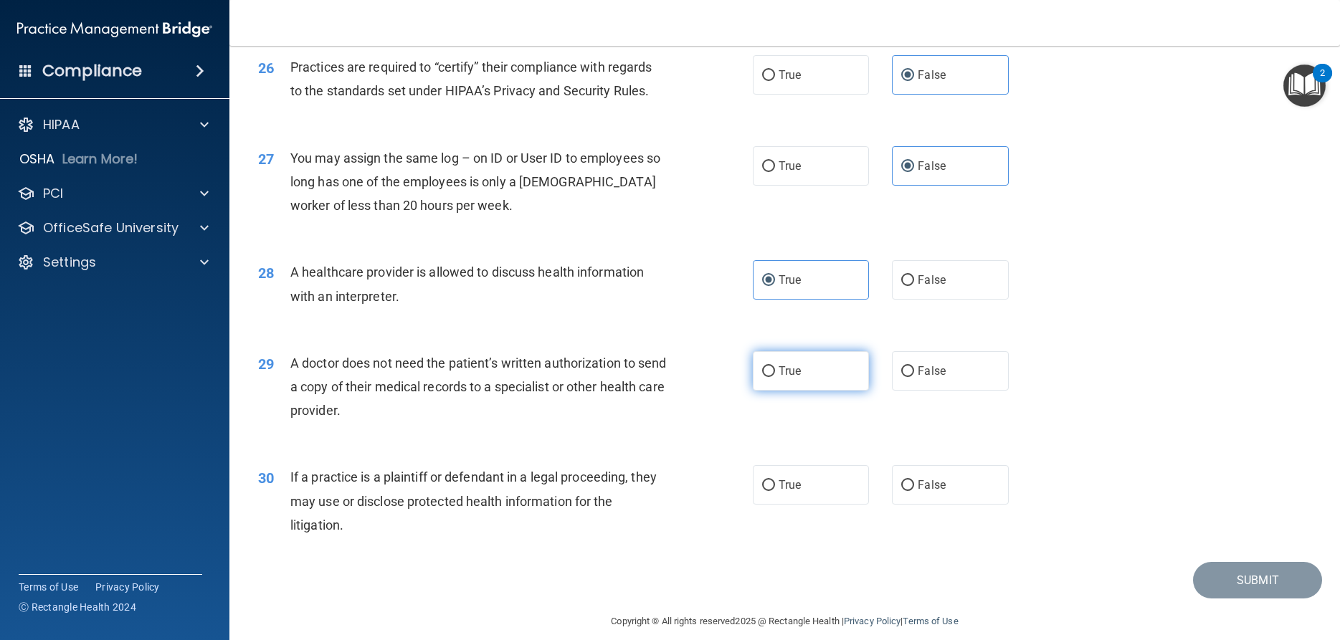
click at [840, 391] on label "True" at bounding box center [811, 370] width 116 height 39
click at [775, 377] on input "True" at bounding box center [768, 371] width 13 height 11
radio input "true"
drag, startPoint x: 828, startPoint y: 508, endPoint x: 852, endPoint y: 477, distance: 39.4
click at [828, 505] on label "True" at bounding box center [811, 484] width 116 height 39
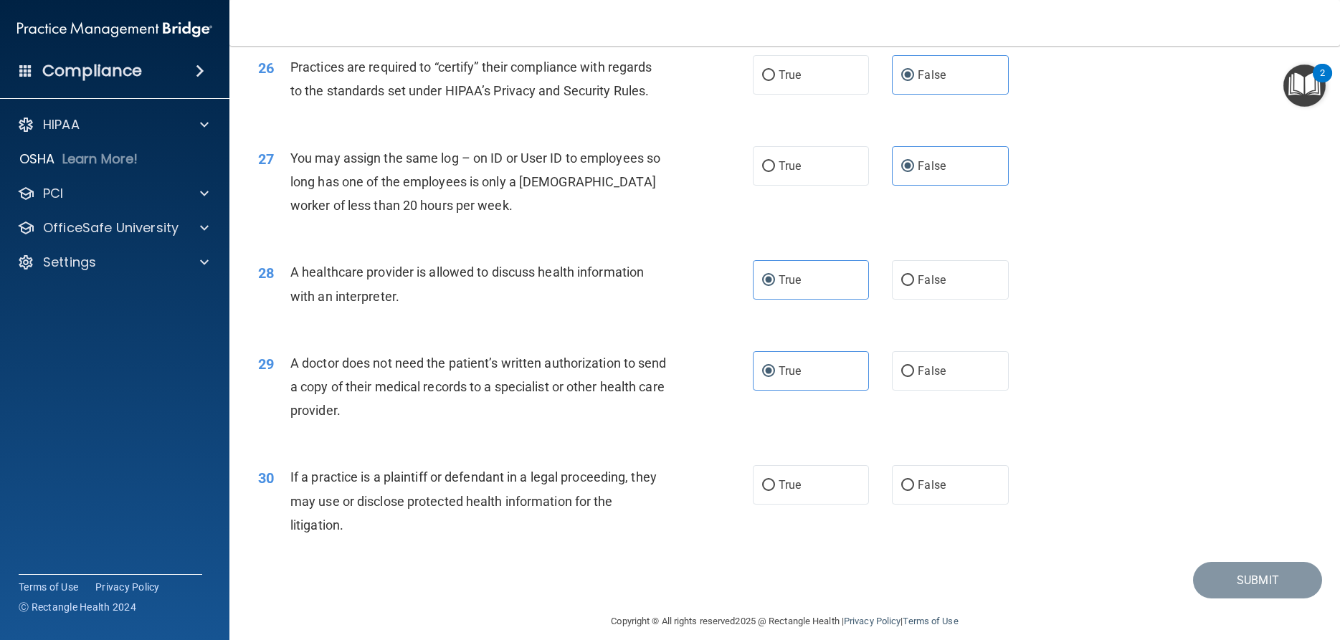
click at [775, 491] on input "True" at bounding box center [768, 486] width 13 height 11
radio input "true"
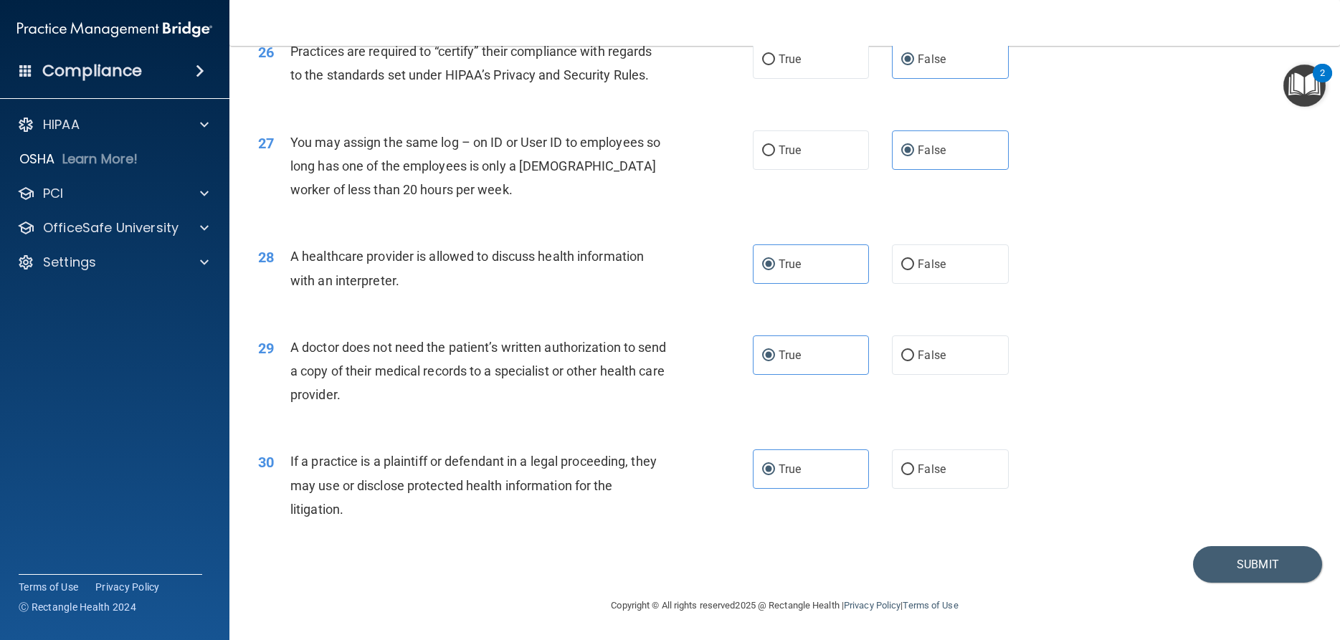
scroll to position [2794, 0]
click at [1238, 574] on button "Submit" at bounding box center [1257, 564] width 129 height 37
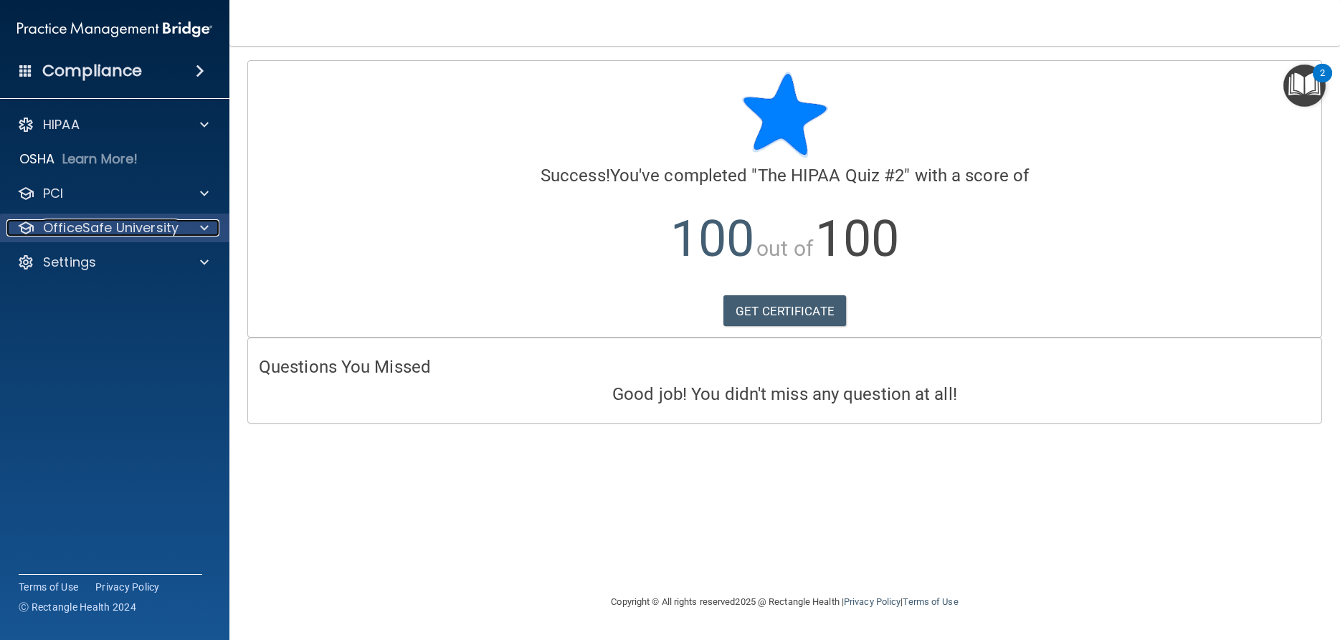
click at [67, 237] on p "OfficeSafe University" at bounding box center [111, 227] width 136 height 17
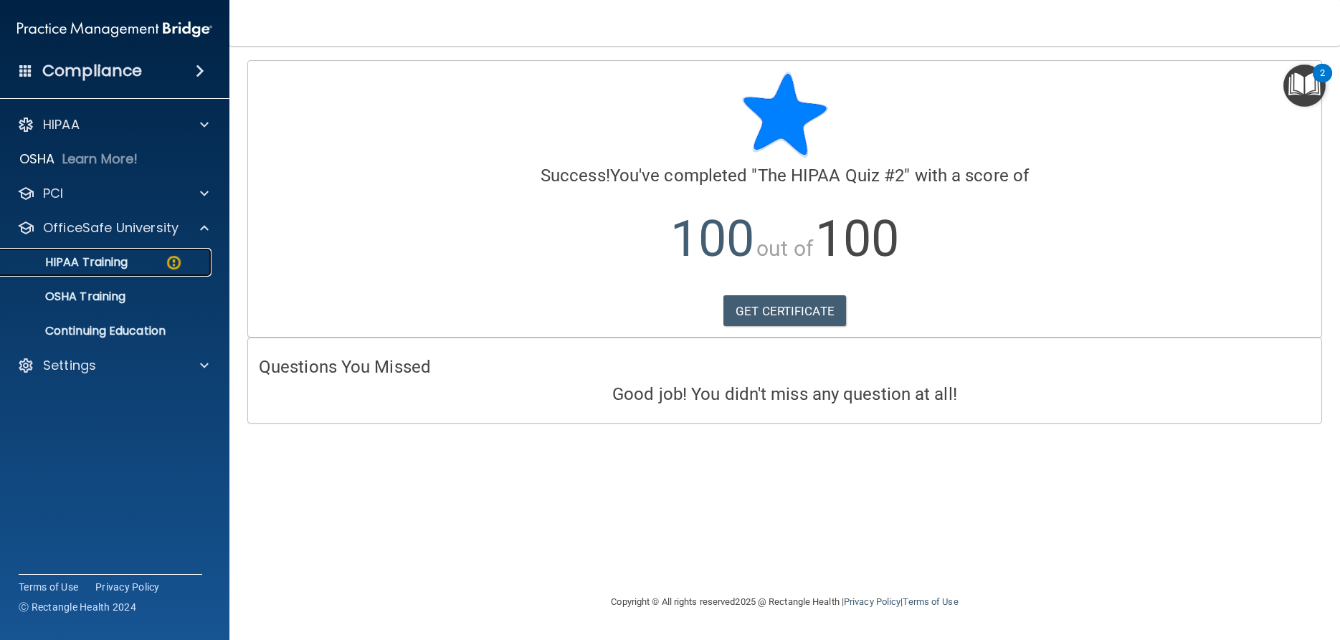
click at [93, 269] on p "HIPAA Training" at bounding box center [68, 262] width 118 height 14
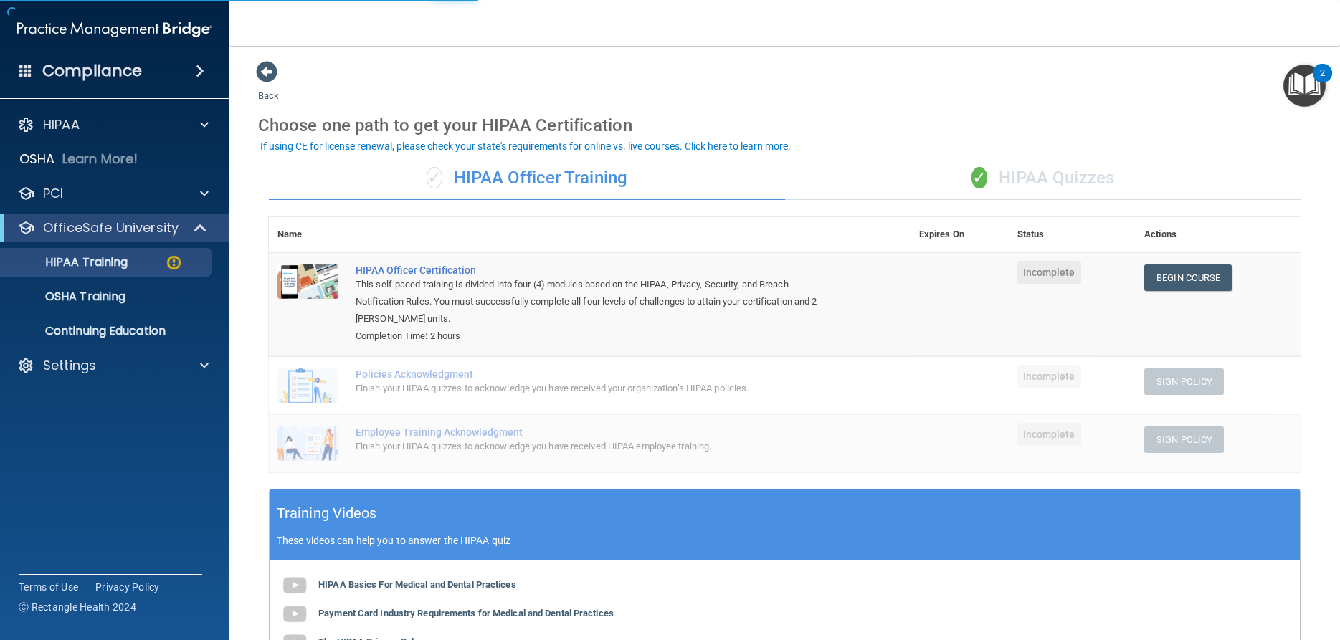
click at [1089, 168] on div "✓ HIPAA Quizzes" at bounding box center [1043, 178] width 516 height 43
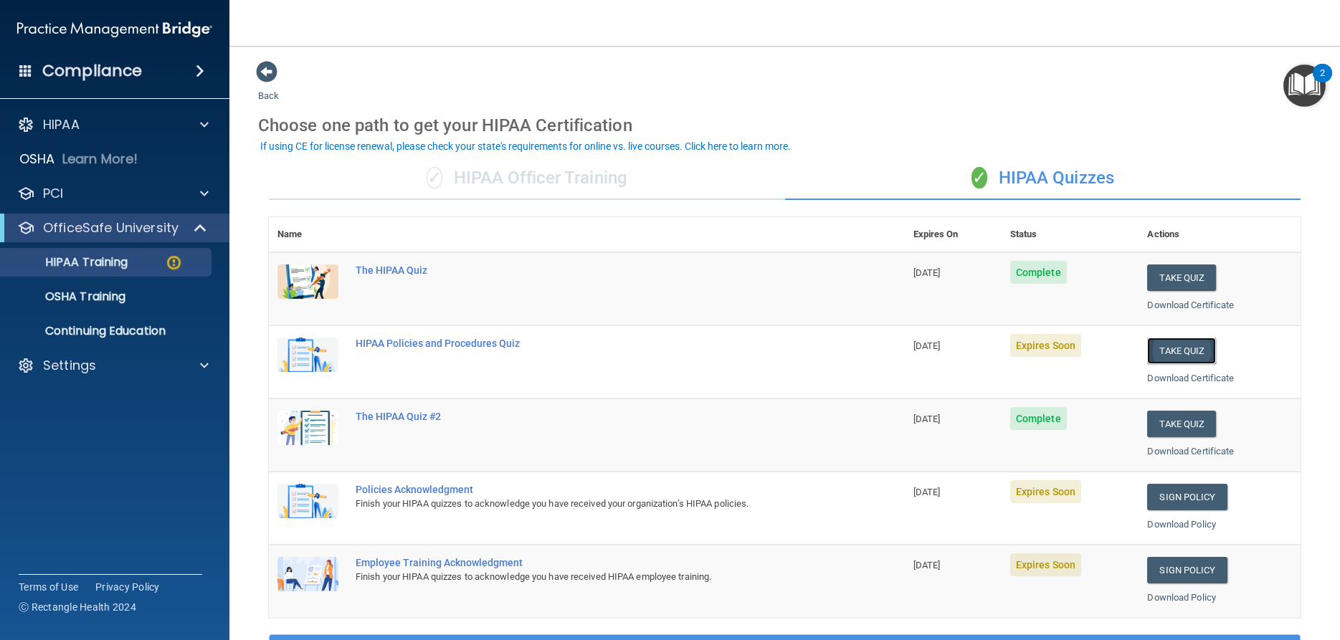
click at [1201, 356] on button "Take Quiz" at bounding box center [1181, 351] width 69 height 27
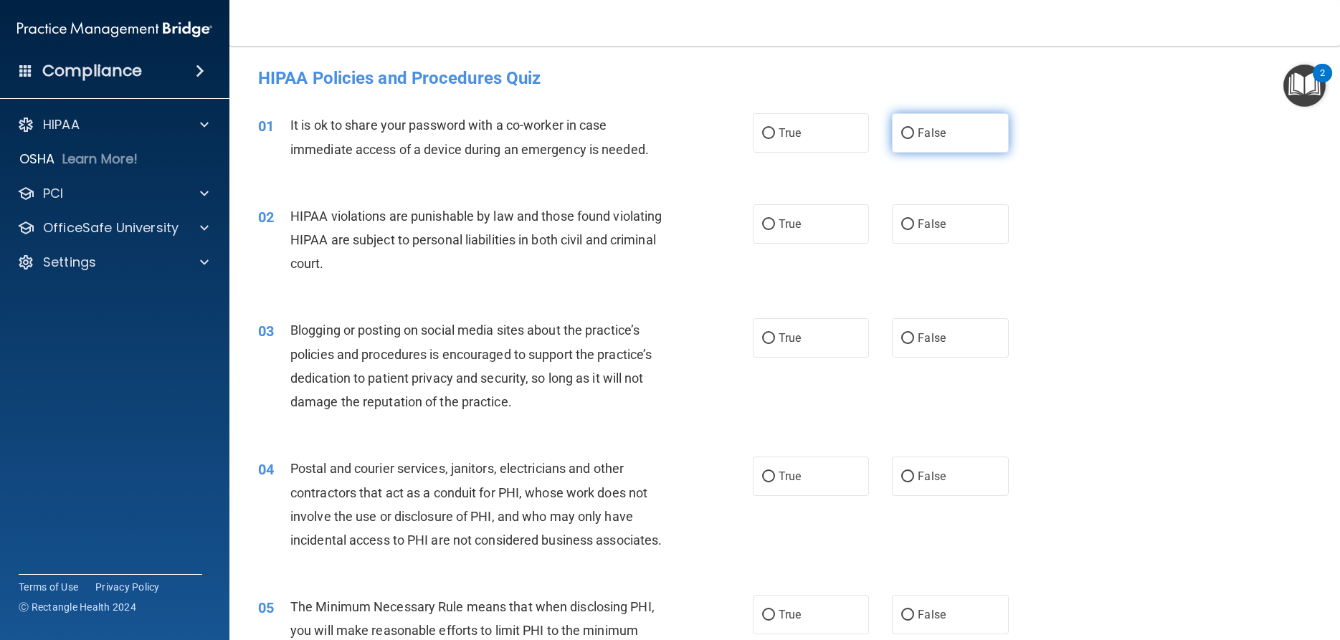
click at [955, 135] on label "False" at bounding box center [950, 132] width 116 height 39
click at [914, 135] on input "False" at bounding box center [907, 133] width 13 height 11
radio input "true"
click at [825, 211] on label "True" at bounding box center [811, 223] width 116 height 39
click at [775, 219] on input "True" at bounding box center [768, 224] width 13 height 11
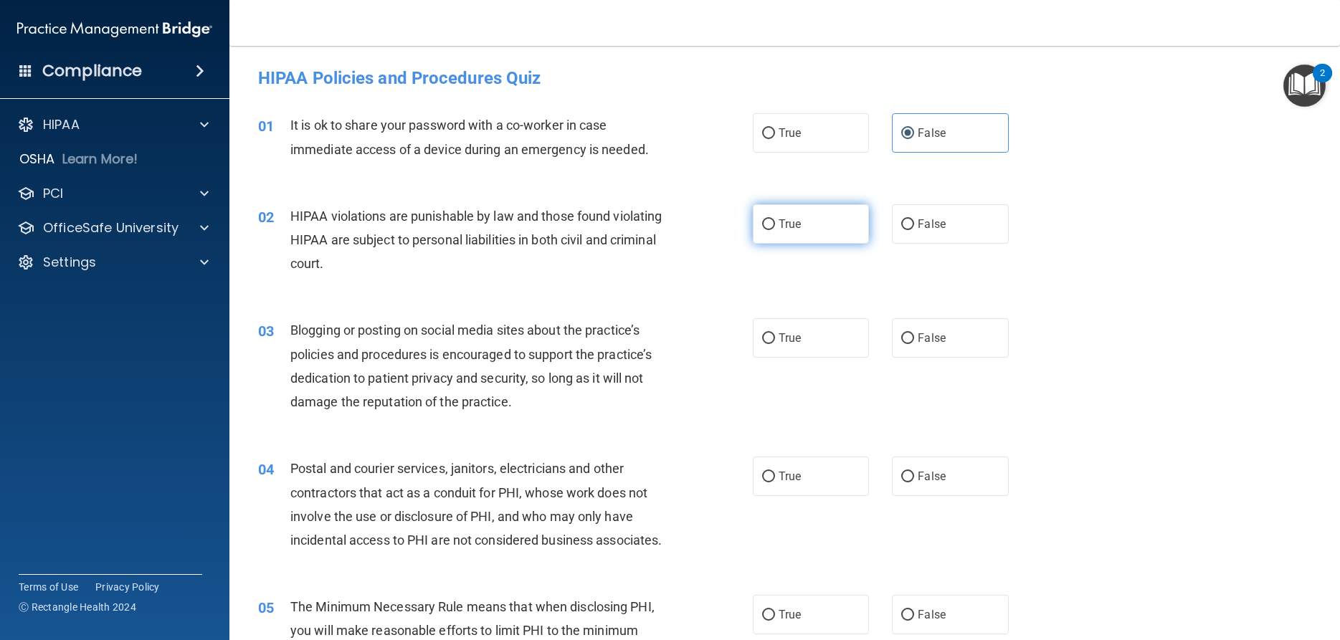
radio input "true"
click at [950, 339] on label "False" at bounding box center [950, 337] width 116 height 39
click at [914, 339] on input "False" at bounding box center [907, 338] width 13 height 11
radio input "true"
click at [821, 490] on label "True" at bounding box center [811, 476] width 116 height 39
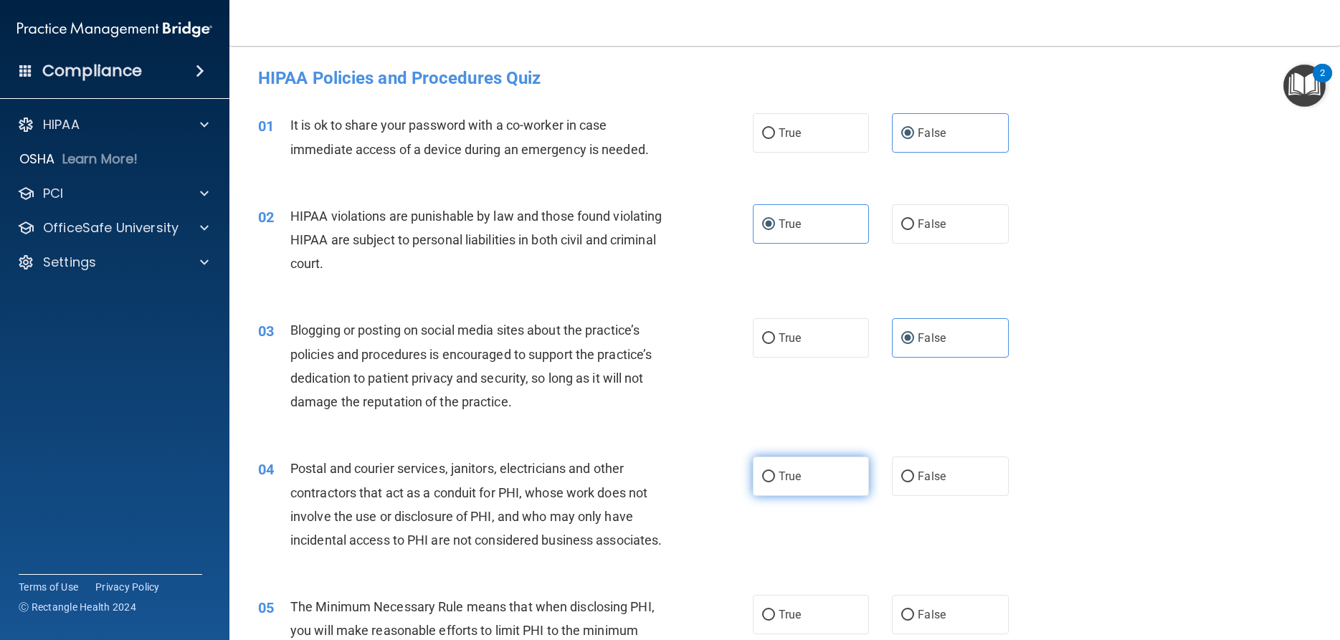
click at [775, 483] on input "True" at bounding box center [768, 477] width 13 height 11
radio input "true"
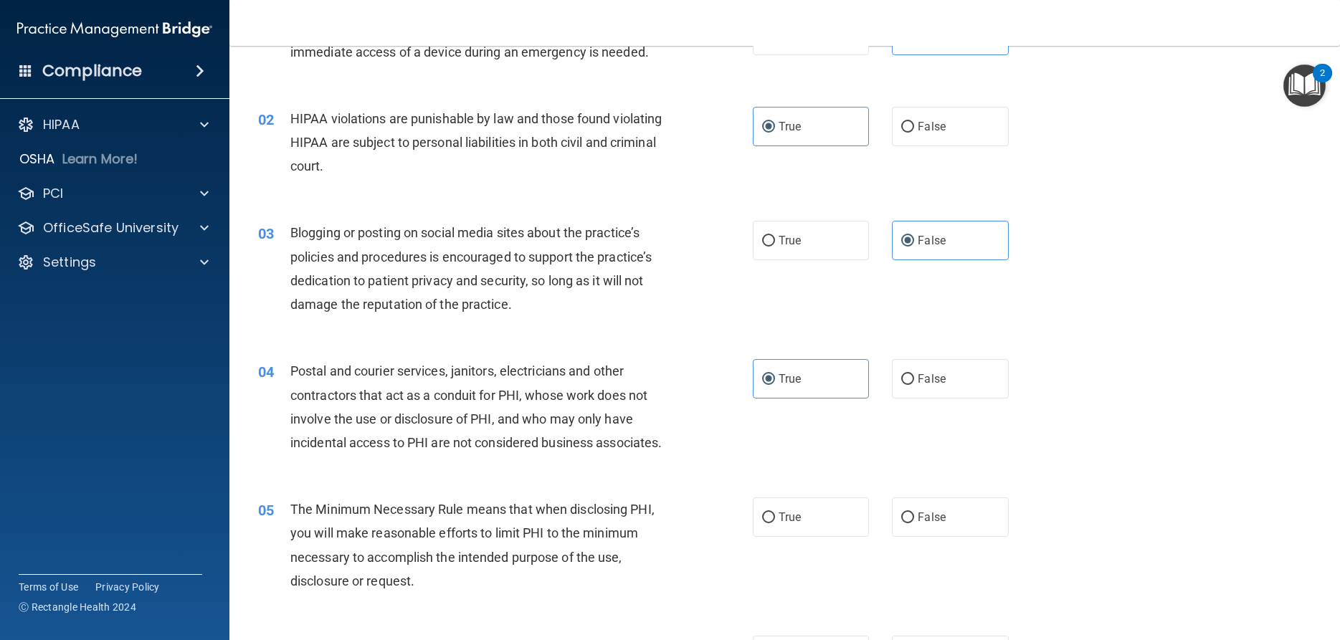
scroll to position [172, 0]
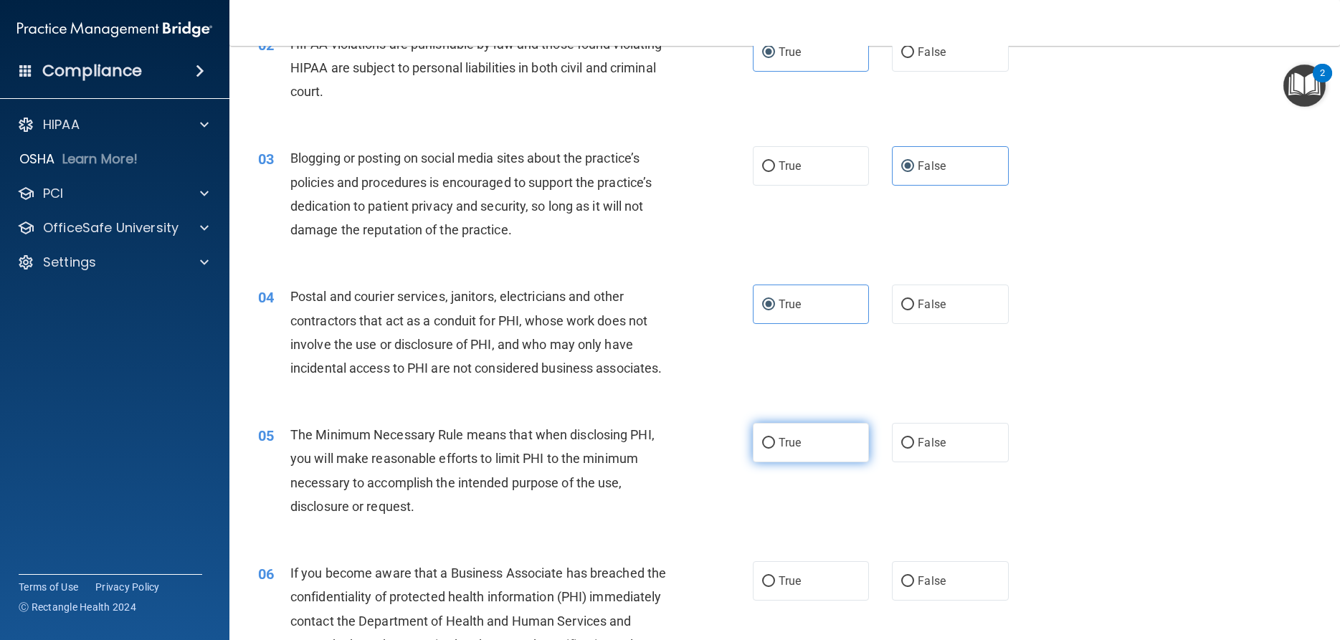
click at [822, 463] on label "True" at bounding box center [811, 442] width 116 height 39
click at [775, 449] on input "True" at bounding box center [768, 443] width 13 height 11
radio input "true"
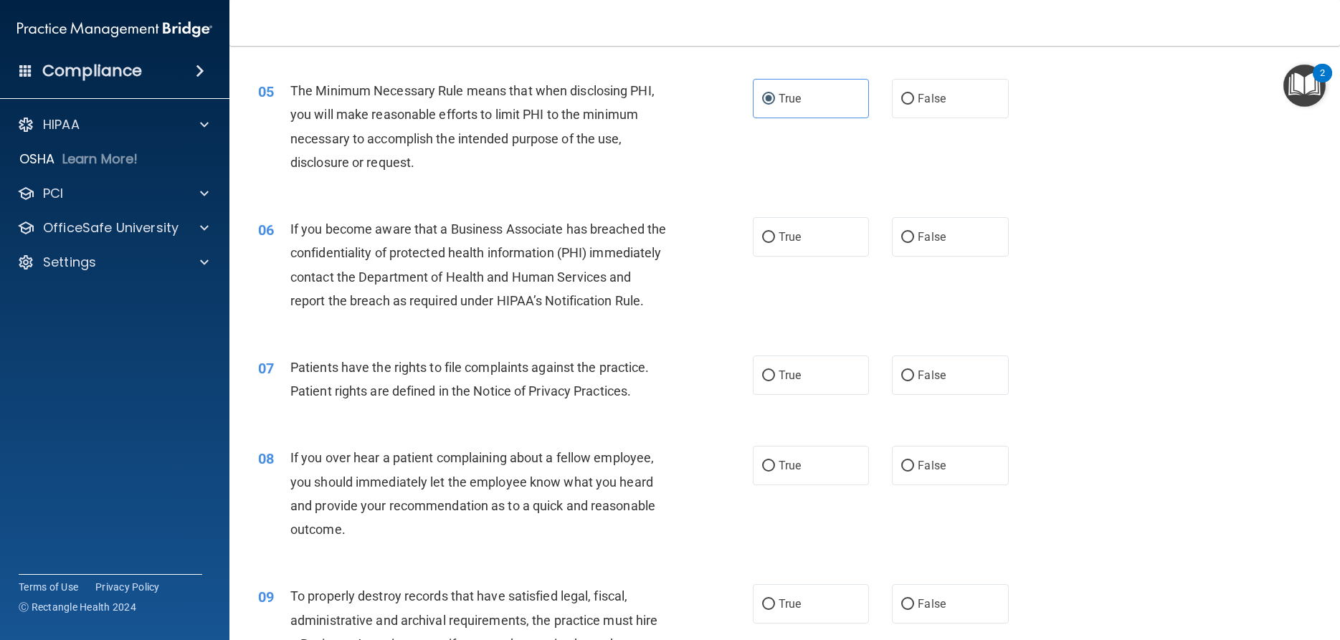
scroll to position [688, 0]
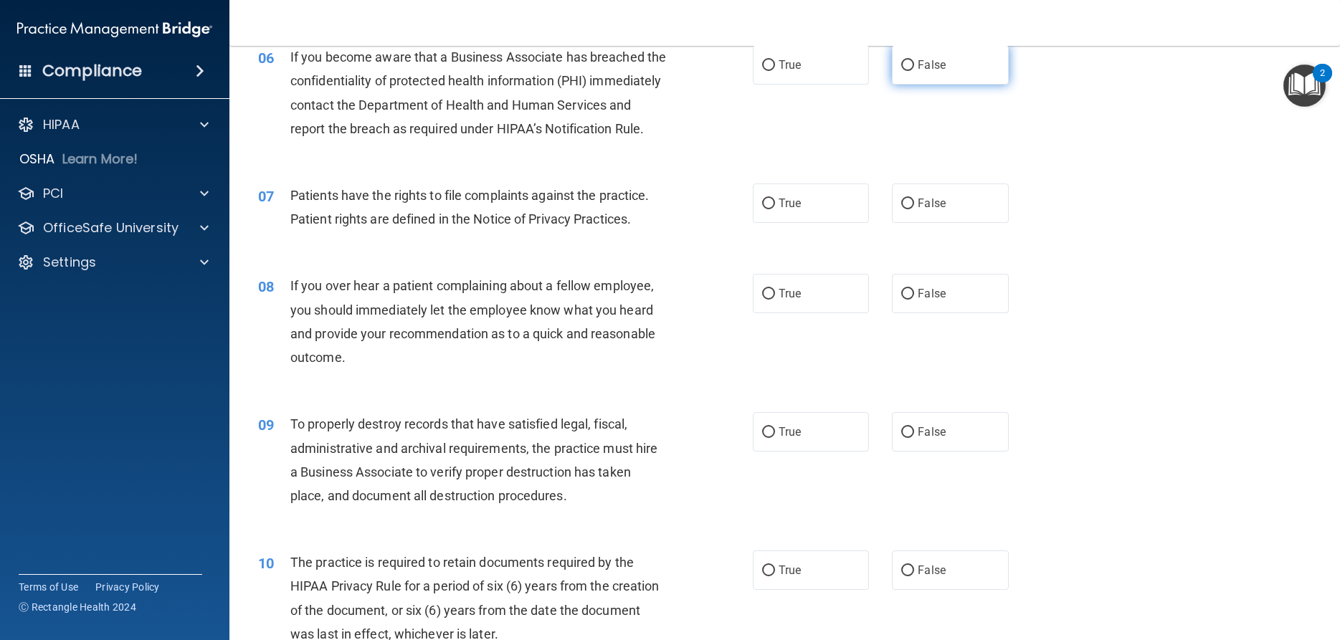
click at [988, 81] on label "False" at bounding box center [950, 64] width 116 height 39
click at [914, 71] on input "False" at bounding box center [907, 65] width 13 height 11
radio input "true"
drag, startPoint x: 833, startPoint y: 250, endPoint x: 856, endPoint y: 264, distance: 26.7
click at [832, 223] on label "True" at bounding box center [811, 203] width 116 height 39
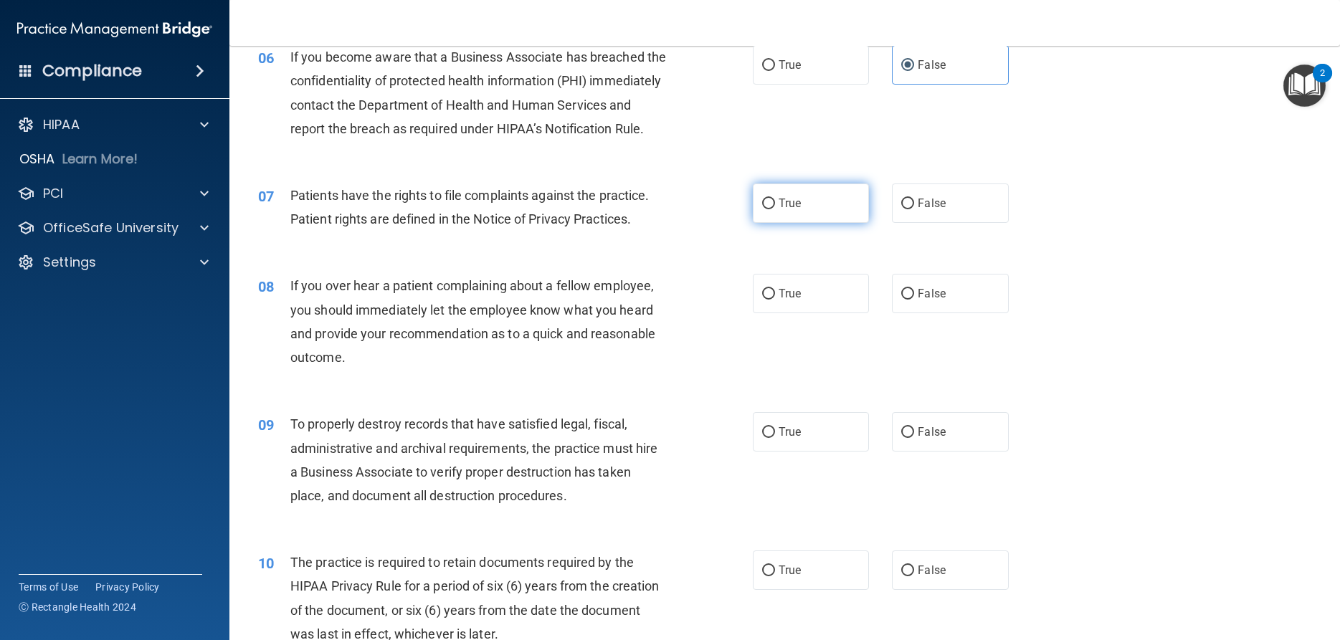
click at [775, 209] on input "True" at bounding box center [768, 204] width 13 height 11
radio input "true"
click at [942, 300] on span "False" at bounding box center [932, 294] width 28 height 14
click at [914, 300] on input "False" at bounding box center [907, 294] width 13 height 11
radio input "true"
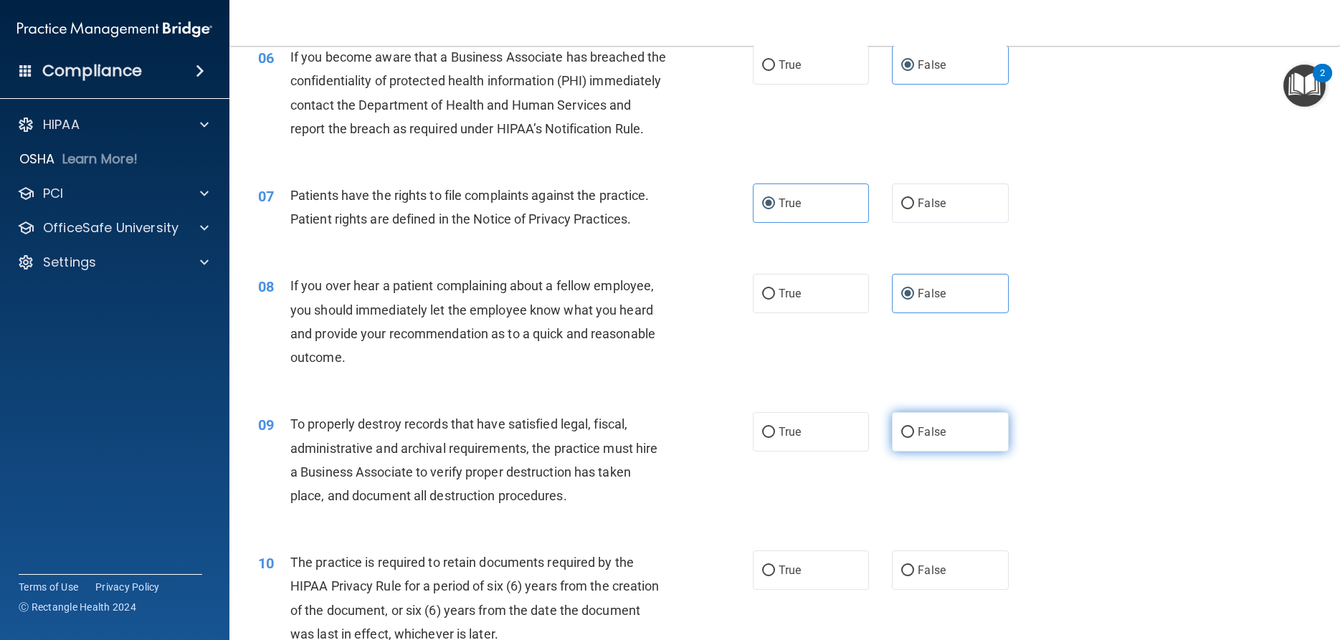
click at [973, 452] on label "False" at bounding box center [950, 431] width 116 height 39
click at [914, 438] on input "False" at bounding box center [907, 432] width 13 height 11
radio input "true"
click at [811, 590] on label "True" at bounding box center [811, 570] width 116 height 39
click at [775, 577] on input "True" at bounding box center [768, 571] width 13 height 11
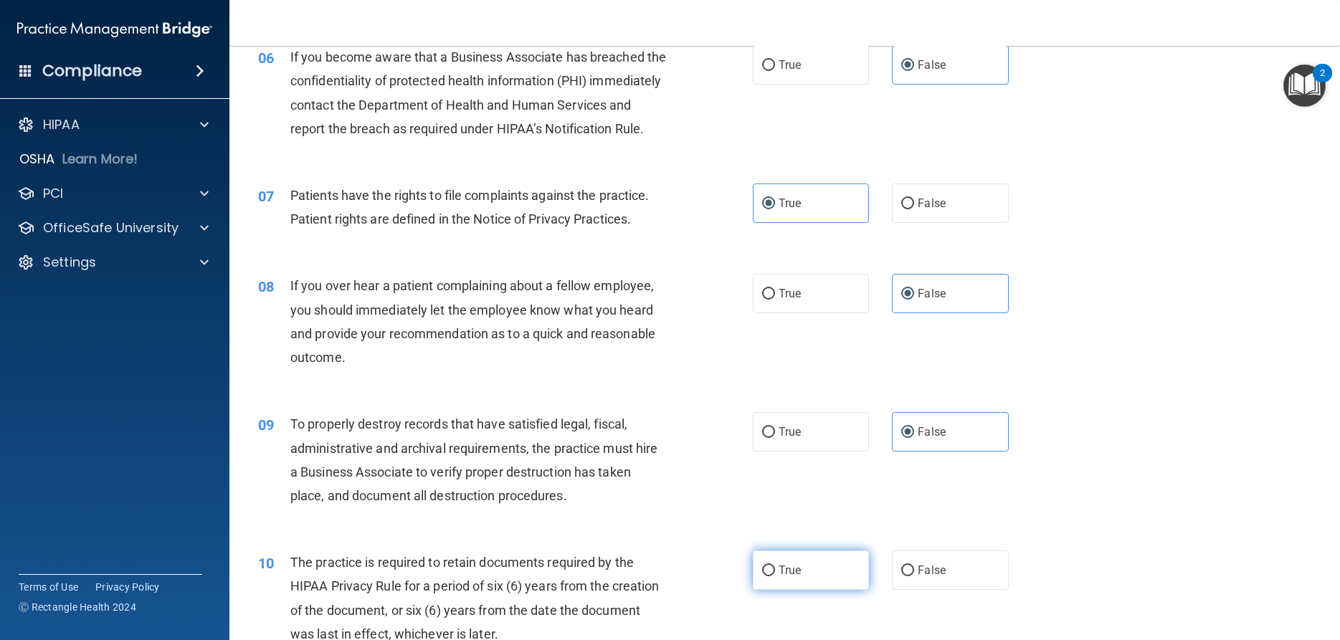
radio input "true"
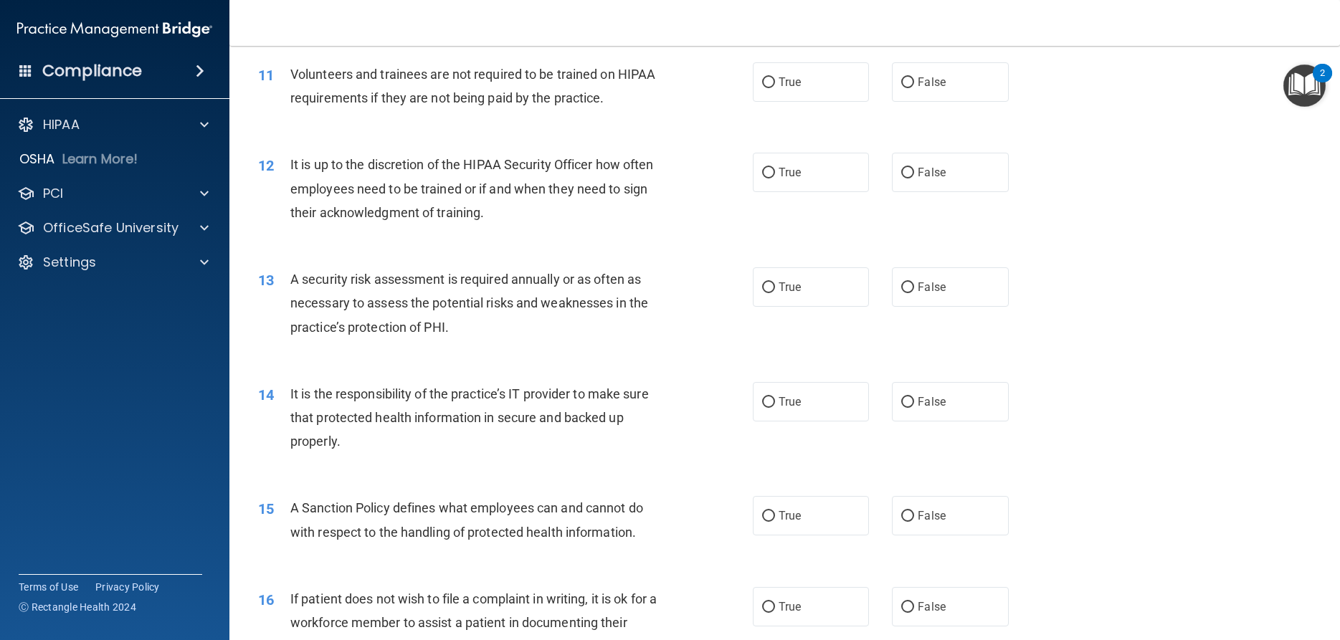
scroll to position [1377, 0]
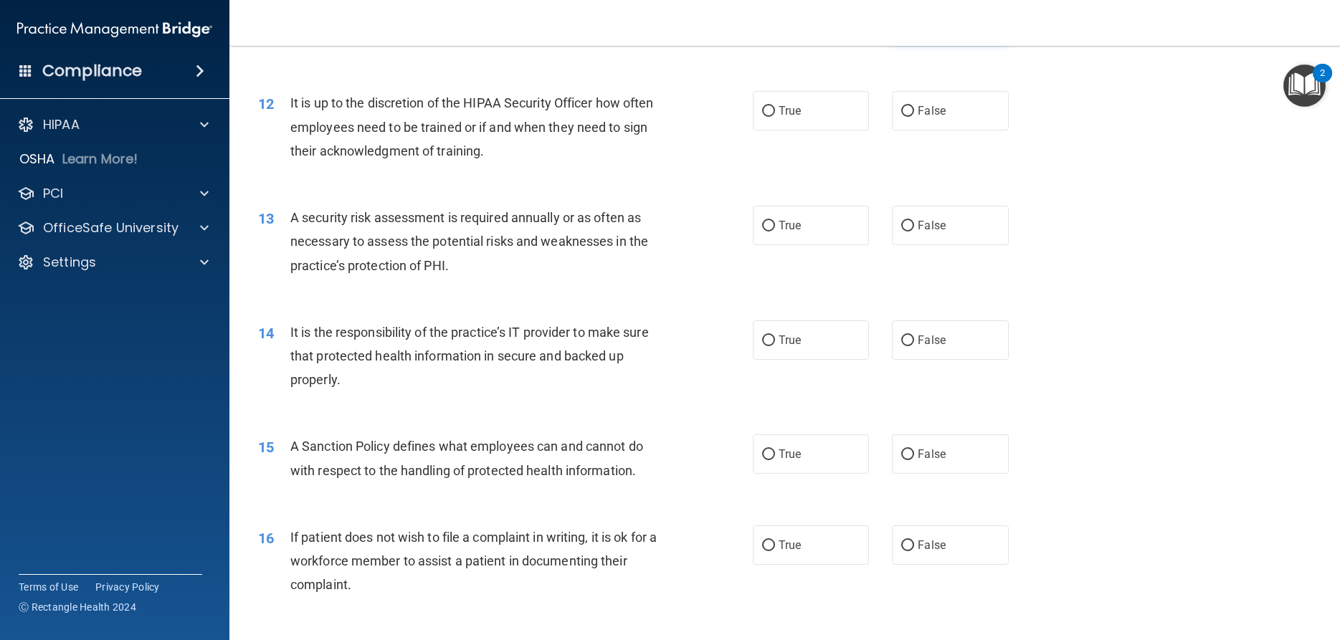
click at [943, 40] on label "False" at bounding box center [950, 20] width 116 height 39
click at [914, 27] on input "False" at bounding box center [907, 21] width 13 height 11
radio input "true"
click at [932, 131] on label "False" at bounding box center [950, 110] width 116 height 39
click at [914, 117] on input "False" at bounding box center [907, 111] width 13 height 11
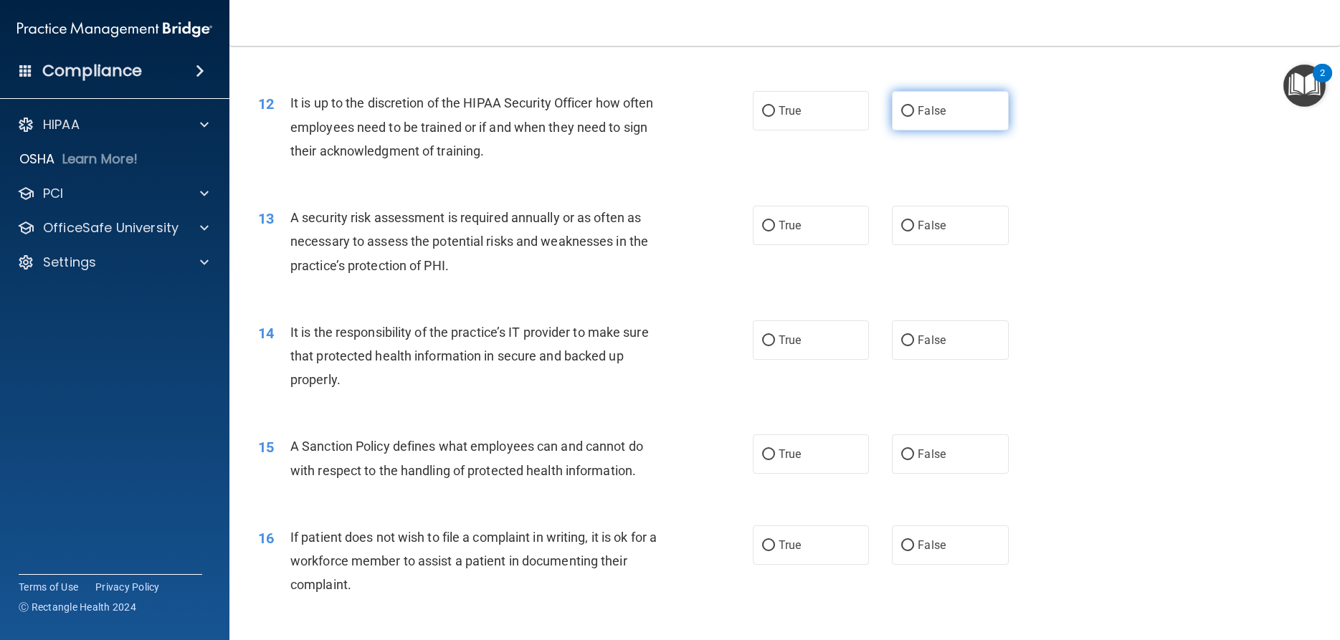
radio input "true"
click at [820, 245] on label "True" at bounding box center [811, 225] width 116 height 39
click at [775, 232] on input "True" at bounding box center [768, 226] width 13 height 11
radio input "true"
click at [929, 360] on label "False" at bounding box center [950, 340] width 116 height 39
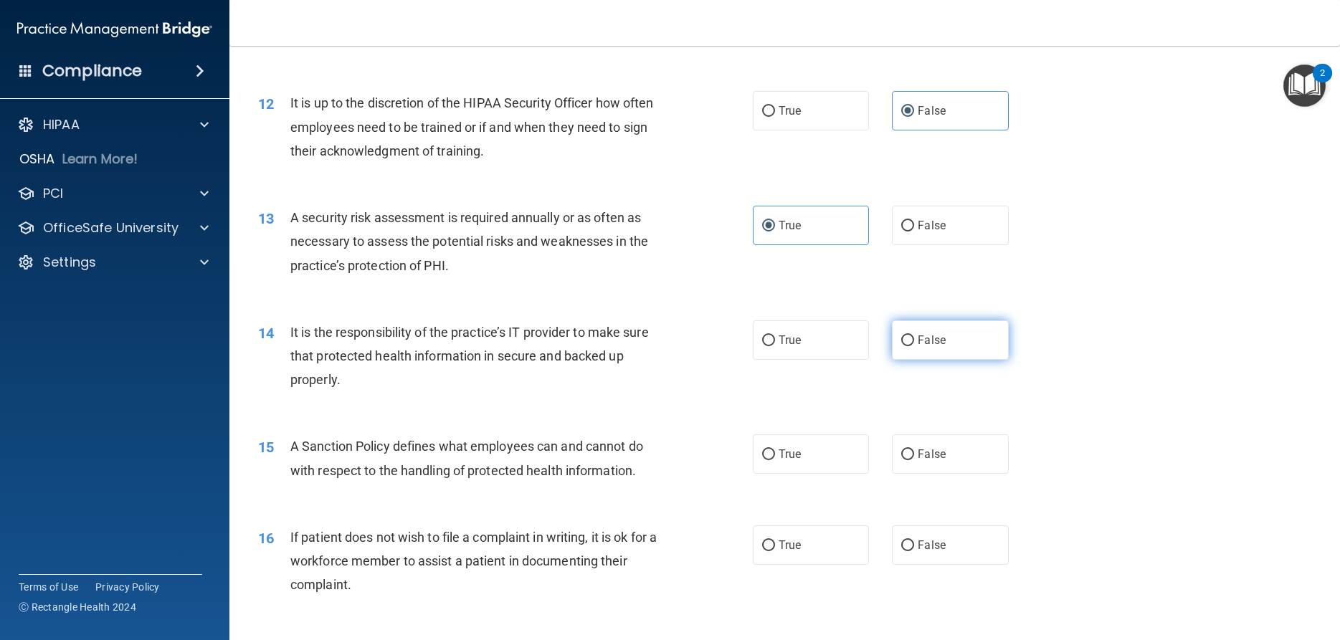
click at [914, 346] on input "False" at bounding box center [907, 341] width 13 height 11
radio input "true"
click at [972, 474] on label "False" at bounding box center [950, 454] width 116 height 39
click at [914, 460] on input "False" at bounding box center [907, 455] width 13 height 11
radio input "true"
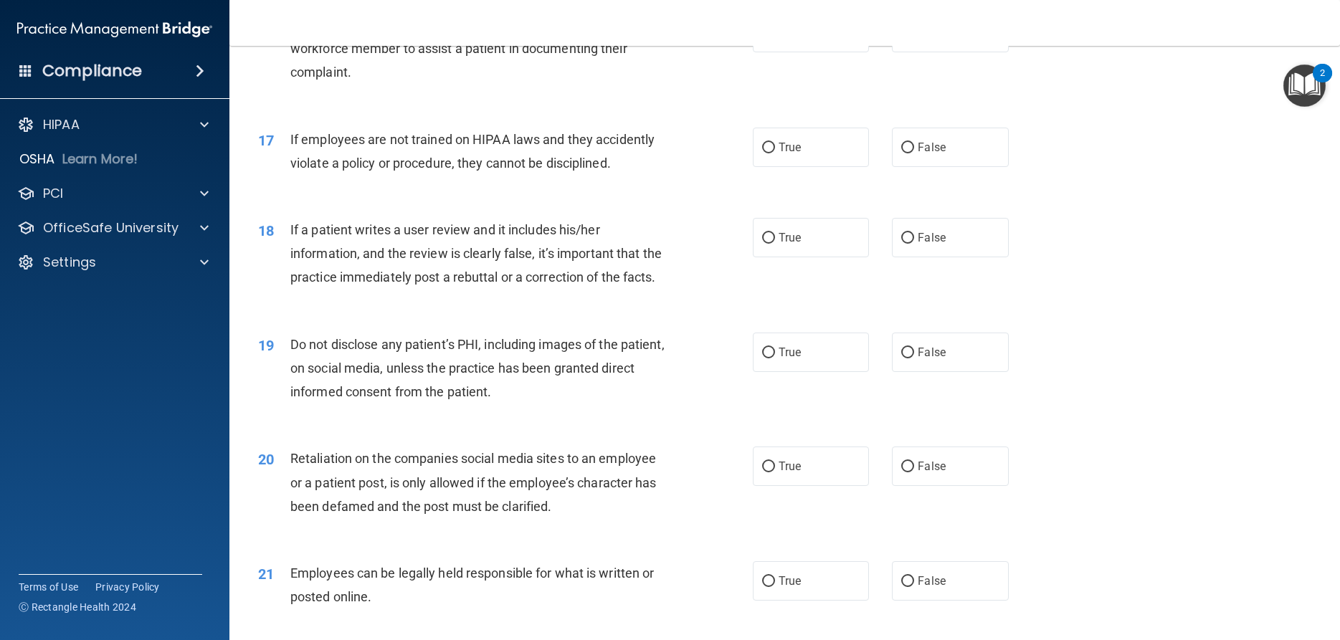
scroll to position [1893, 0]
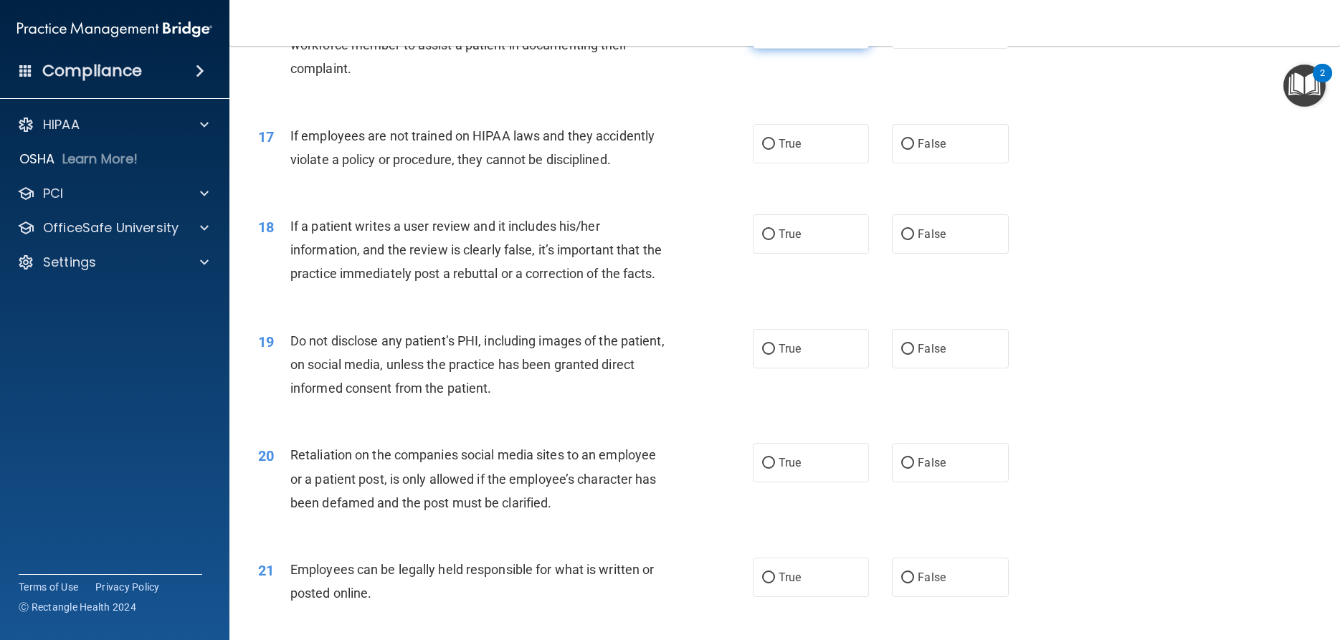
click at [814, 49] on label "True" at bounding box center [811, 28] width 116 height 39
click at [775, 35] on input "True" at bounding box center [768, 29] width 13 height 11
radio input "true"
click at [929, 164] on label "False" at bounding box center [950, 143] width 116 height 39
click at [914, 150] on input "False" at bounding box center [907, 144] width 13 height 11
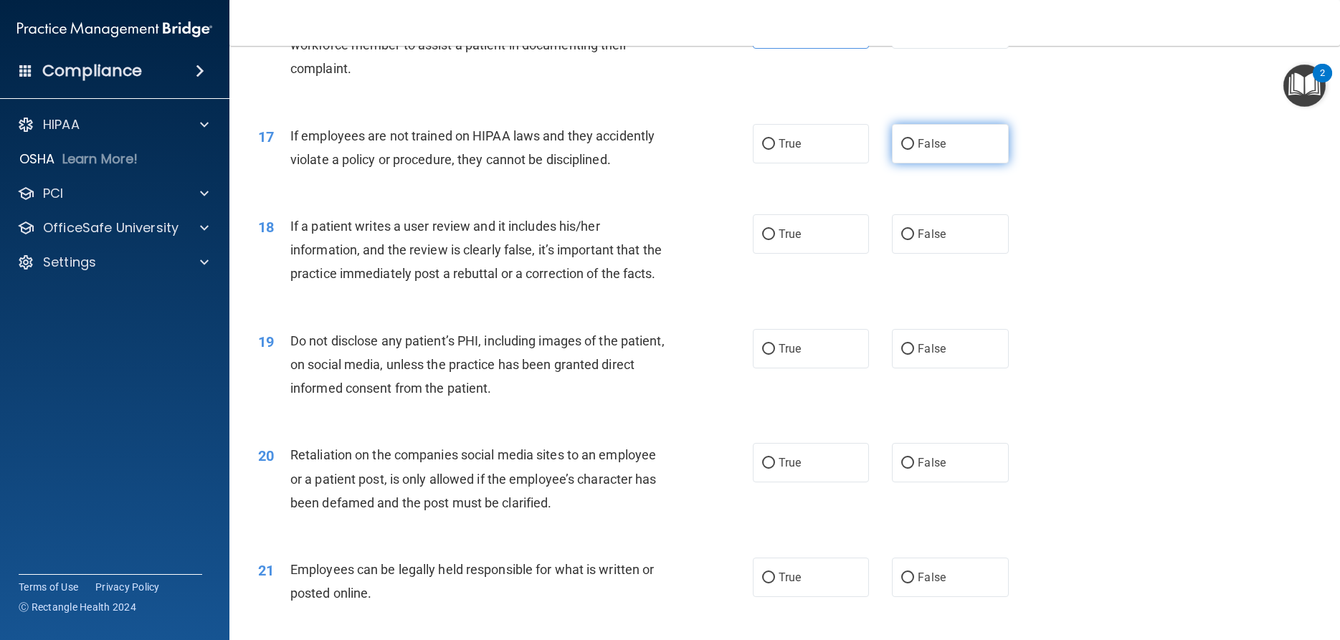
radio input "true"
click at [950, 254] on label "False" at bounding box center [950, 233] width 116 height 39
click at [914, 240] on input "False" at bounding box center [907, 234] width 13 height 11
radio input "true"
click at [807, 369] on label "True" at bounding box center [811, 348] width 116 height 39
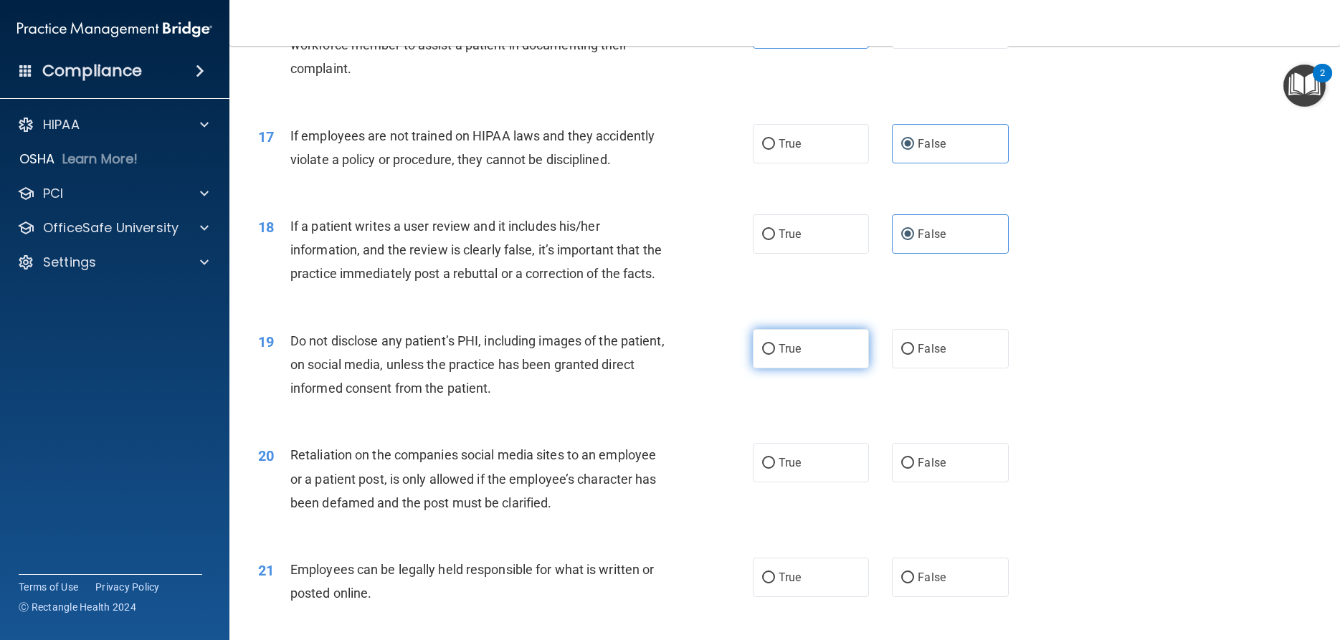
click at [775, 355] on input "True" at bounding box center [768, 349] width 13 height 11
radio input "true"
click at [939, 470] on span "False" at bounding box center [932, 463] width 28 height 14
click at [914, 469] on input "False" at bounding box center [907, 463] width 13 height 11
radio input "true"
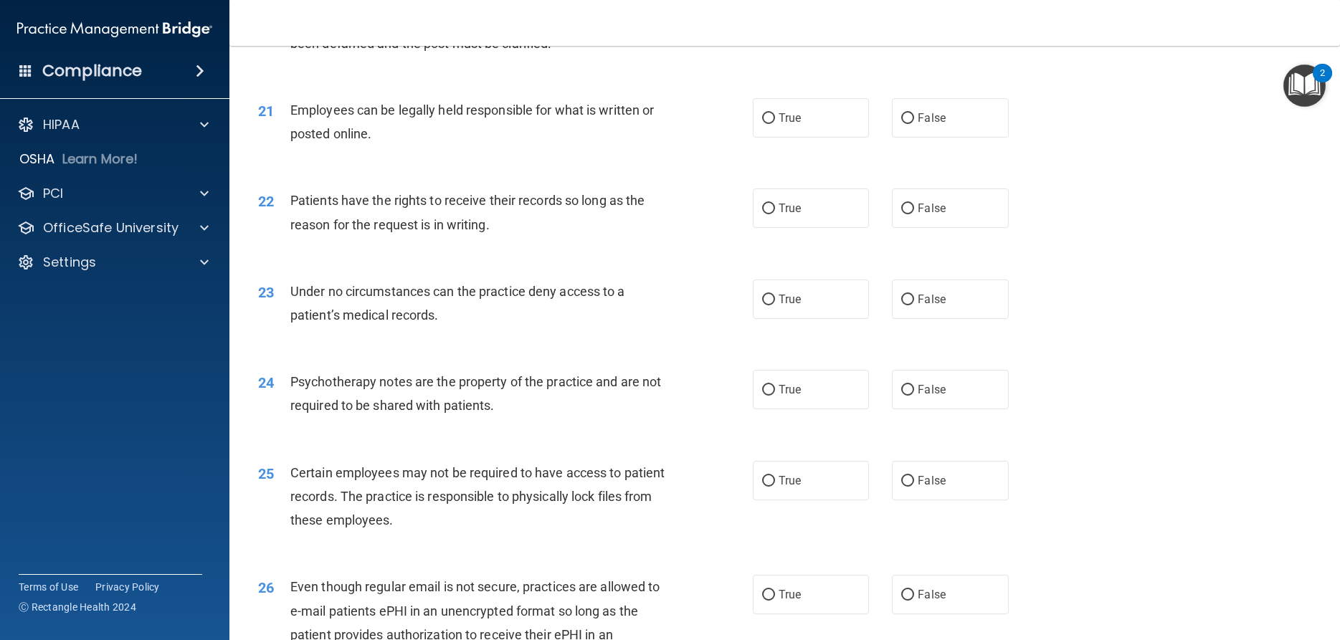
scroll to position [2410, 0]
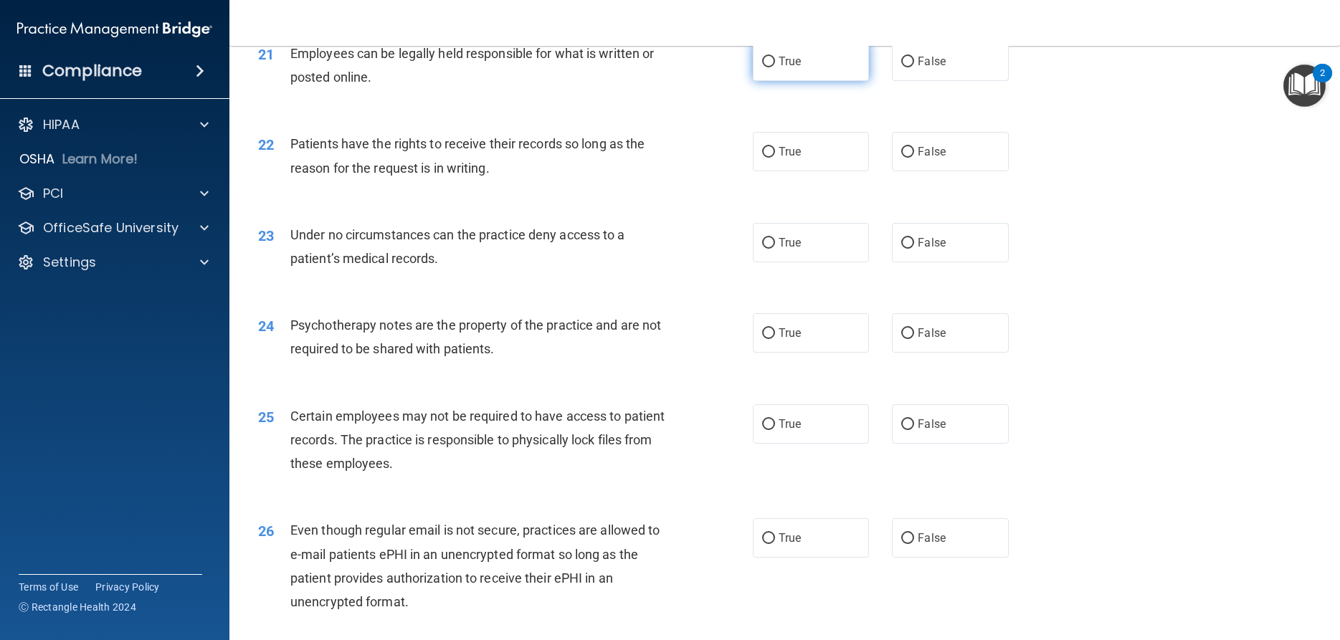
click at [834, 81] on label "True" at bounding box center [811, 61] width 116 height 39
click at [775, 67] on input "True" at bounding box center [768, 62] width 13 height 11
radio input "true"
click at [939, 171] on label "False" at bounding box center [950, 151] width 116 height 39
click at [914, 158] on input "False" at bounding box center [907, 152] width 13 height 11
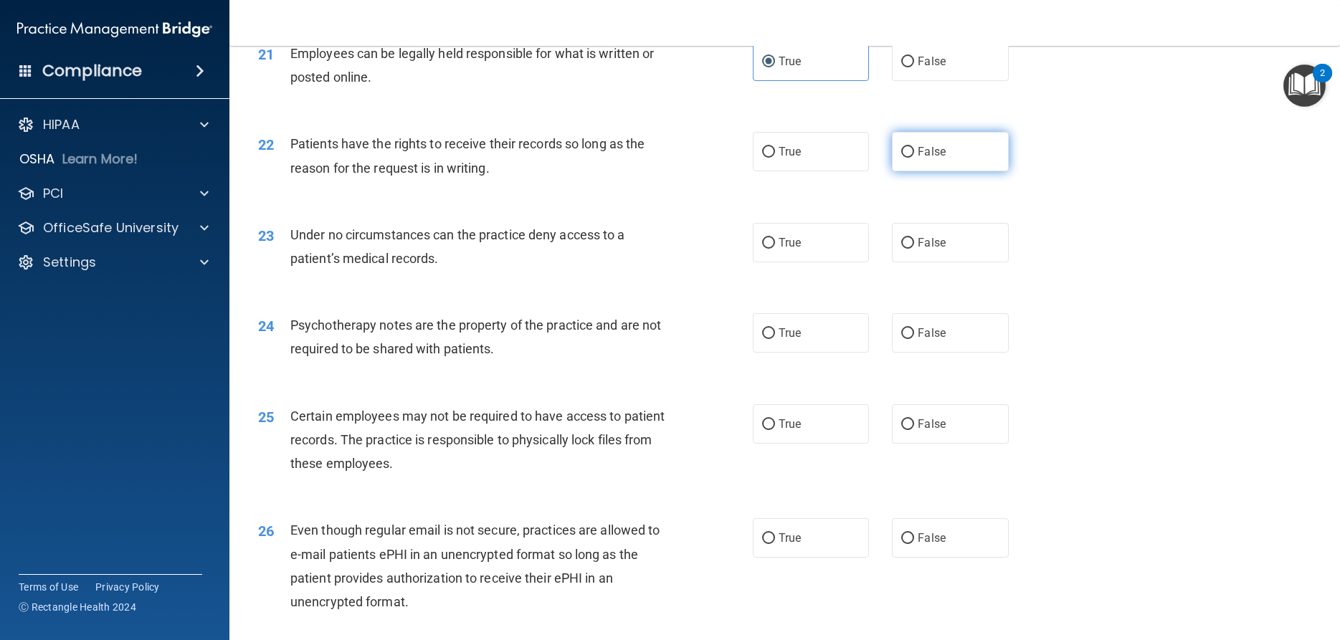
radio input "true"
click at [934, 250] on span "False" at bounding box center [932, 243] width 28 height 14
click at [914, 249] on input "False" at bounding box center [907, 243] width 13 height 11
radio input "true"
click at [815, 353] on label "True" at bounding box center [811, 332] width 116 height 39
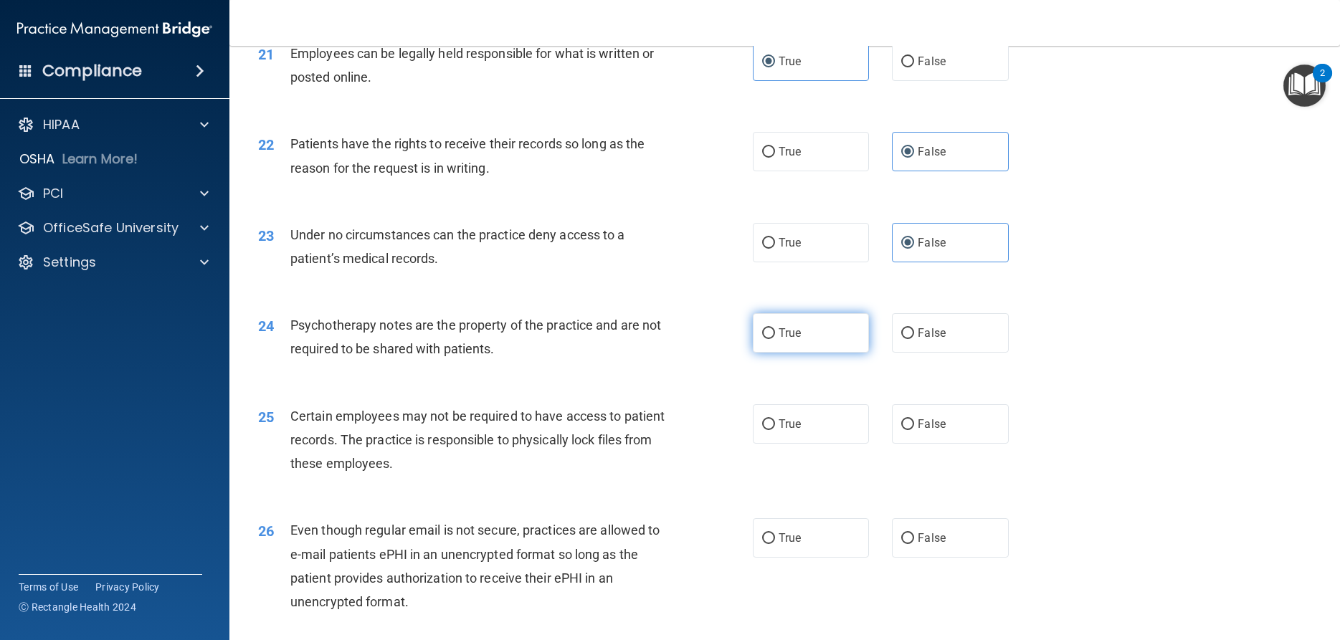
click at [775, 339] on input "True" at bounding box center [768, 333] width 13 height 11
radio input "true"
click at [838, 444] on label "True" at bounding box center [811, 423] width 116 height 39
click at [775, 430] on input "True" at bounding box center [768, 425] width 13 height 11
radio input "true"
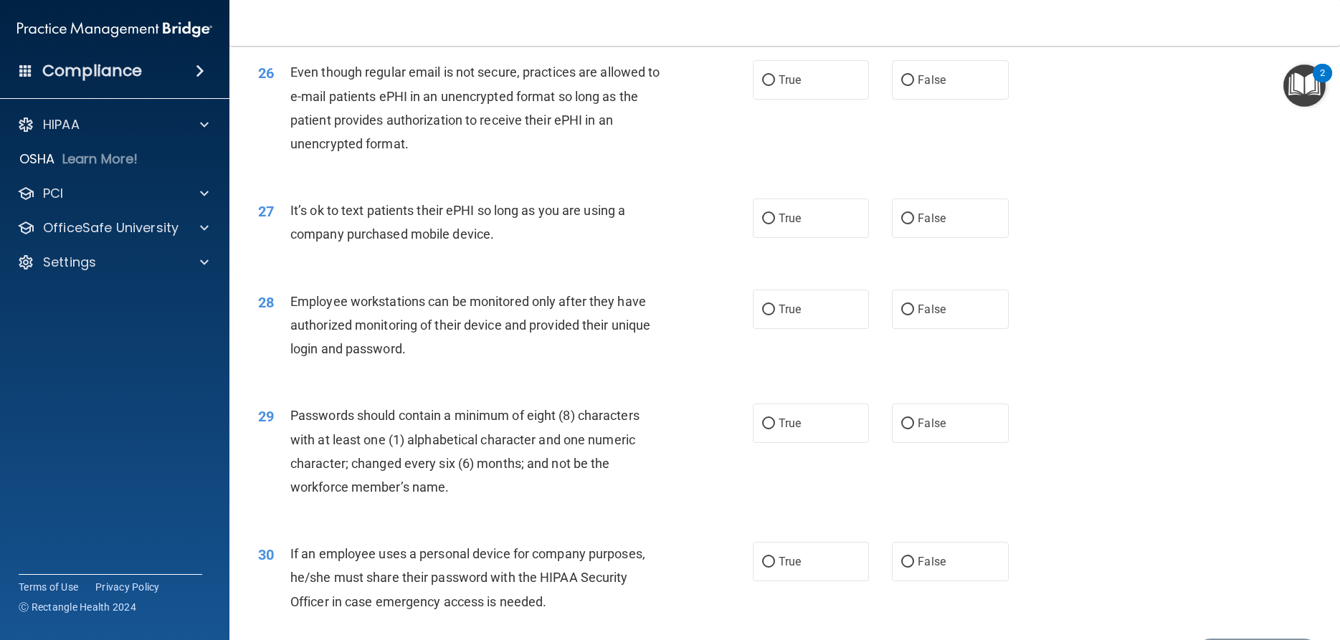
scroll to position [2926, 0]
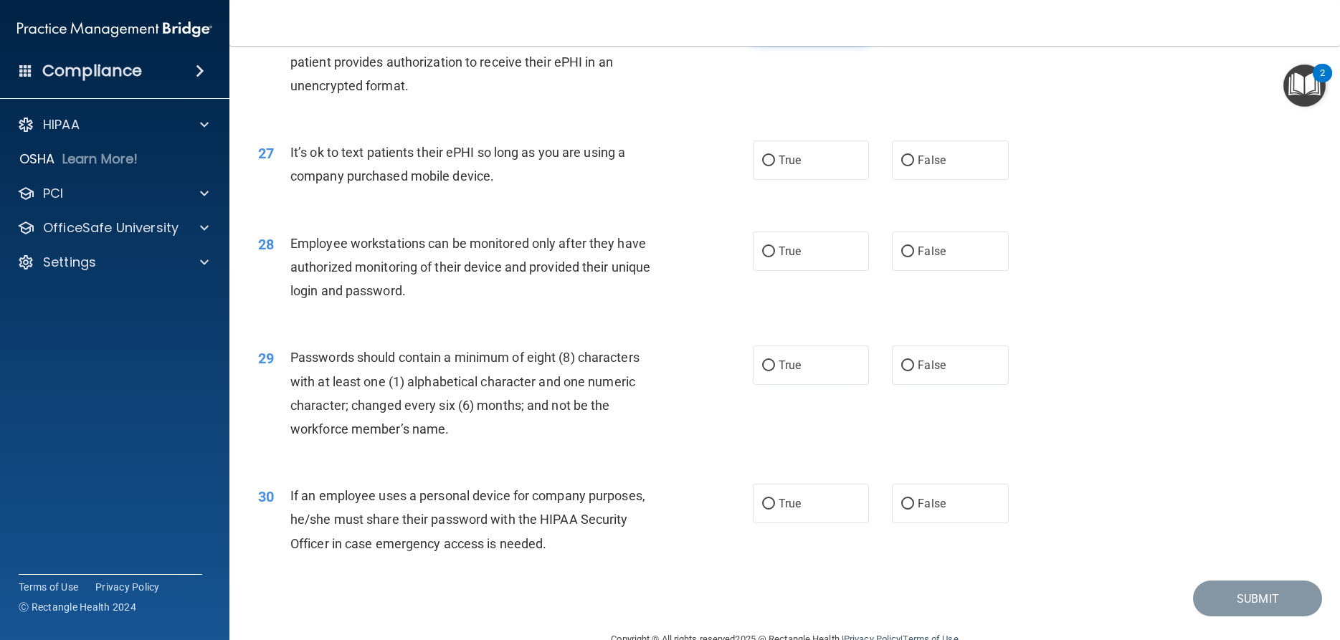
click at [807, 42] on label "True" at bounding box center [811, 21] width 116 height 39
click at [775, 28] on input "True" at bounding box center [768, 22] width 13 height 11
radio input "true"
click at [929, 167] on span "False" at bounding box center [932, 160] width 28 height 14
click at [914, 166] on input "False" at bounding box center [907, 161] width 13 height 11
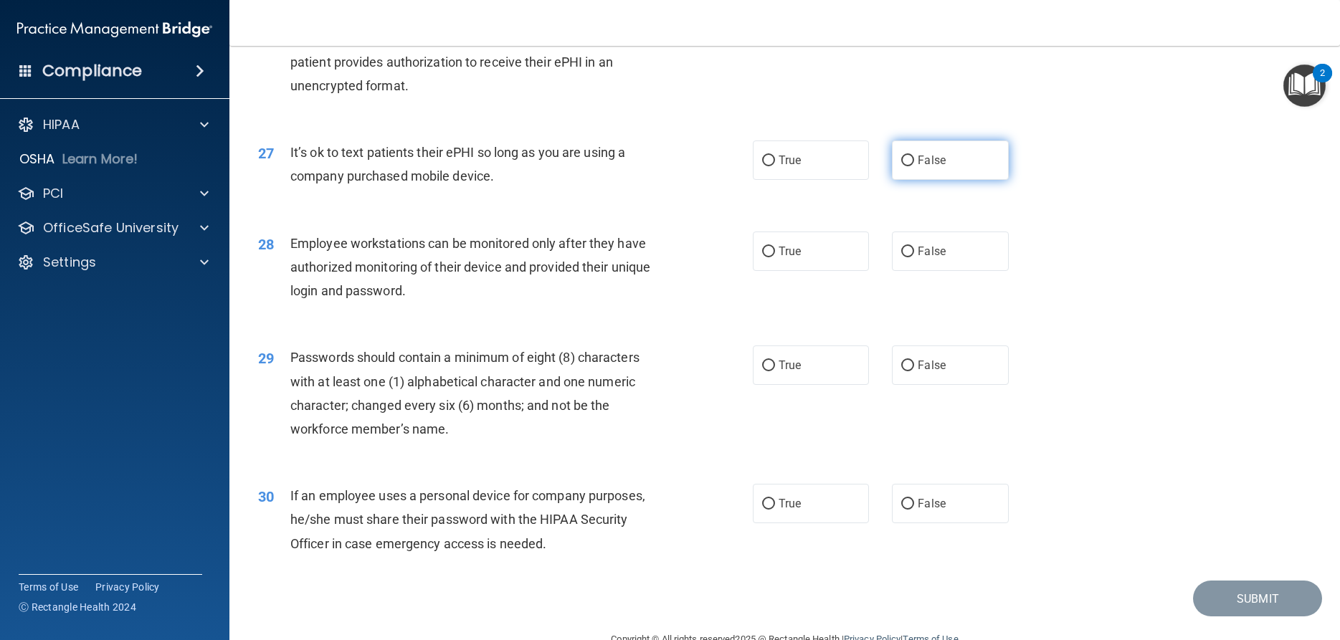
radio input "true"
click at [924, 258] on span "False" at bounding box center [932, 252] width 28 height 14
click at [914, 257] on input "False" at bounding box center [907, 252] width 13 height 11
radio input "true"
click at [810, 385] on label "True" at bounding box center [811, 365] width 116 height 39
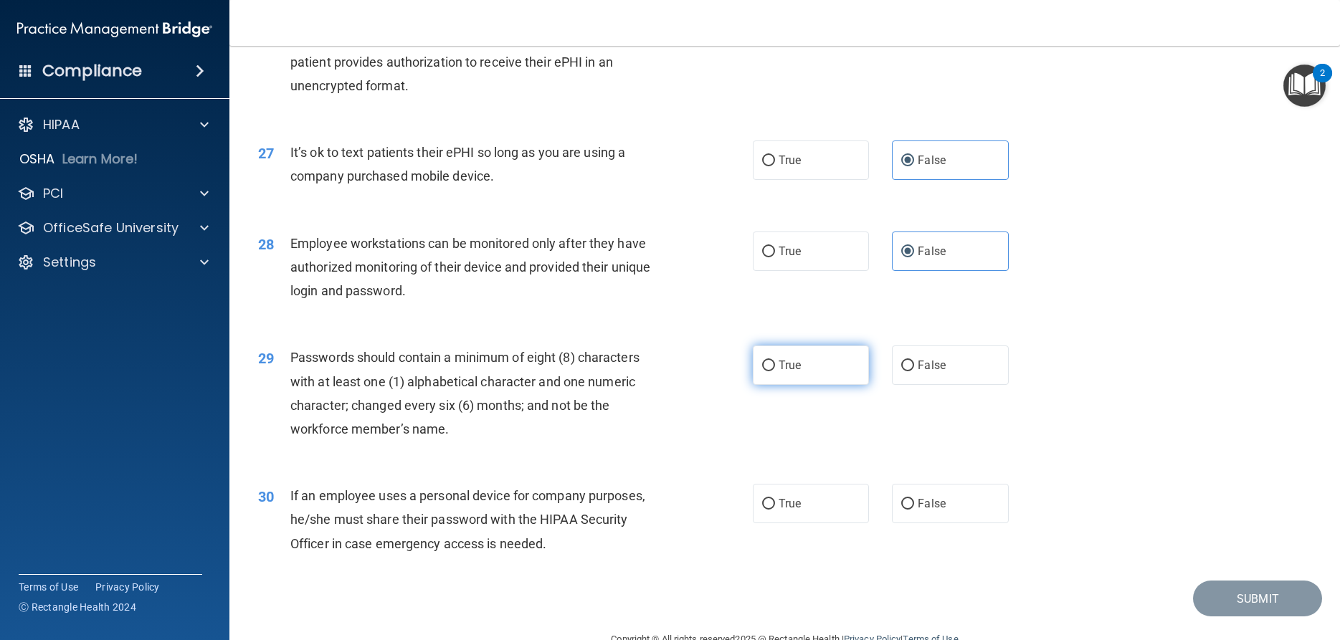
click at [775, 371] on input "True" at bounding box center [768, 366] width 13 height 11
radio input "true"
click at [939, 511] on span "False" at bounding box center [932, 504] width 28 height 14
click at [914, 510] on input "False" at bounding box center [907, 504] width 13 height 11
radio input "true"
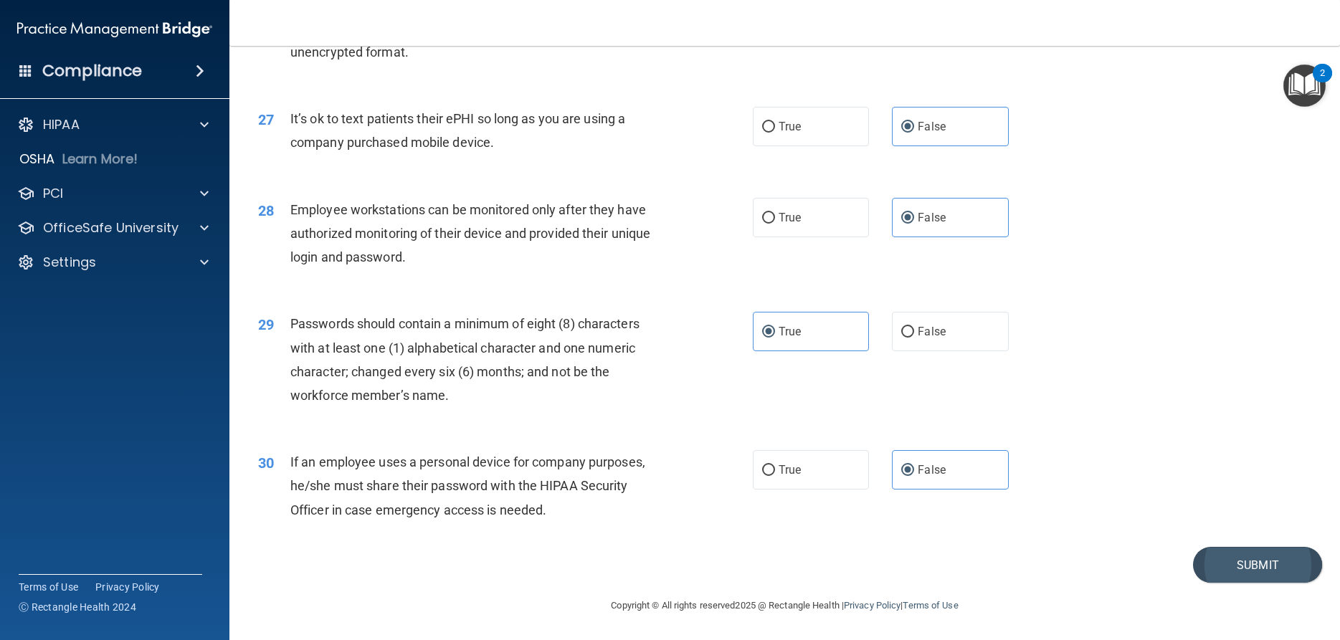
scroll to position [3009, 0]
click at [1243, 567] on button "Submit" at bounding box center [1257, 565] width 129 height 37
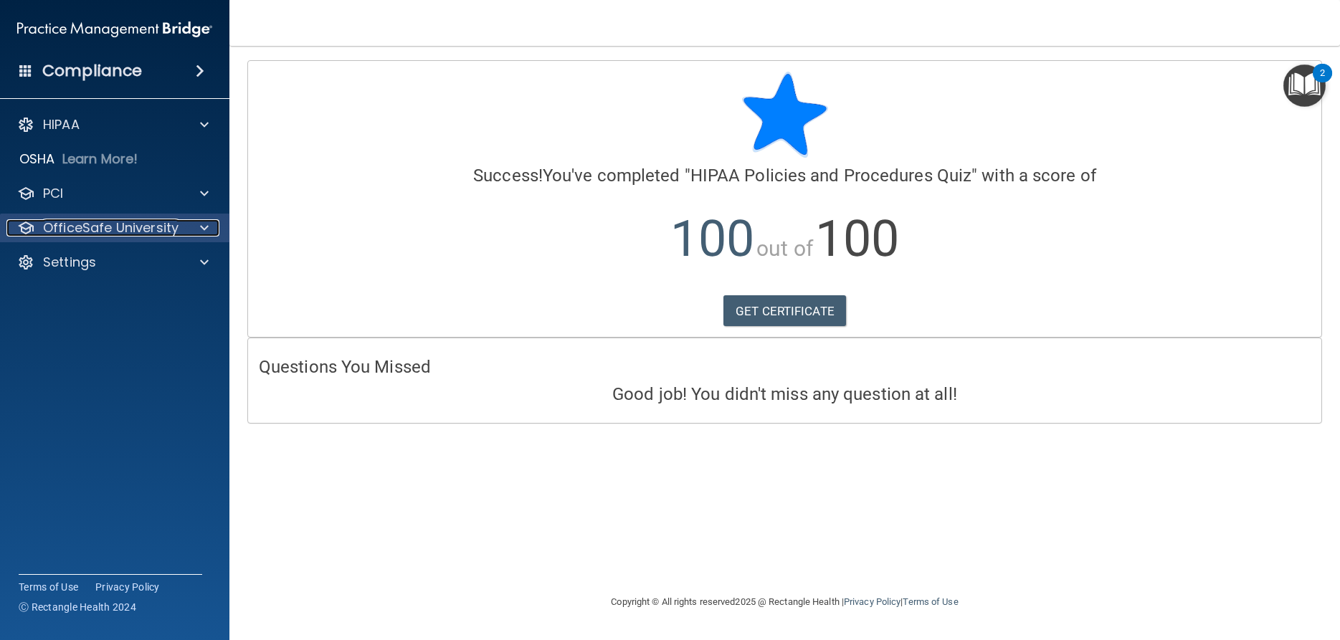
click at [87, 227] on p "OfficeSafe University" at bounding box center [111, 227] width 136 height 17
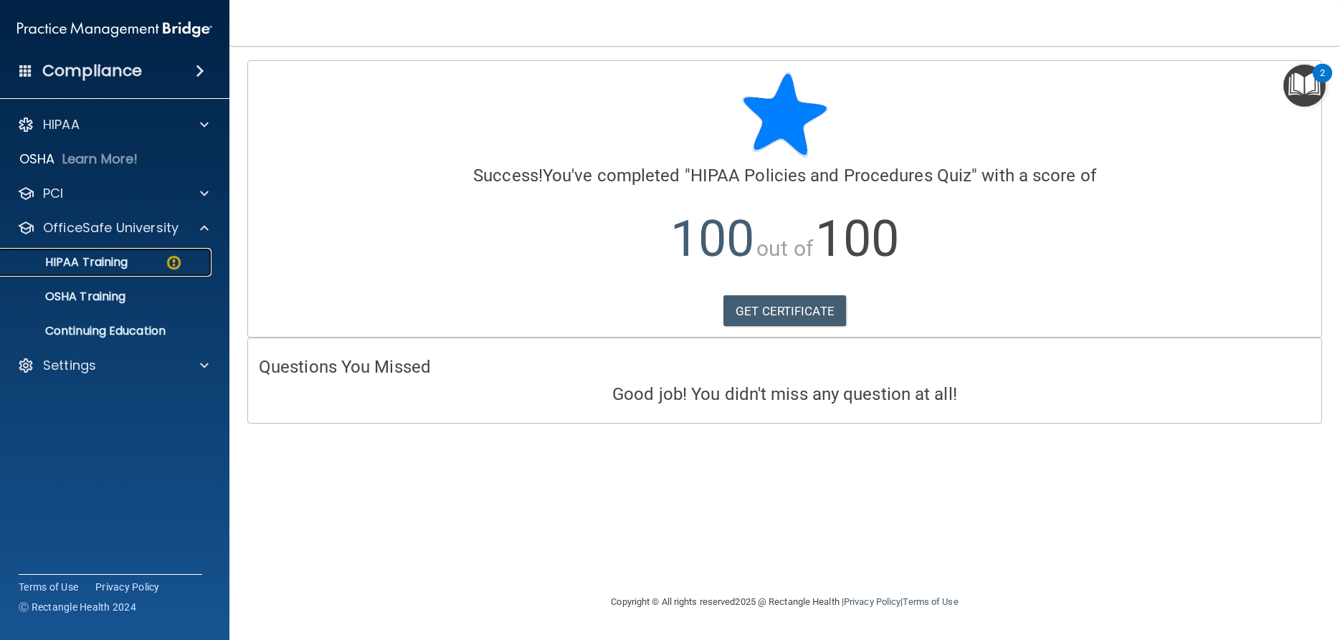
click at [104, 269] on p "HIPAA Training" at bounding box center [68, 262] width 118 height 14
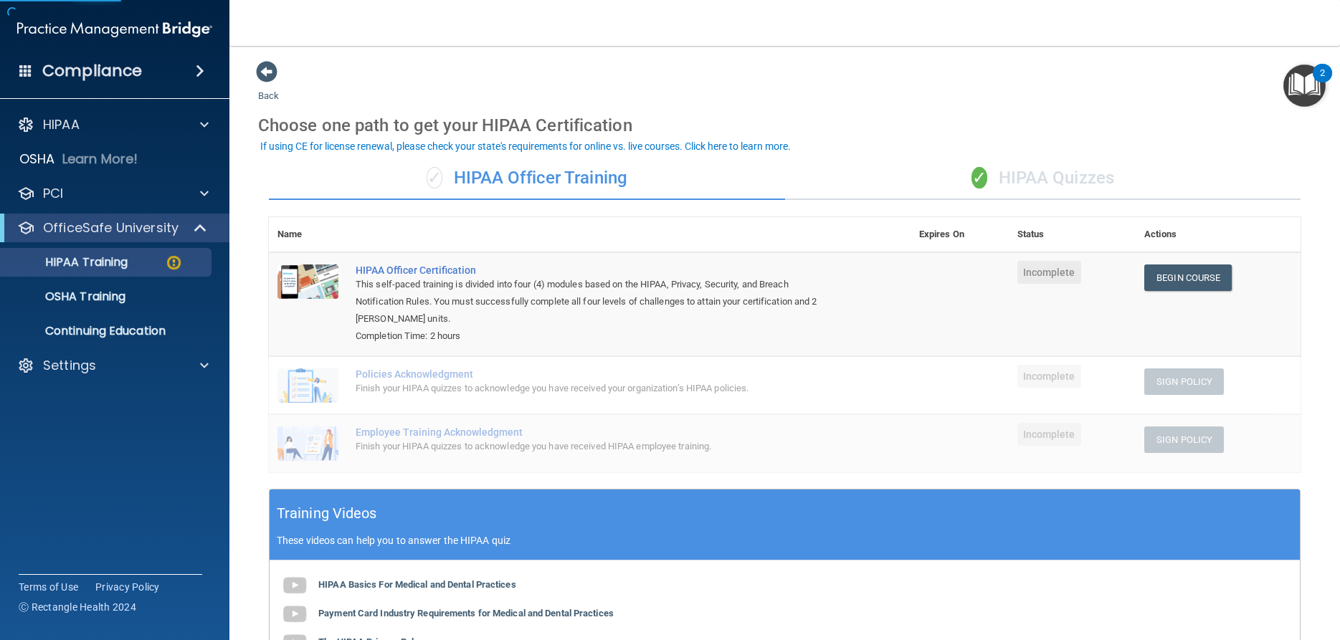
click at [1094, 175] on div "✓ HIPAA Quizzes" at bounding box center [1043, 178] width 516 height 43
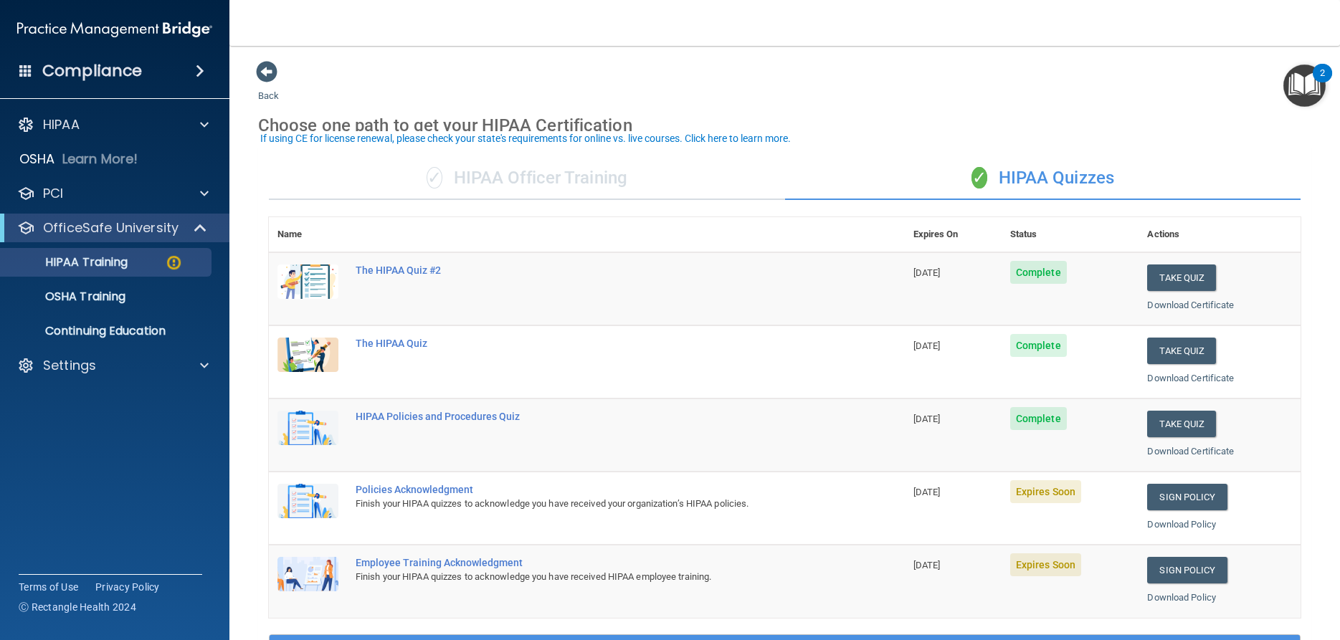
scroll to position [172, 0]
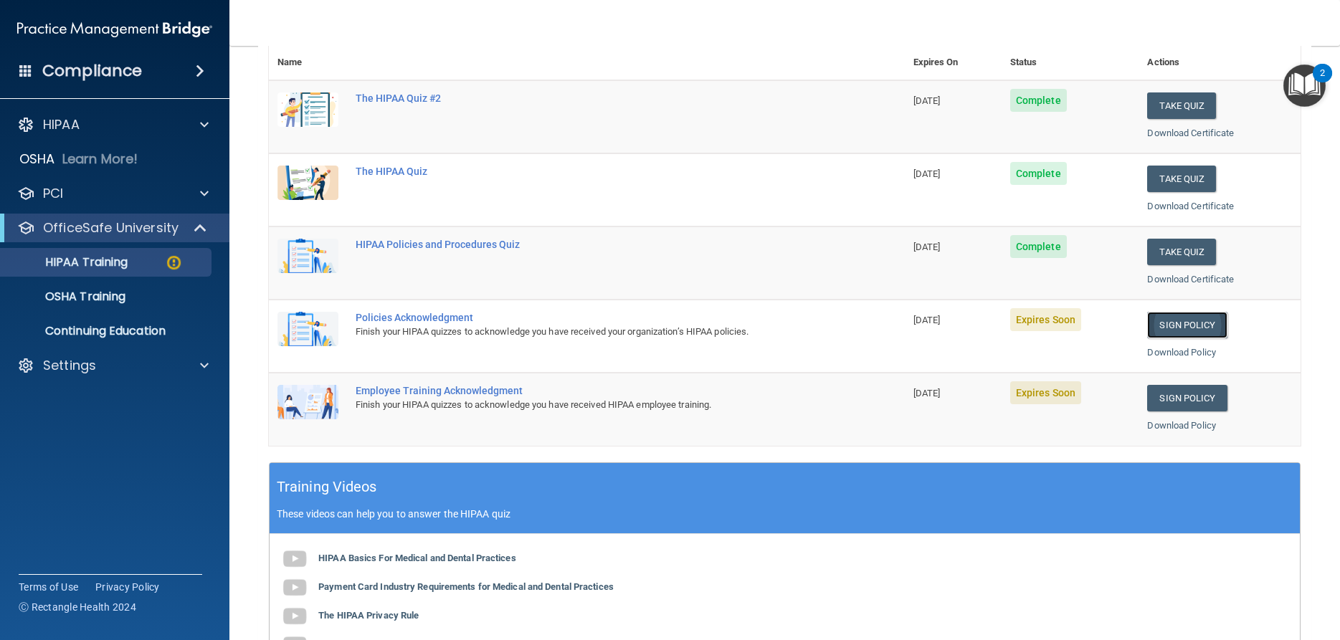
click at [1173, 329] on link "Sign Policy" at bounding box center [1187, 325] width 80 height 27
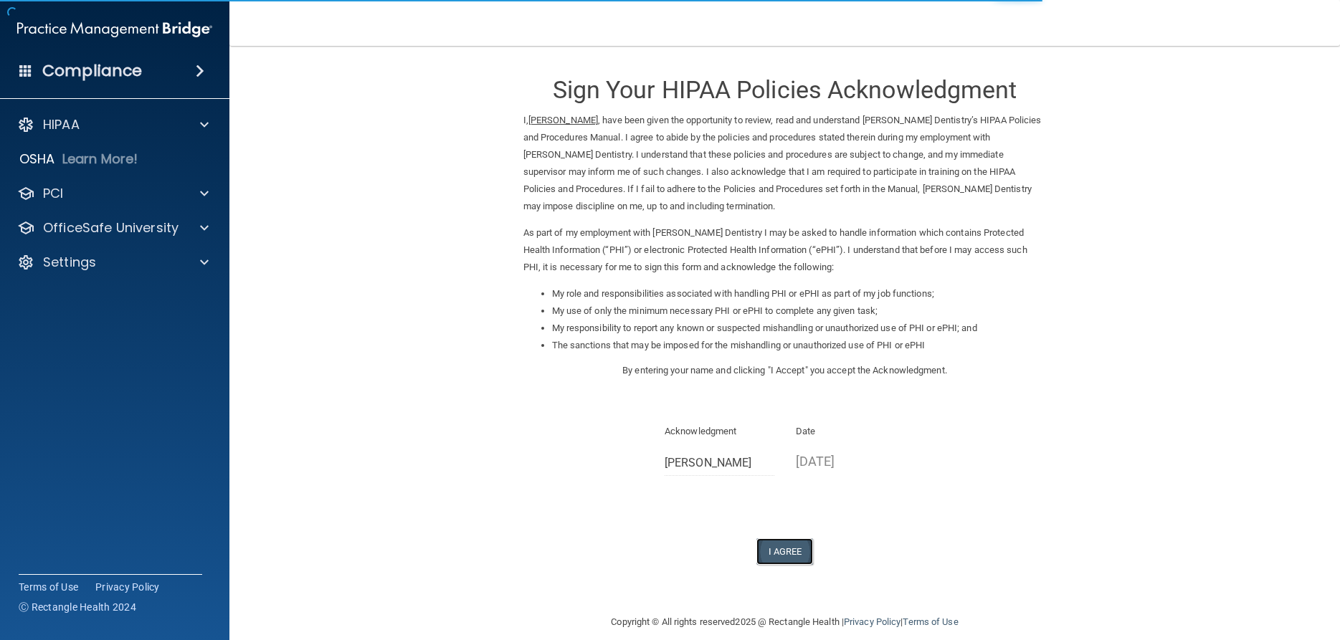
click at [771, 548] on button "I Agree" at bounding box center [785, 552] width 57 height 27
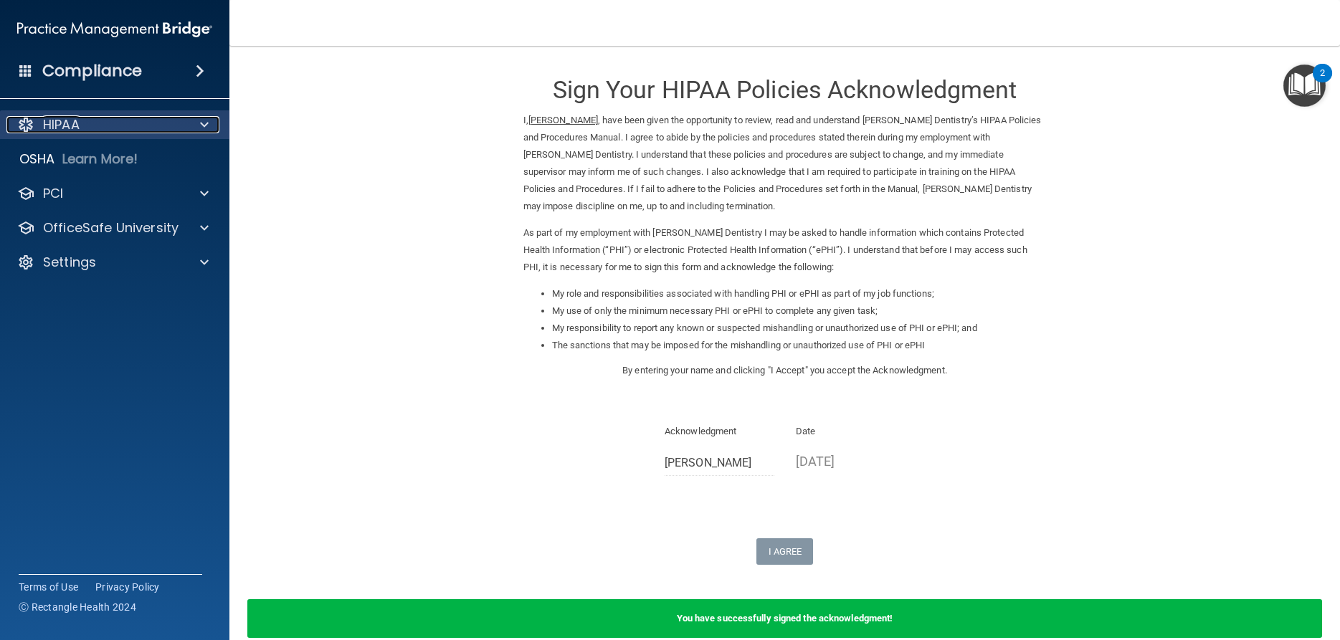
click at [101, 119] on div "HIPAA" at bounding box center [95, 124] width 178 height 17
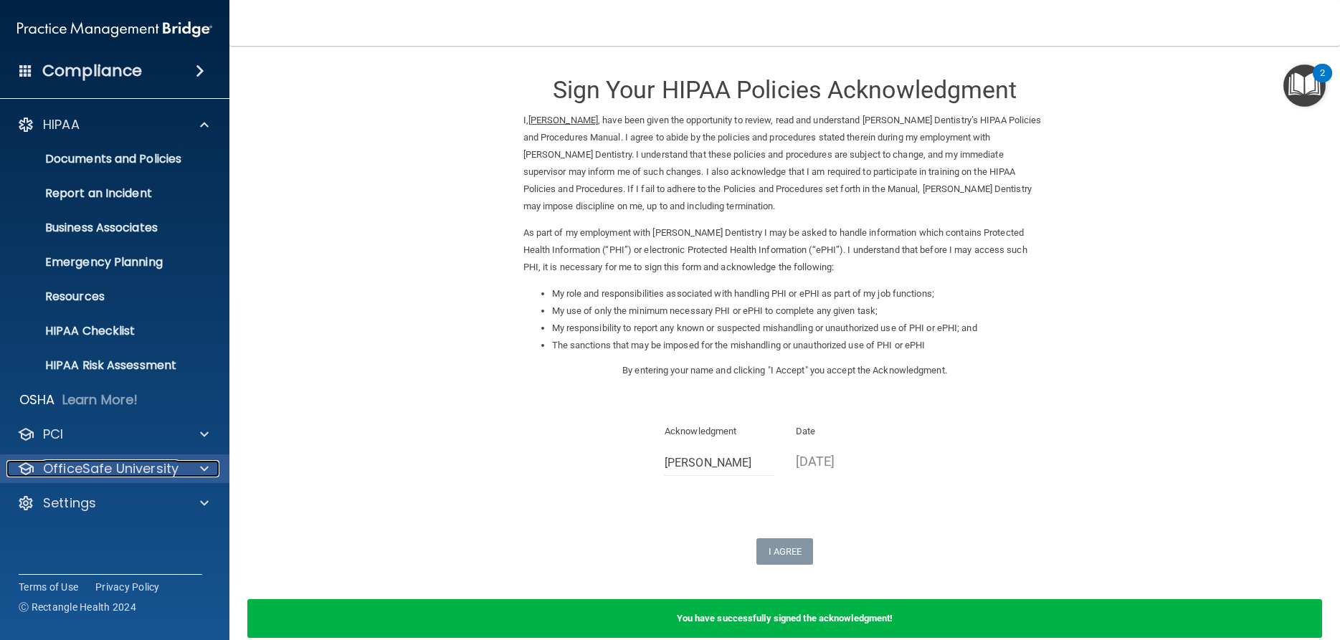
click at [106, 473] on p "OfficeSafe University" at bounding box center [111, 468] width 136 height 17
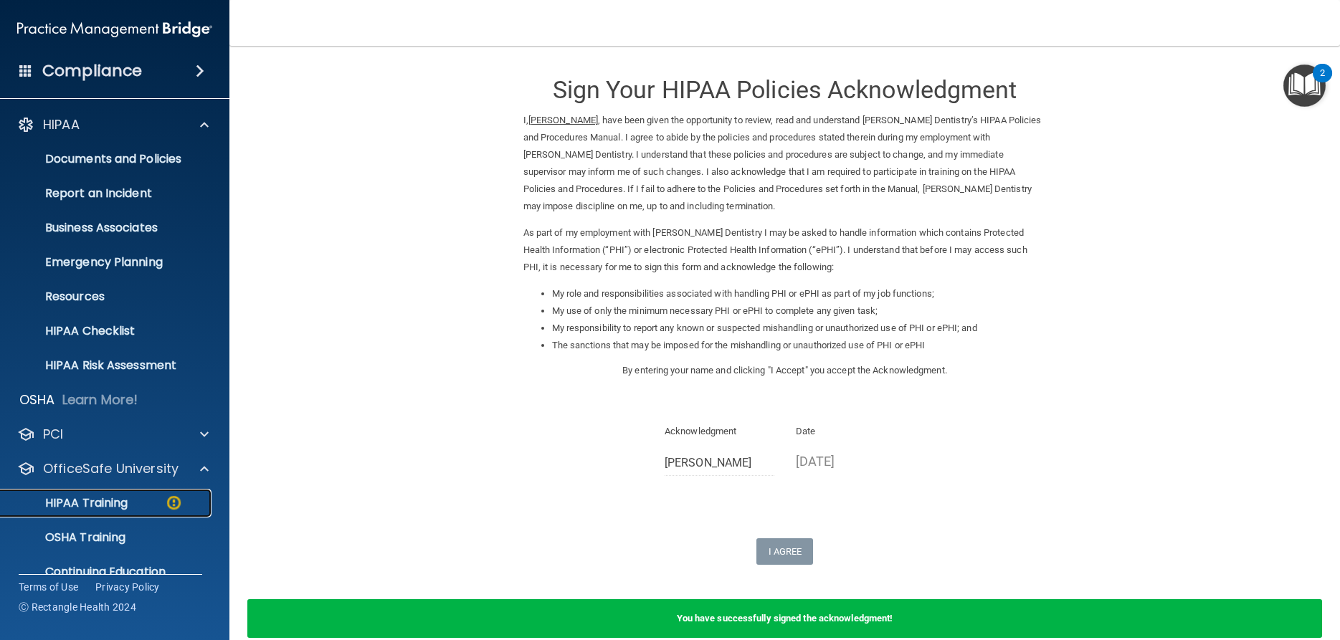
click at [134, 506] on div "HIPAA Training" at bounding box center [107, 503] width 196 height 14
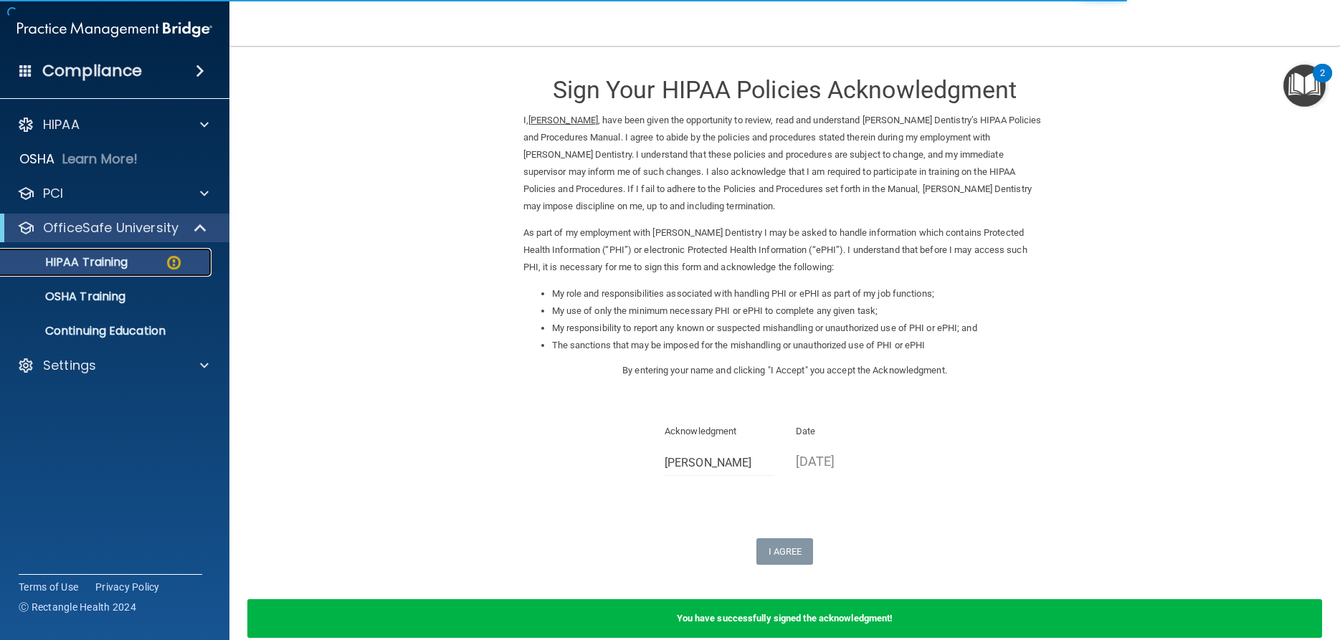
click at [82, 265] on p "HIPAA Training" at bounding box center [68, 262] width 118 height 14
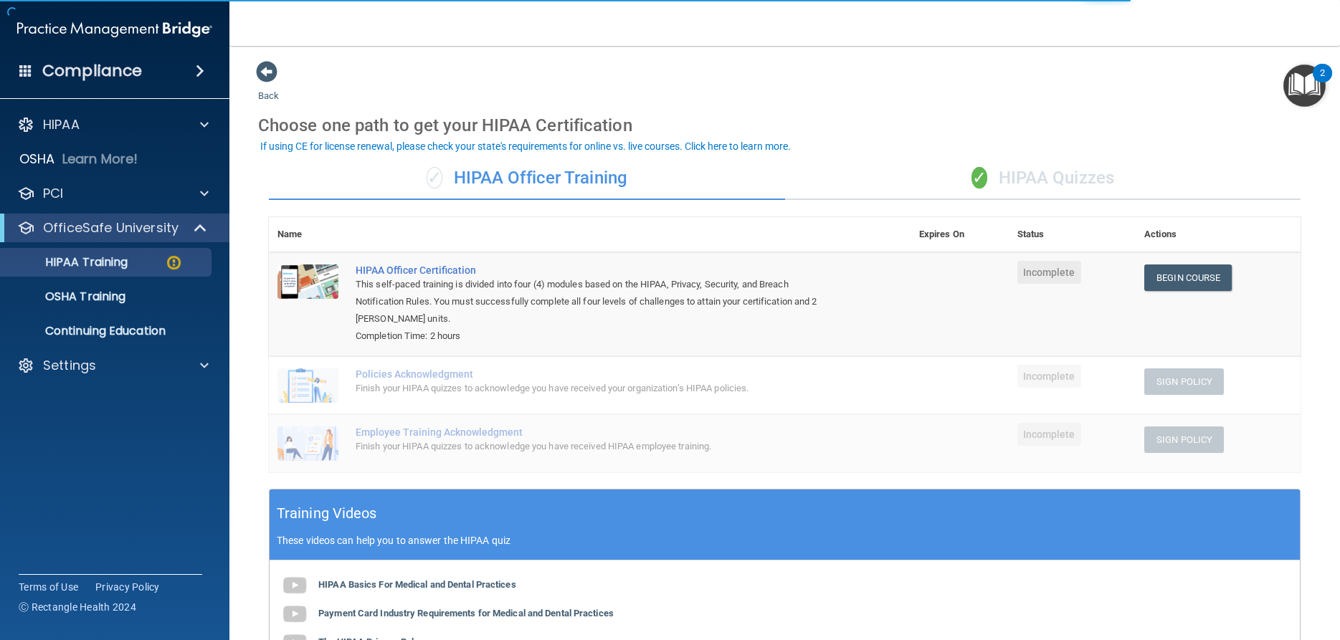
click at [1008, 179] on div "✓ HIPAA Quizzes" at bounding box center [1043, 178] width 516 height 43
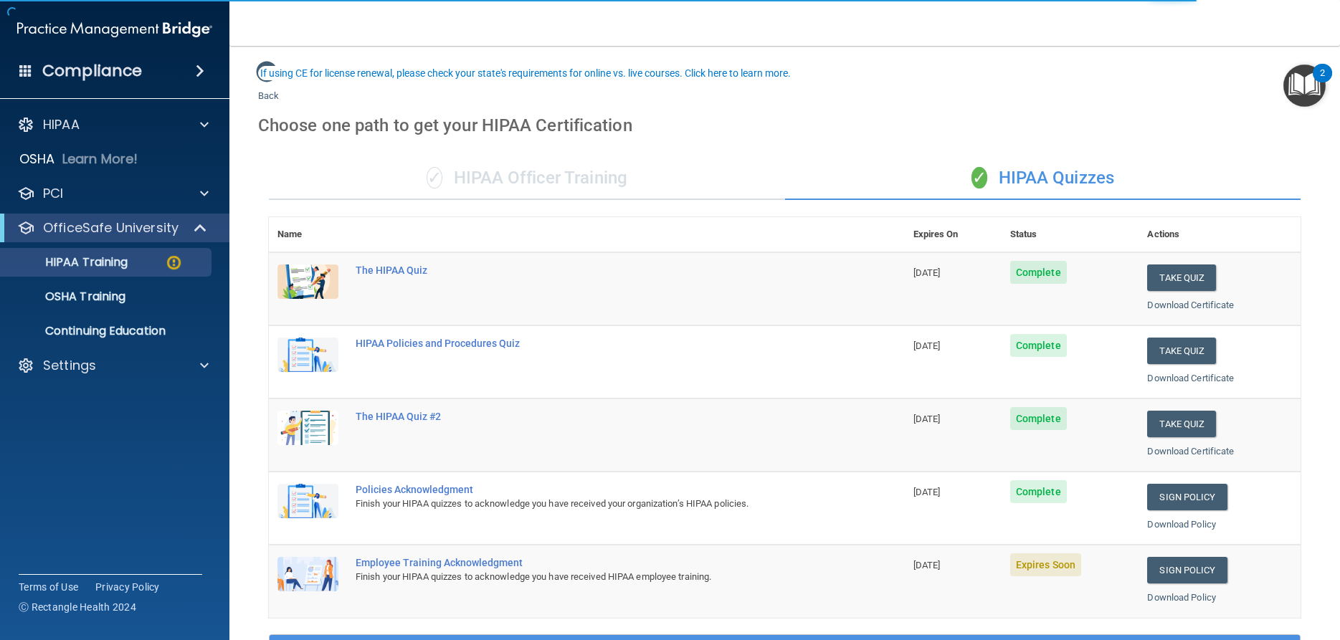
scroll to position [172, 0]
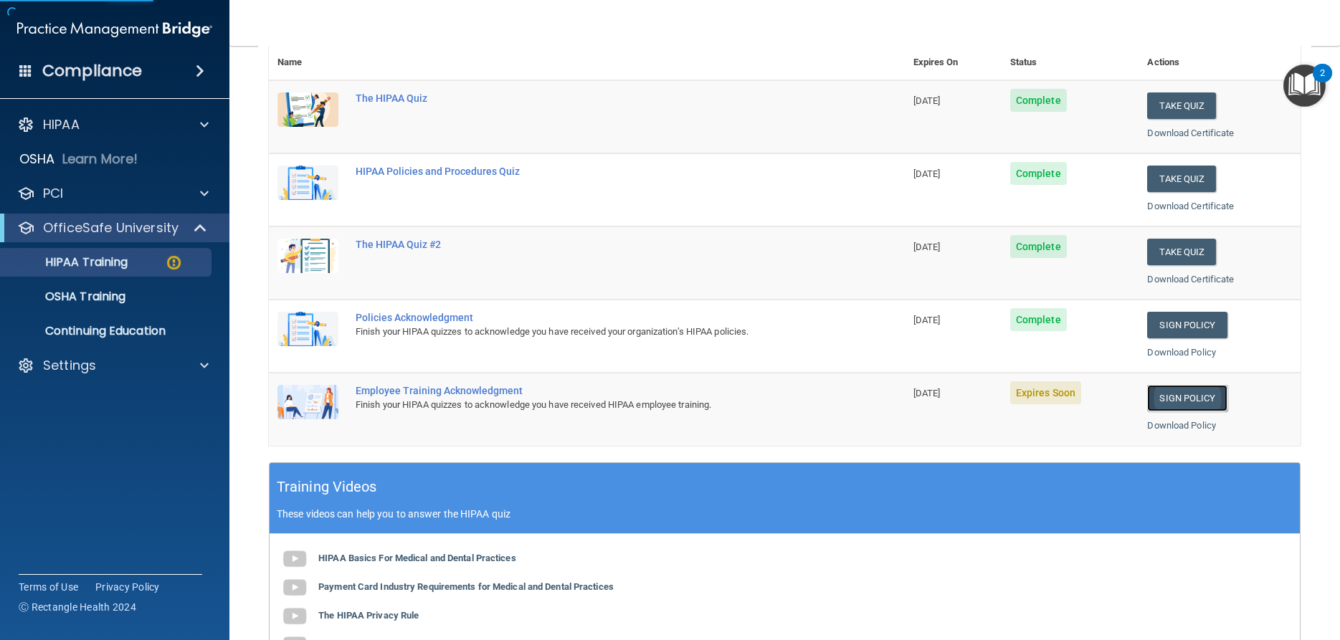
click at [1196, 399] on link "Sign Policy" at bounding box center [1187, 398] width 80 height 27
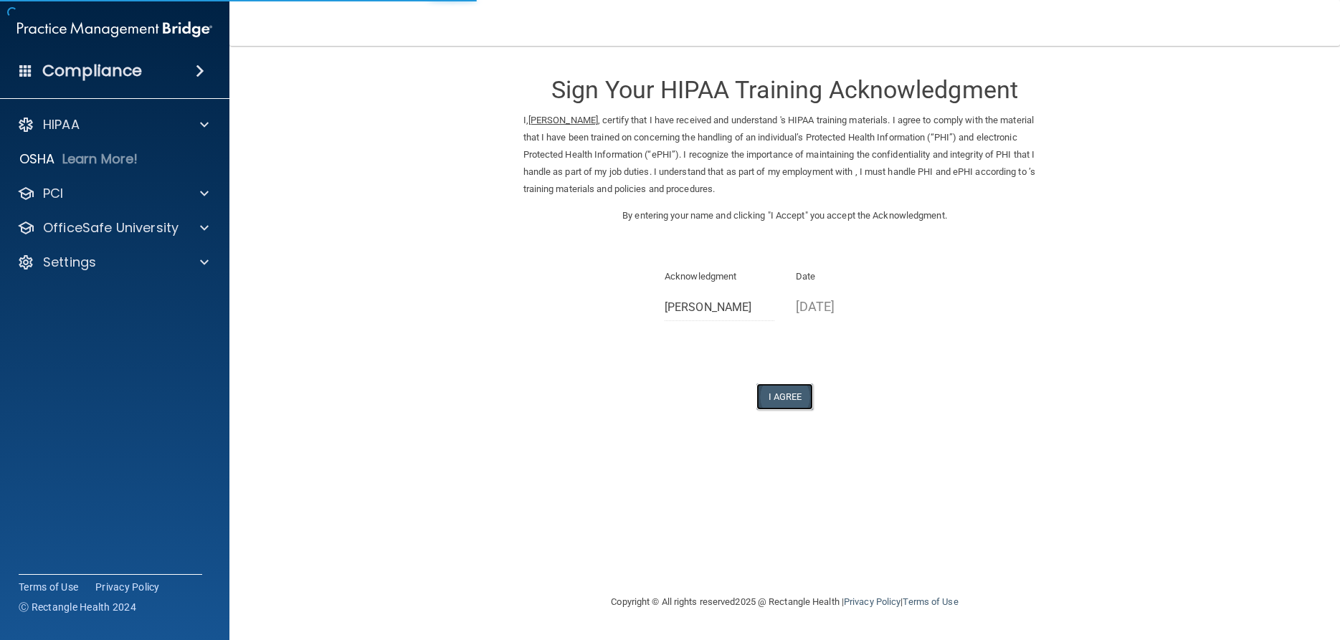
click at [773, 395] on button "I Agree" at bounding box center [785, 397] width 57 height 27
